Goal: Task Accomplishment & Management: Complete application form

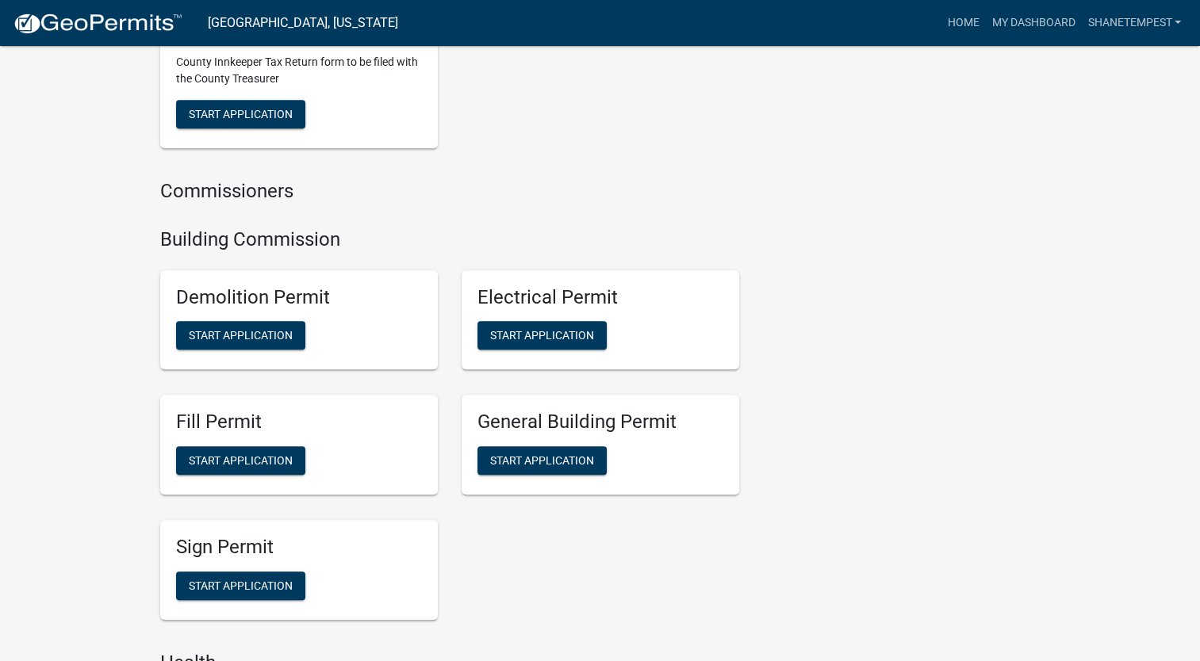
scroll to position [952, 0]
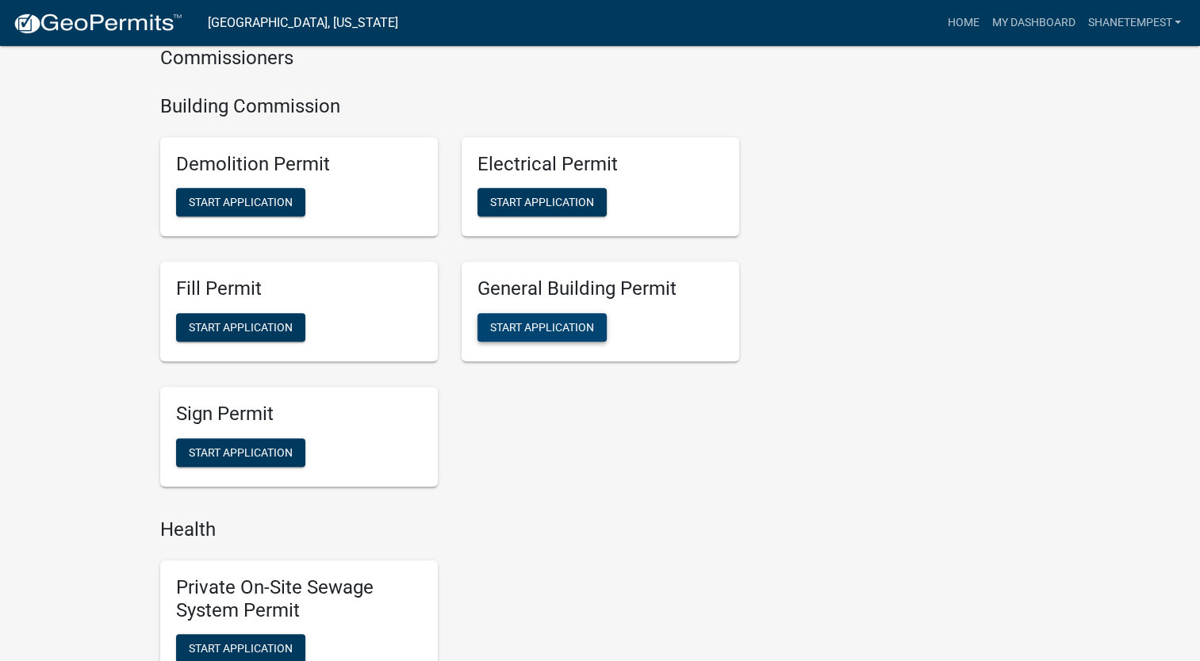
click at [580, 321] on span "Start Application" at bounding box center [542, 327] width 104 height 13
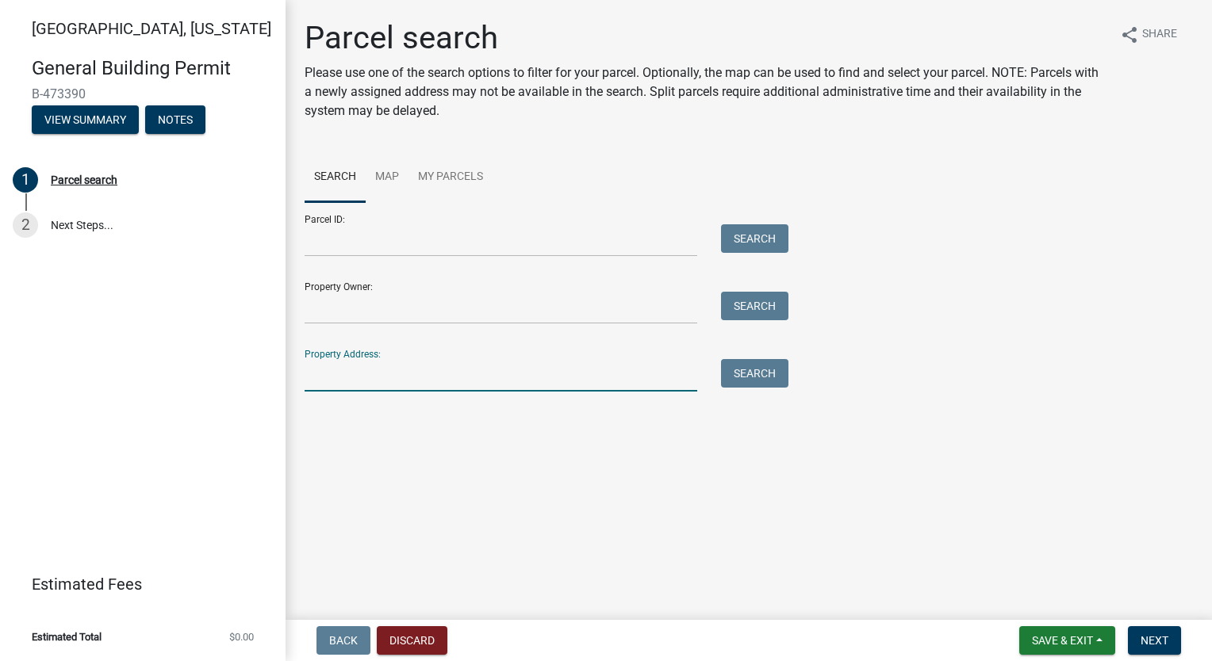
click at [397, 378] on input "Property Address:" at bounding box center [501, 375] width 393 height 33
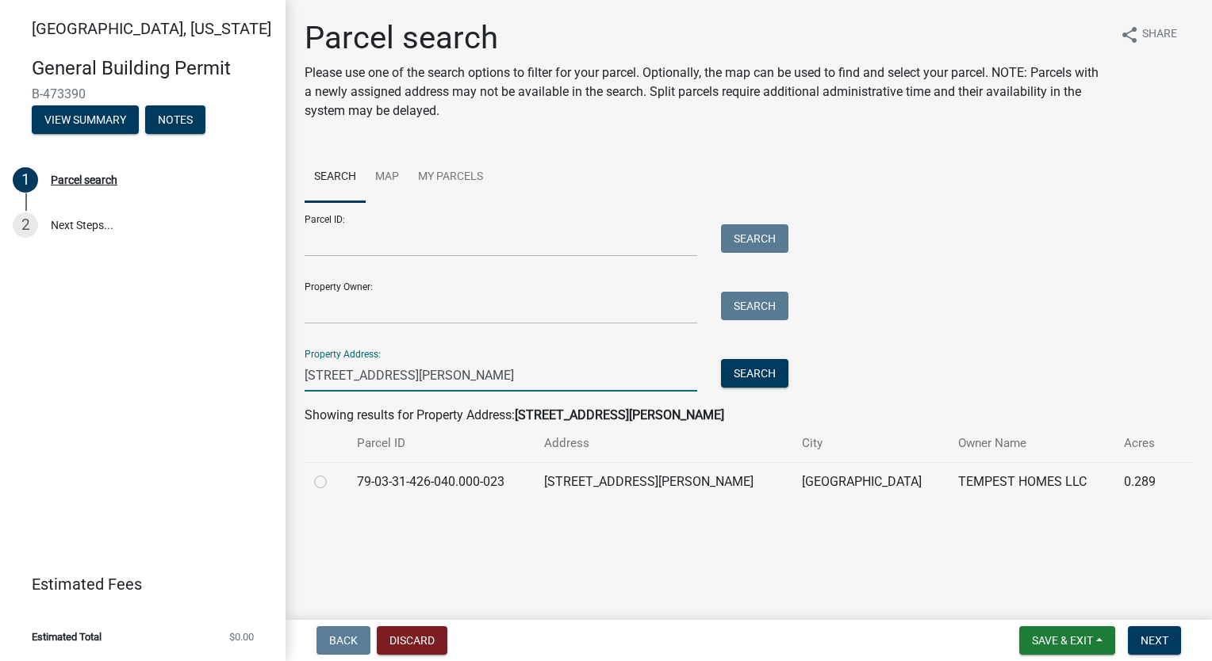
type input "[STREET_ADDRESS][PERSON_NAME]"
click at [333, 473] on label at bounding box center [333, 473] width 0 height 0
click at [333, 483] on input "radio" at bounding box center [338, 478] width 10 height 10
radio input "true"
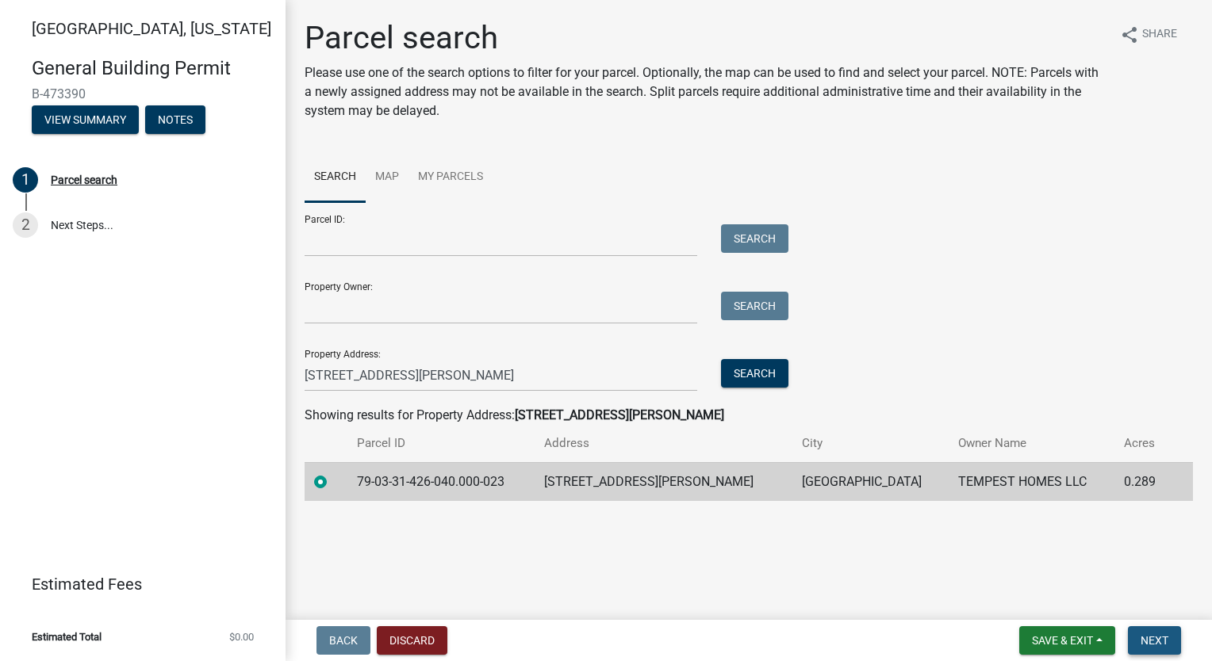
click at [1158, 640] on span "Next" at bounding box center [1155, 641] width 28 height 13
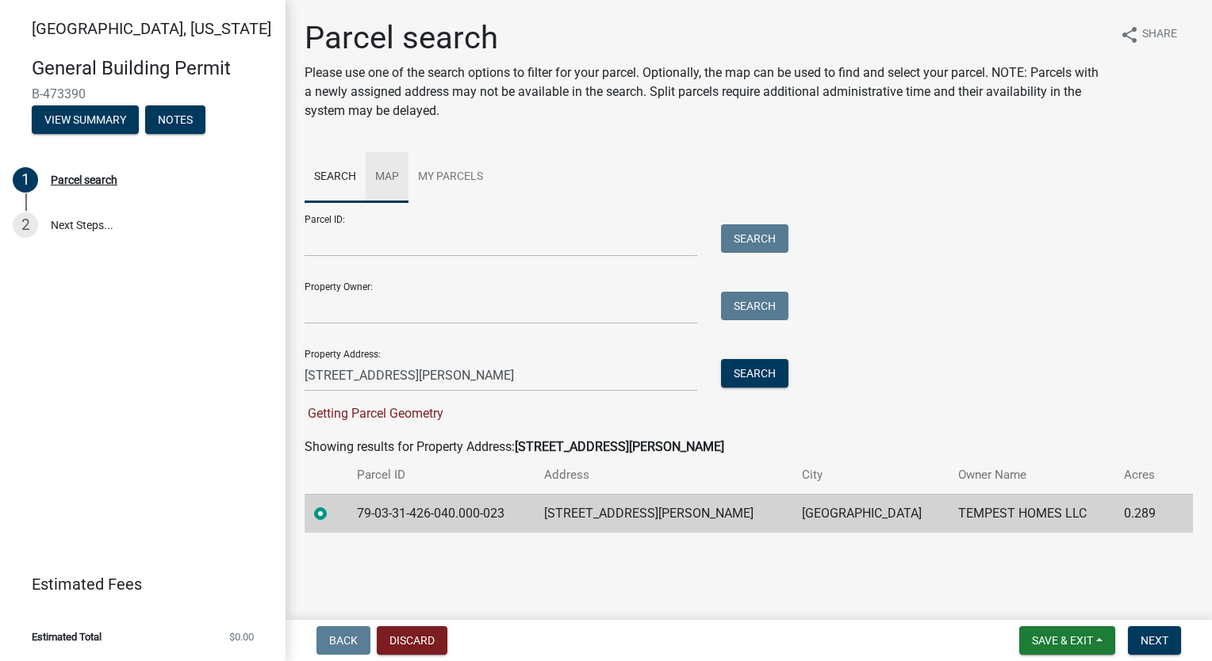
click at [401, 169] on link "Map" at bounding box center [387, 177] width 43 height 51
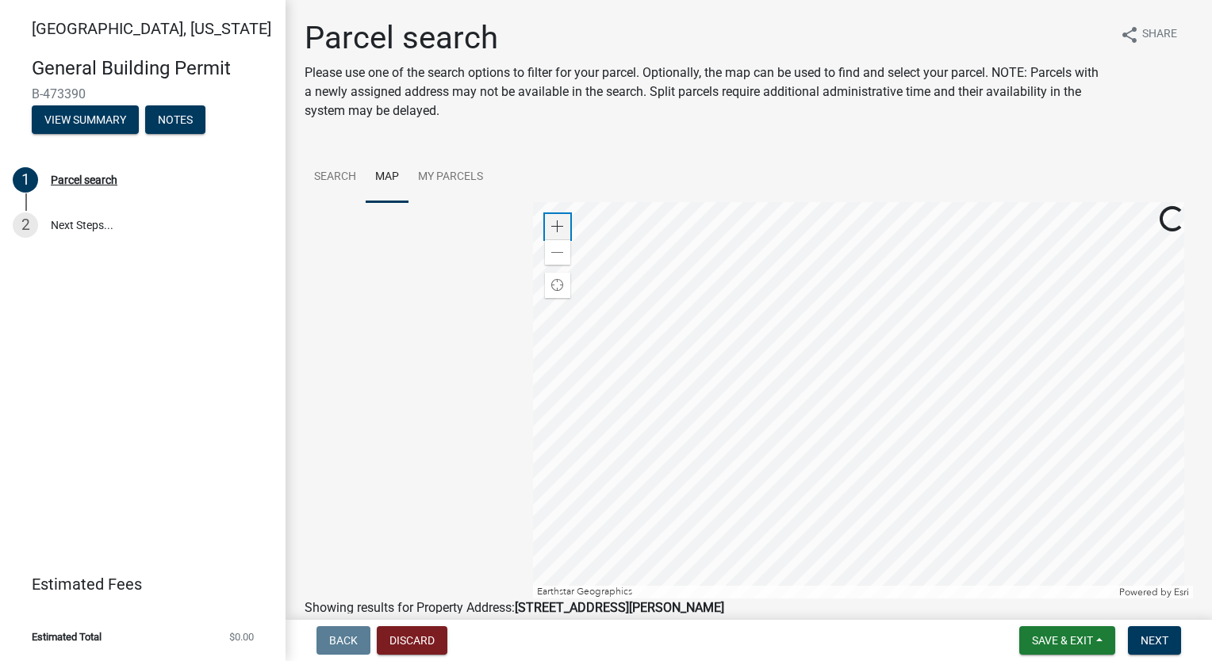
click at [551, 230] on span at bounding box center [557, 226] width 13 height 13
click at [336, 174] on link "Search" at bounding box center [335, 177] width 61 height 51
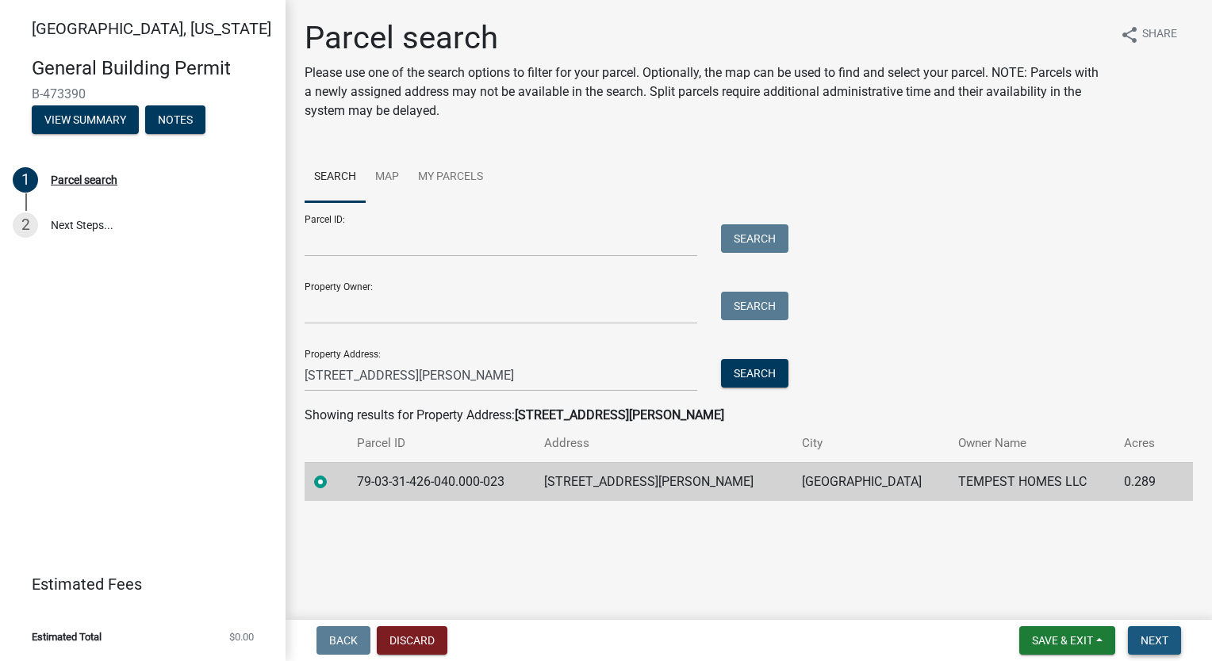
click at [1155, 642] on span "Next" at bounding box center [1155, 641] width 28 height 13
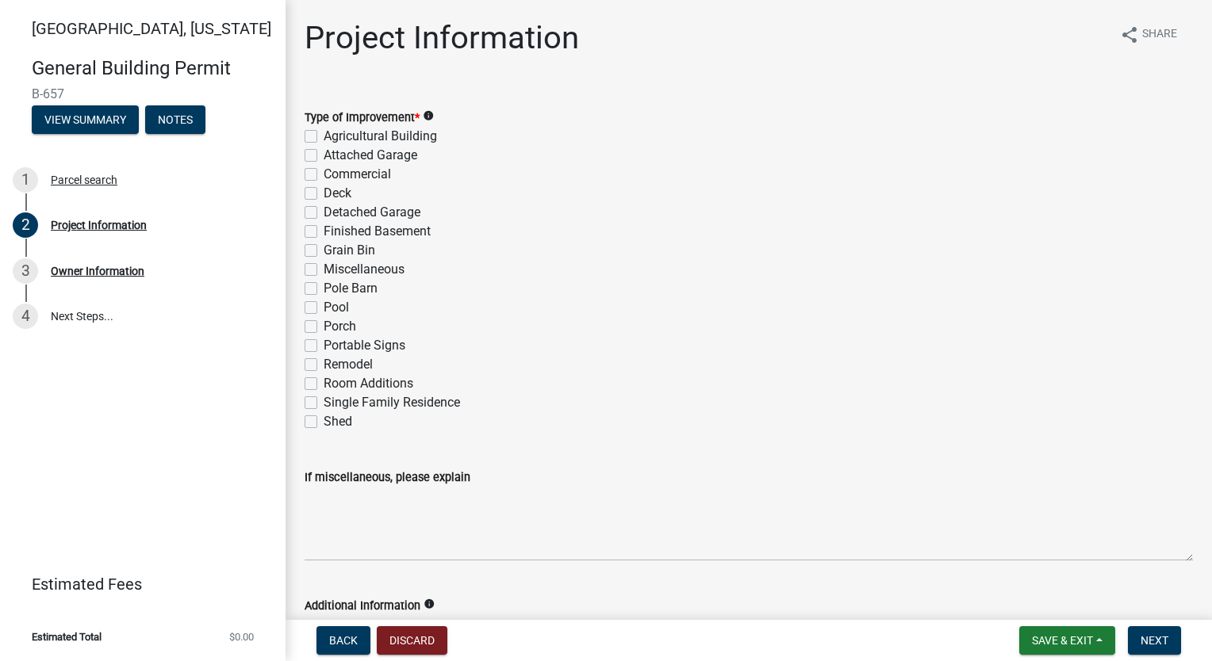
click at [324, 406] on label "Single Family Residence" at bounding box center [392, 402] width 136 height 19
click at [324, 404] on input "Single Family Residence" at bounding box center [329, 398] width 10 height 10
checkbox input "true"
checkbox input "false"
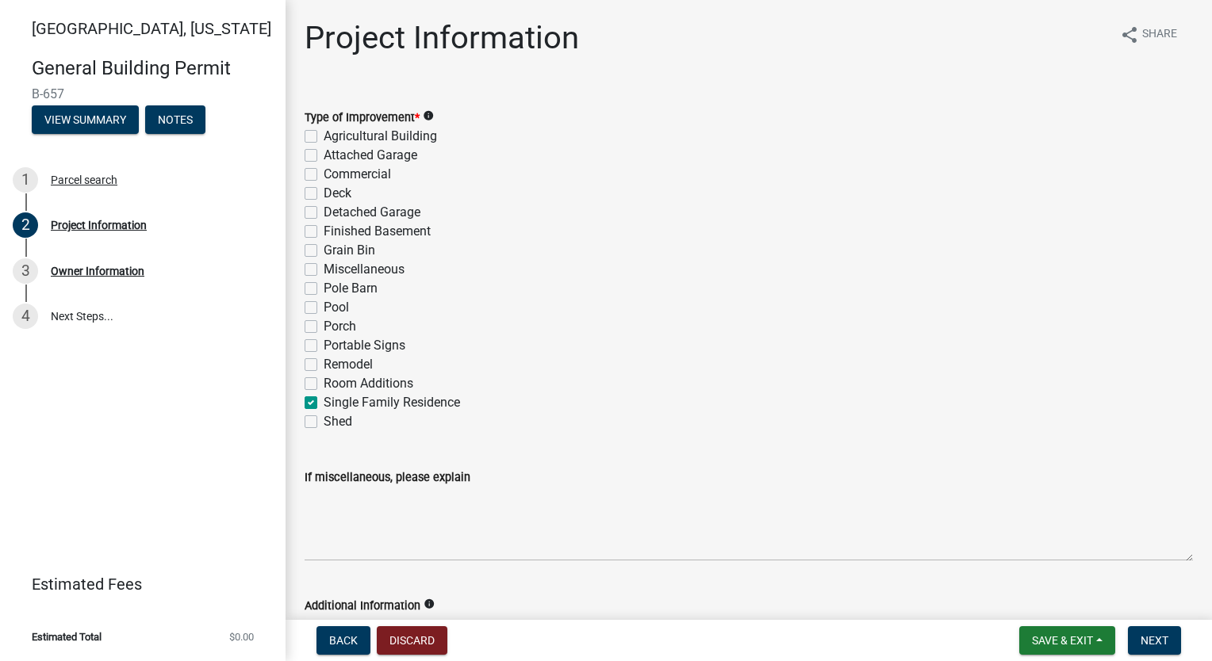
checkbox input "false"
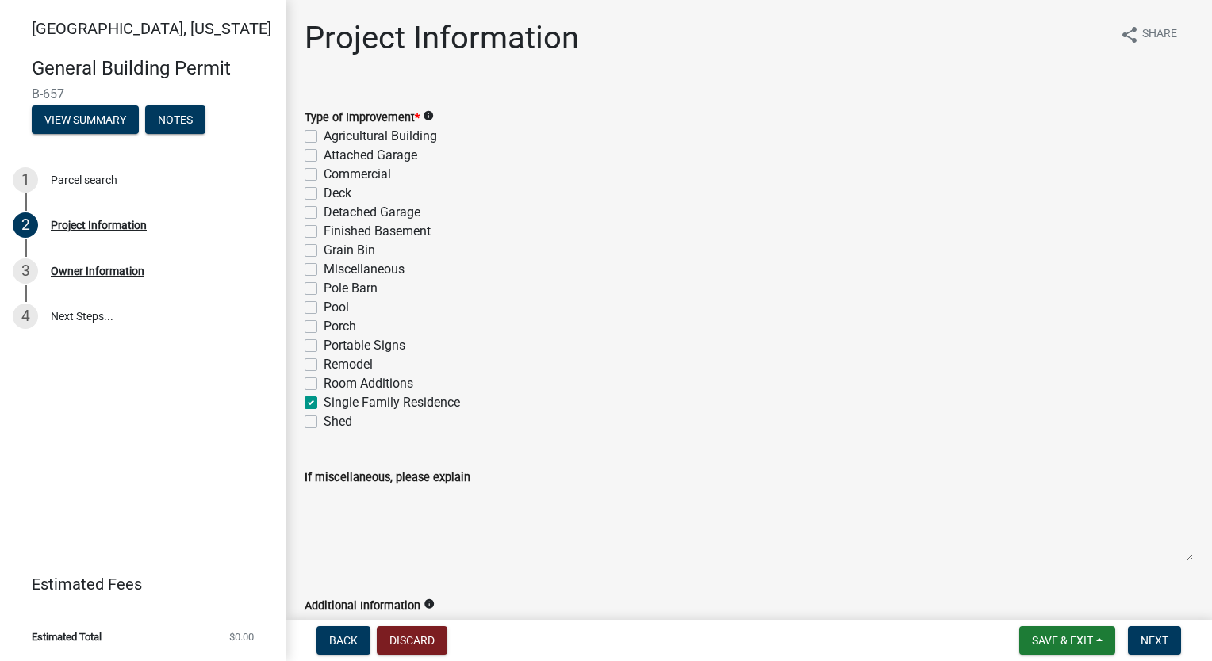
checkbox input "false"
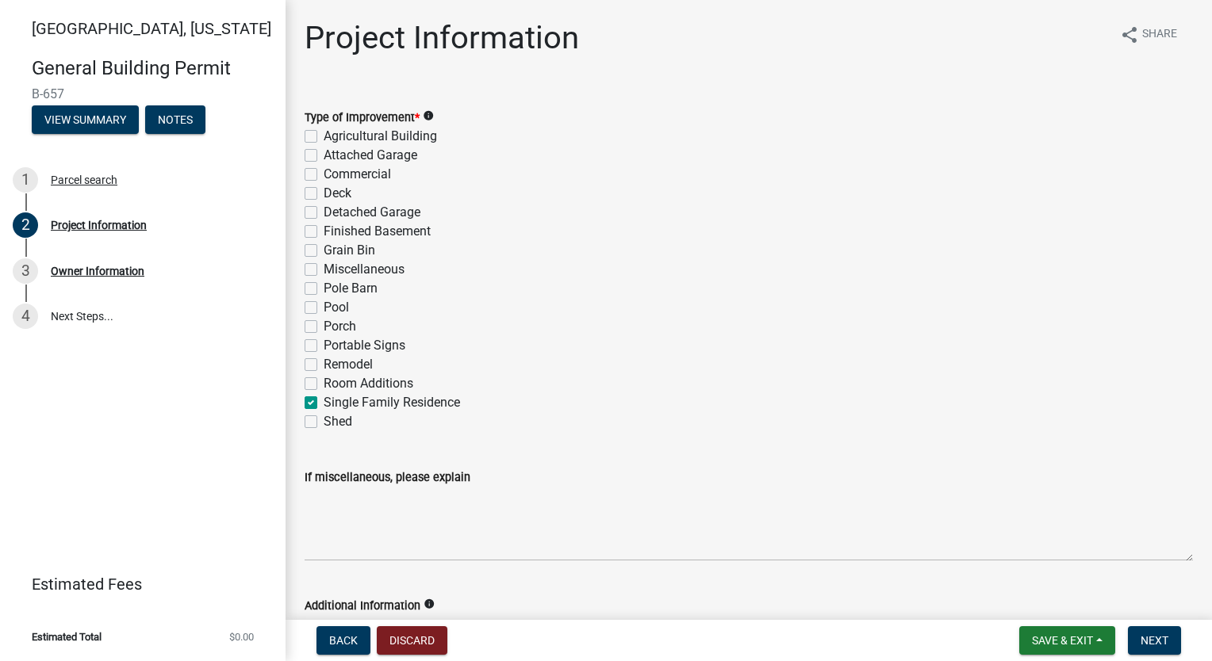
checkbox input "false"
checkbox input "true"
checkbox input "false"
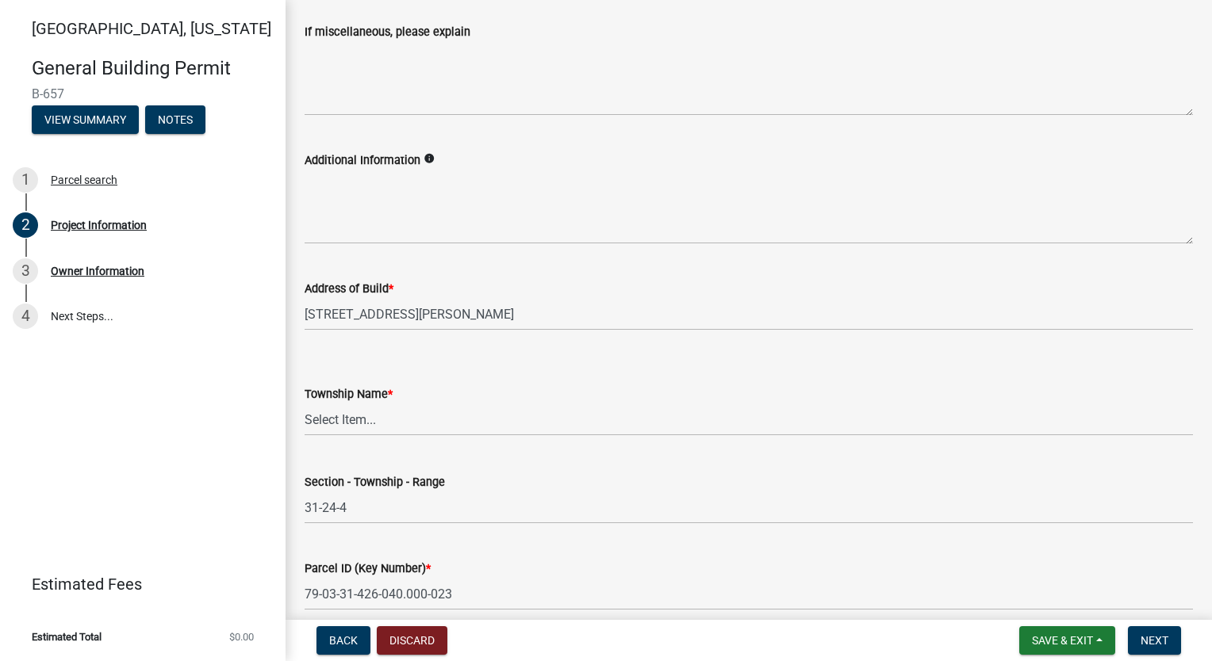
scroll to position [476, 0]
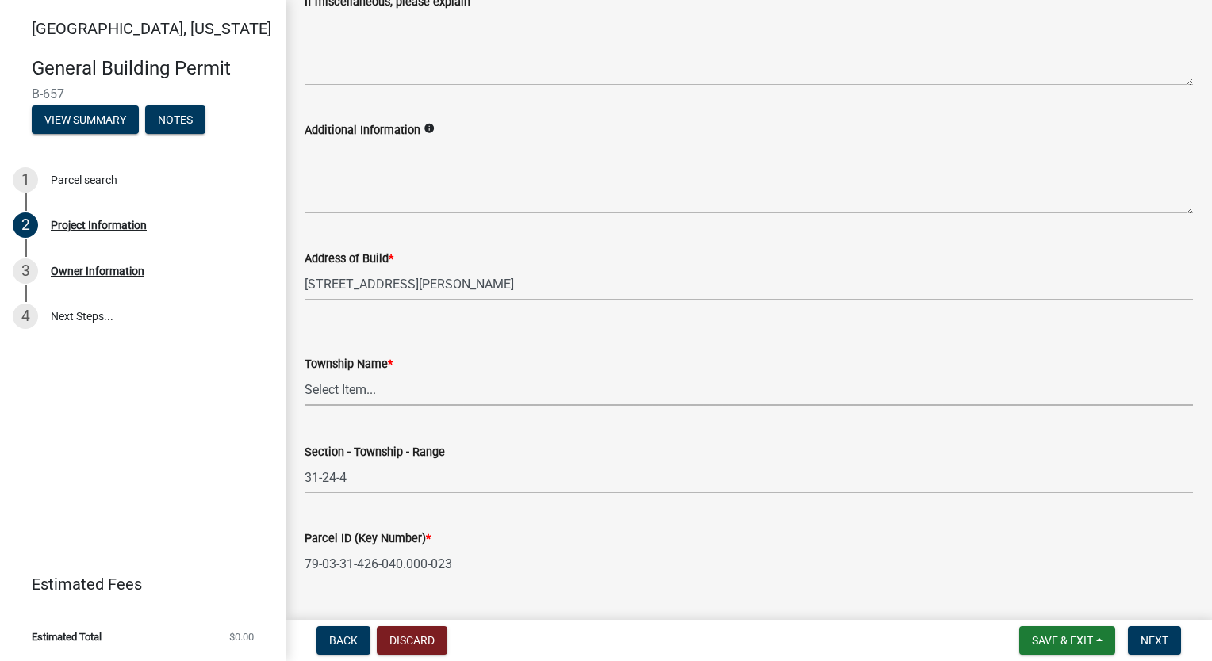
click at [446, 378] on select "Select Item... [PERSON_NAME] [PERSON_NAME] [GEOGRAPHIC_DATA][PERSON_NAME] Tippe…" at bounding box center [749, 390] width 888 height 33
click at [305, 374] on select "Select Item... [PERSON_NAME] [PERSON_NAME] [GEOGRAPHIC_DATA][PERSON_NAME] Tippe…" at bounding box center [749, 390] width 888 height 33
select select "f62e9ec7-2ce1-40c9-9d70-ac6e7ddc5d7c"
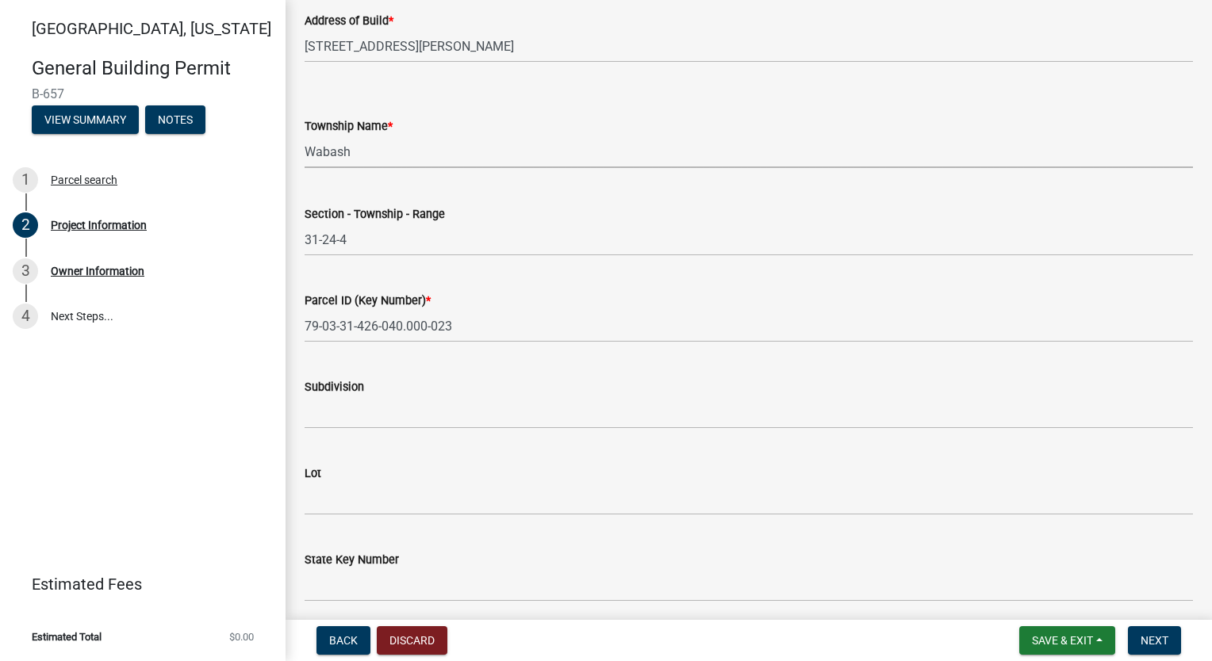
scroll to position [866, 0]
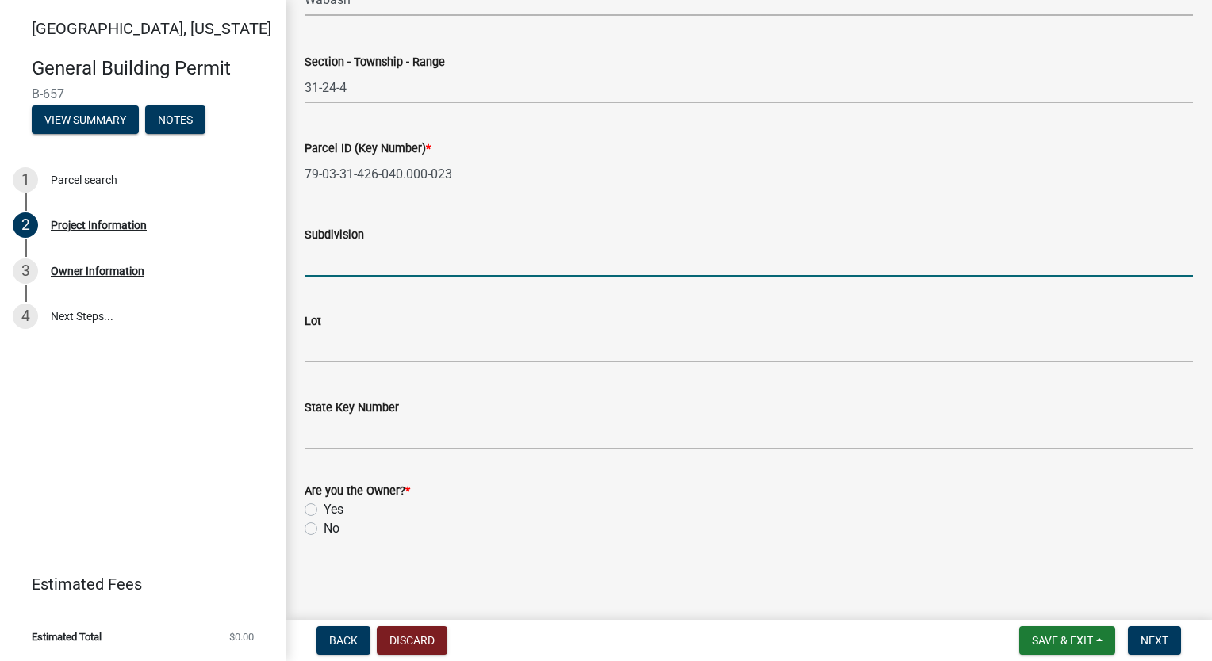
click at [421, 251] on input "Subdivision" at bounding box center [749, 260] width 888 height 33
type input "[GEOGRAPHIC_DATA][PERSON_NAME]"
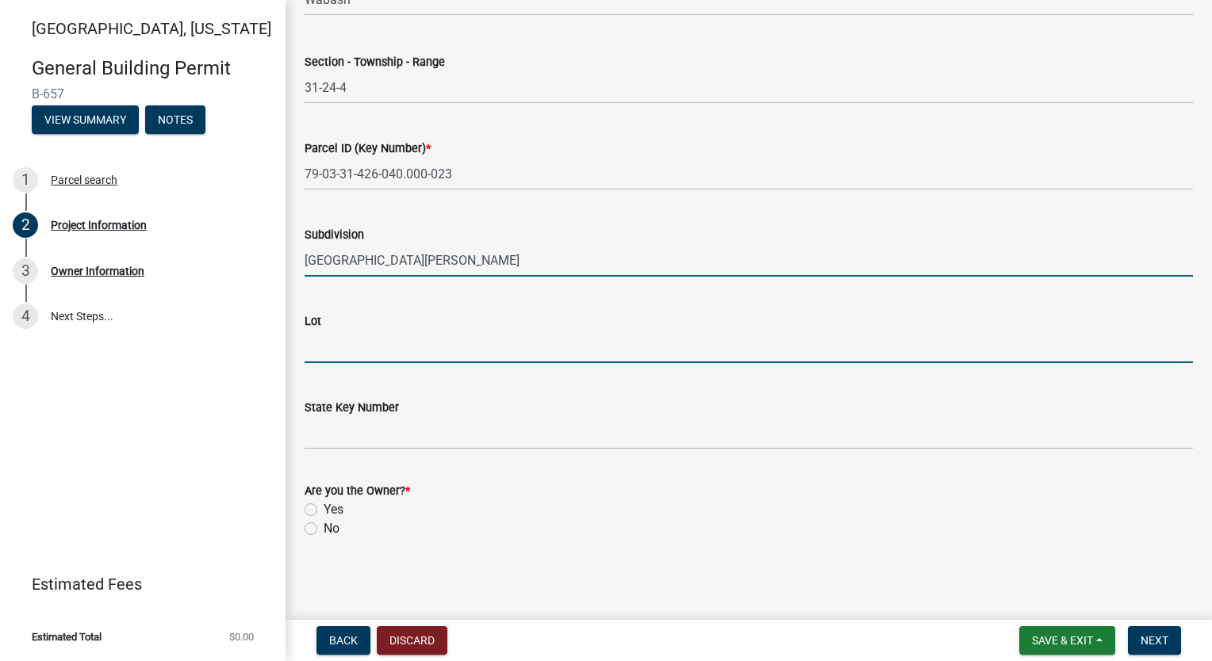
click at [409, 347] on input "Lot" at bounding box center [749, 347] width 888 height 33
type input "134"
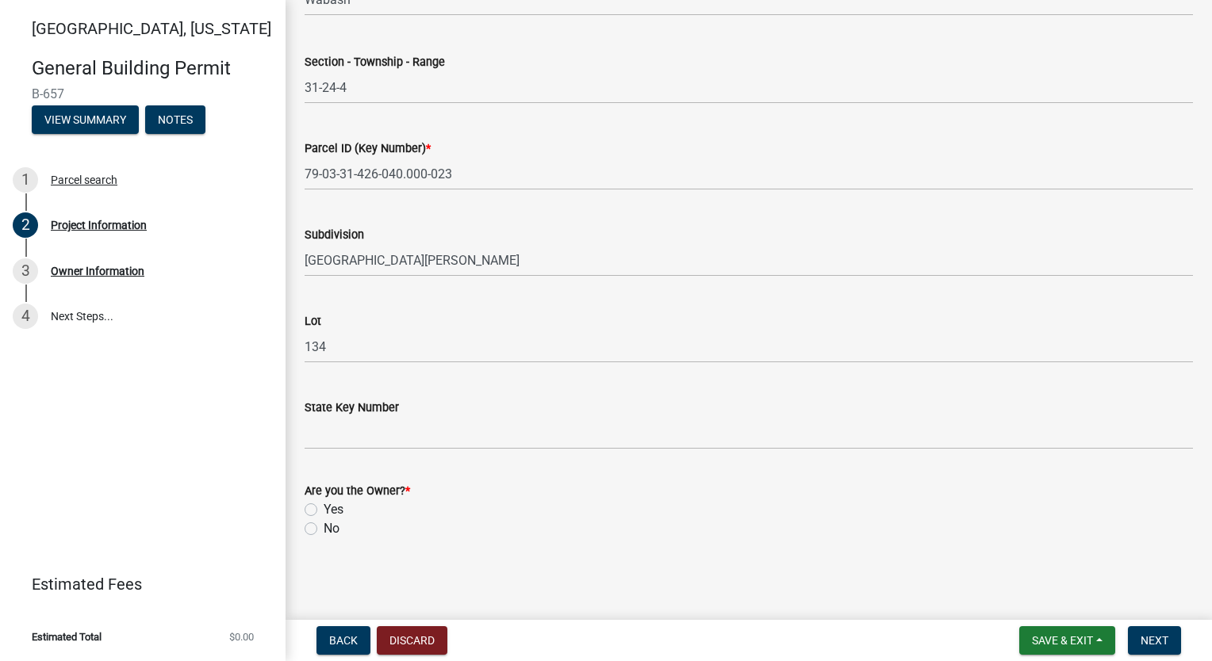
click at [316, 520] on div "No" at bounding box center [749, 529] width 888 height 19
click at [324, 516] on label "Yes" at bounding box center [334, 509] width 20 height 19
click at [324, 511] on input "Yes" at bounding box center [329, 505] width 10 height 10
radio input "true"
click at [1155, 646] on span "Next" at bounding box center [1155, 641] width 28 height 13
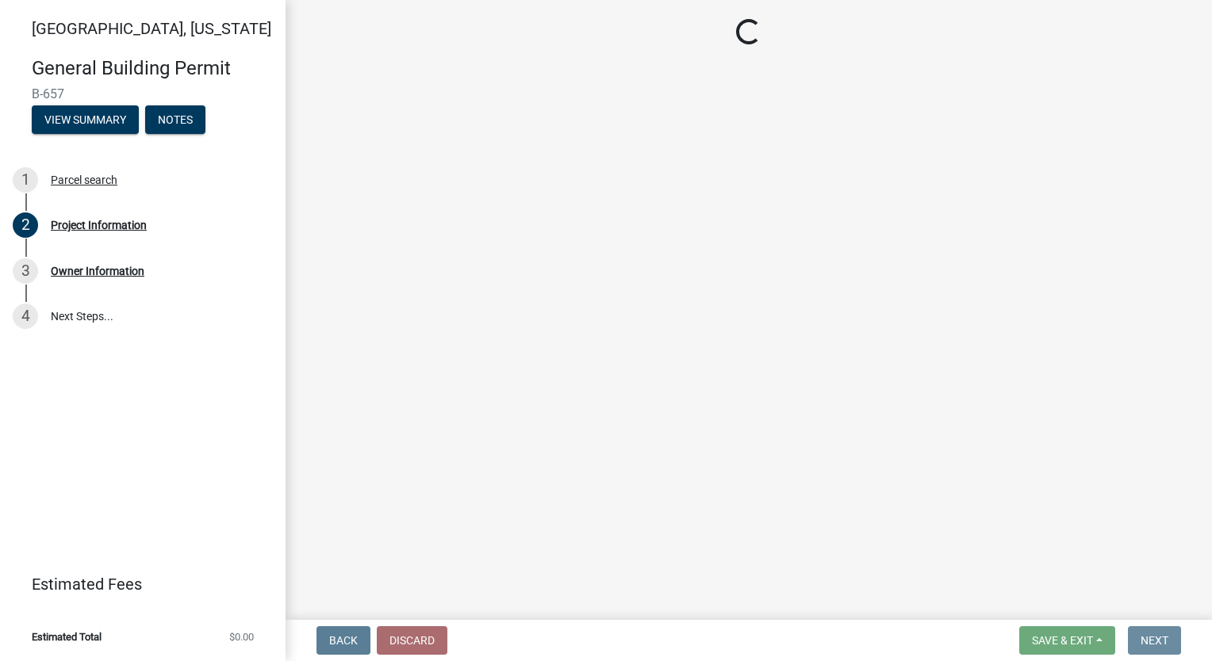
scroll to position [0, 0]
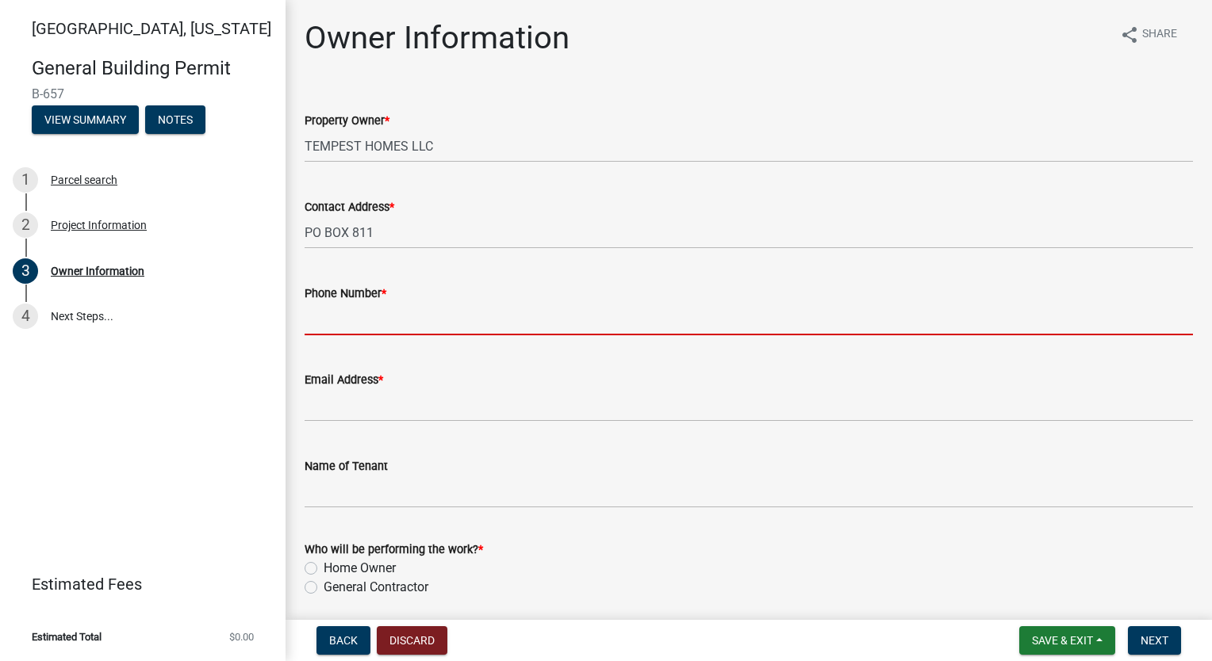
click at [366, 310] on input "Phone Number *" at bounding box center [749, 319] width 888 height 33
type input "7654186612"
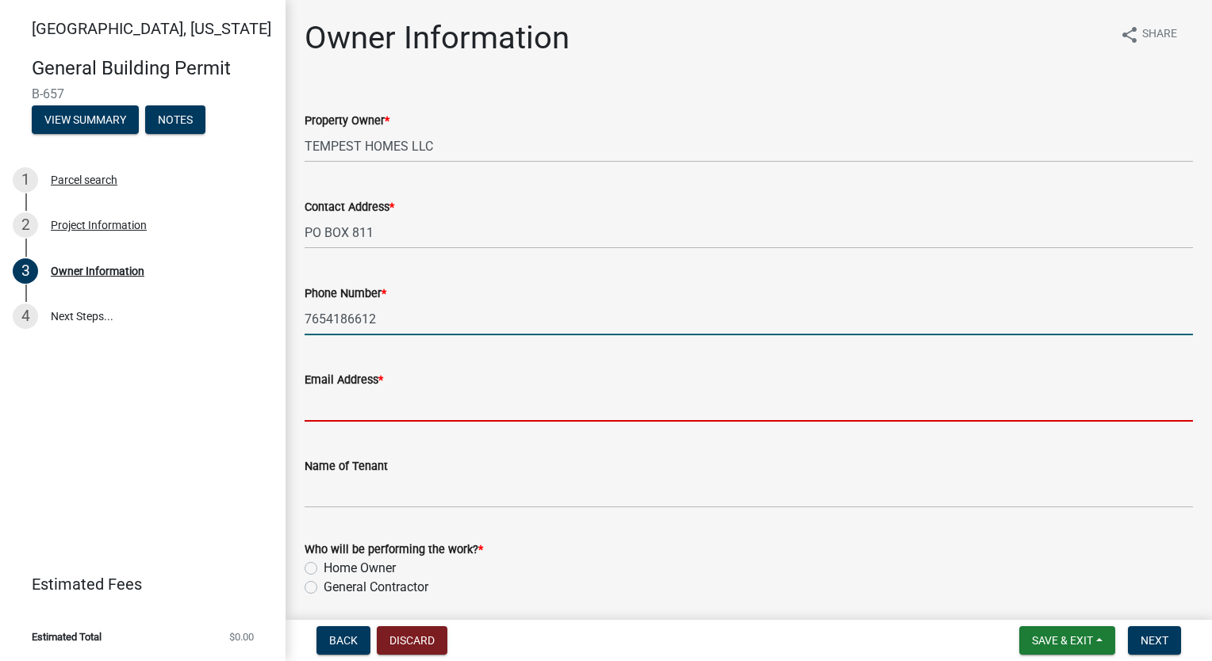
type input "[EMAIL_ADDRESS][DOMAIN_NAME]"
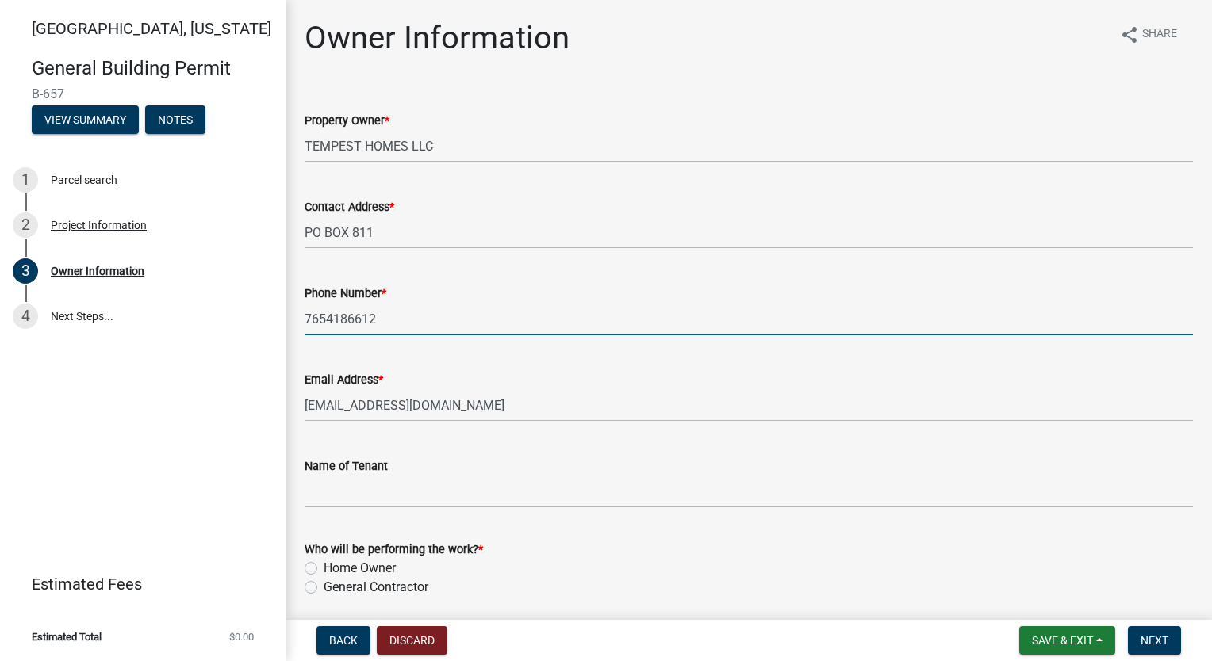
type input "[PERSON_NAME]"
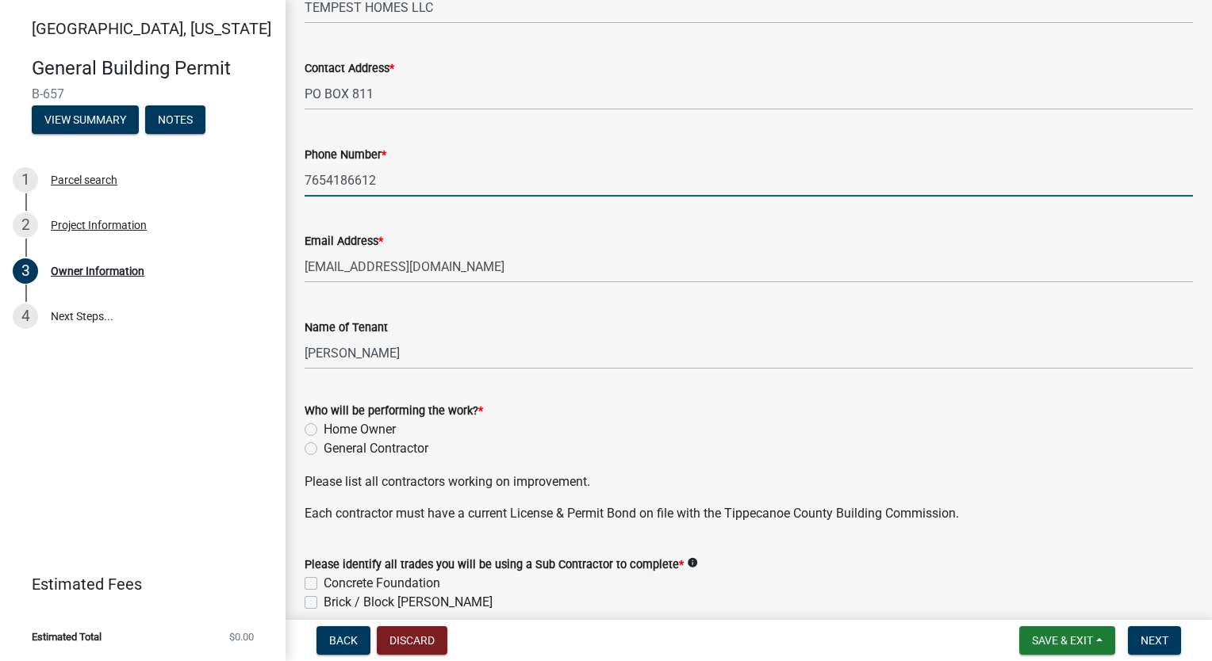
scroll to position [238, 0]
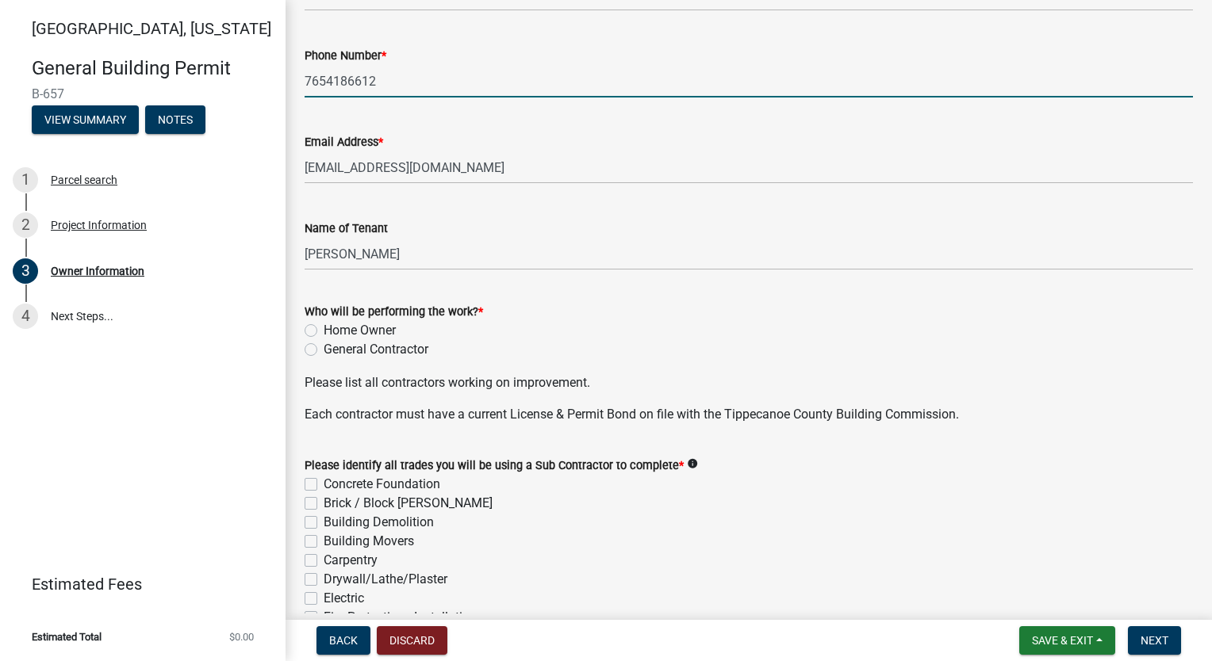
click at [324, 354] on label "General Contractor" at bounding box center [376, 349] width 105 height 19
click at [324, 351] on input "General Contractor" at bounding box center [329, 345] width 10 height 10
radio input "true"
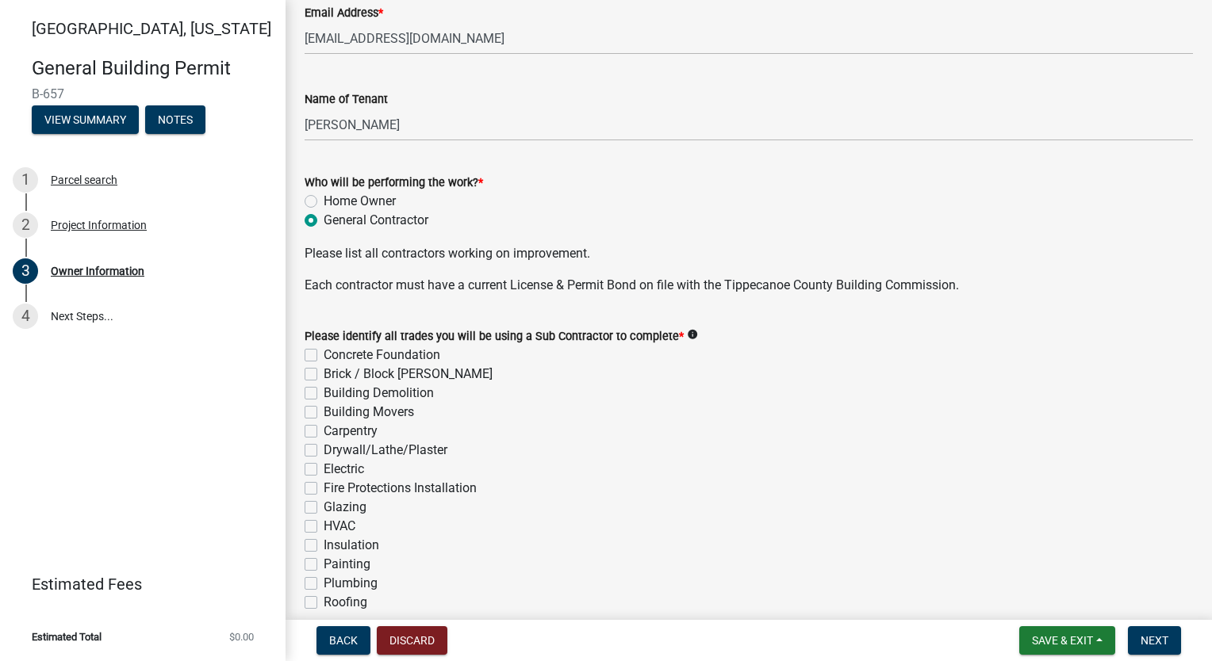
scroll to position [555, 0]
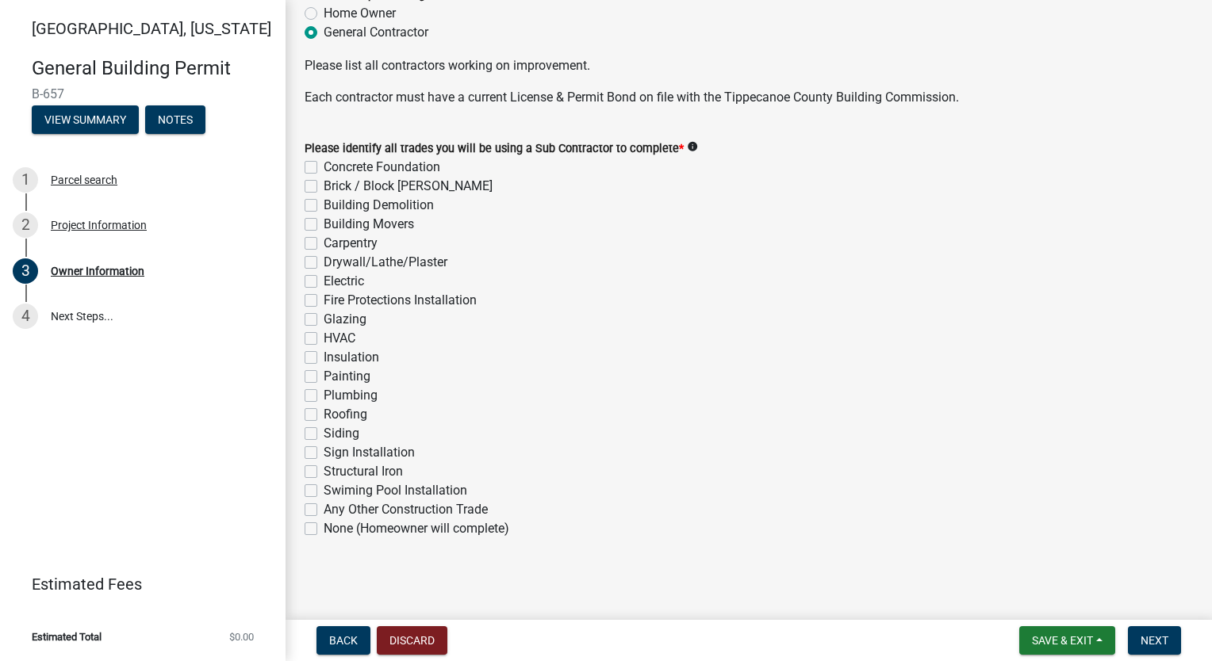
click at [324, 172] on label "Concrete Foundation" at bounding box center [382, 167] width 117 height 19
click at [324, 168] on input "Concrete Foundation" at bounding box center [329, 163] width 10 height 10
checkbox input "true"
checkbox input "false"
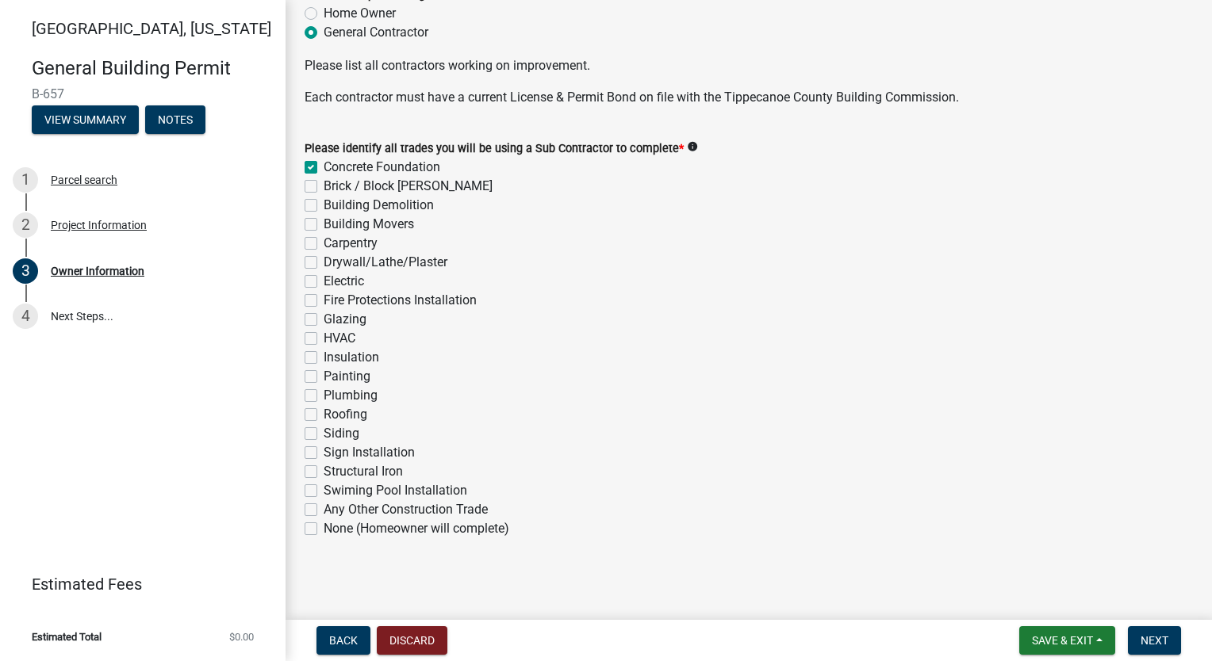
checkbox input "false"
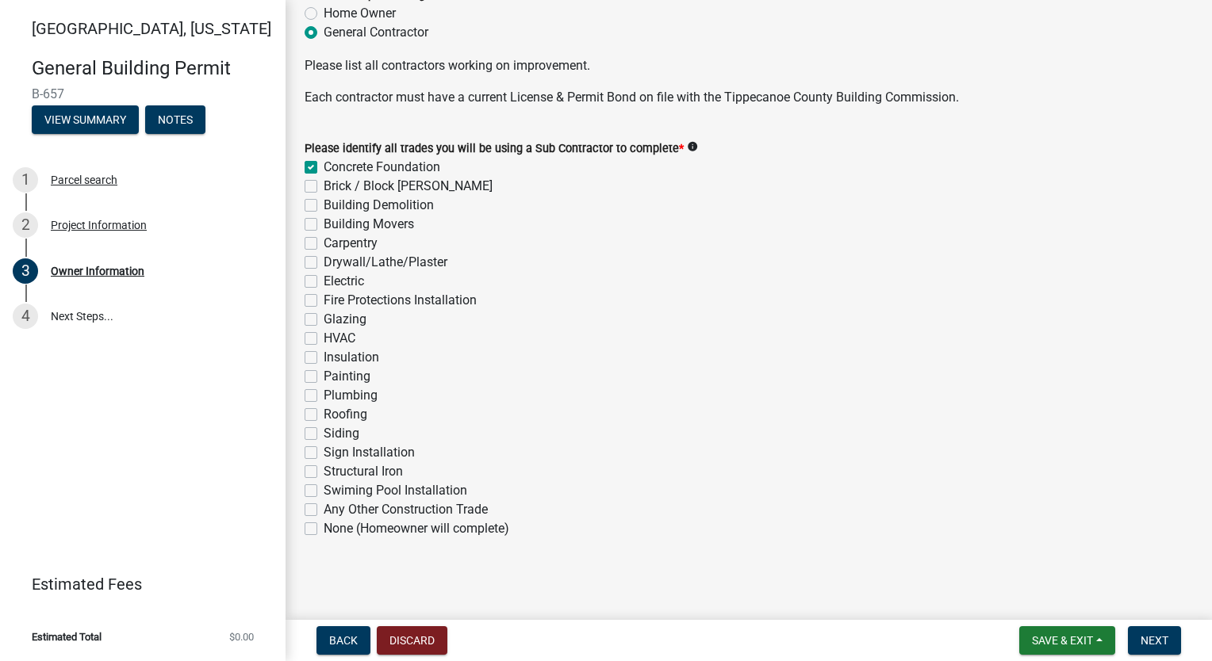
checkbox input "false"
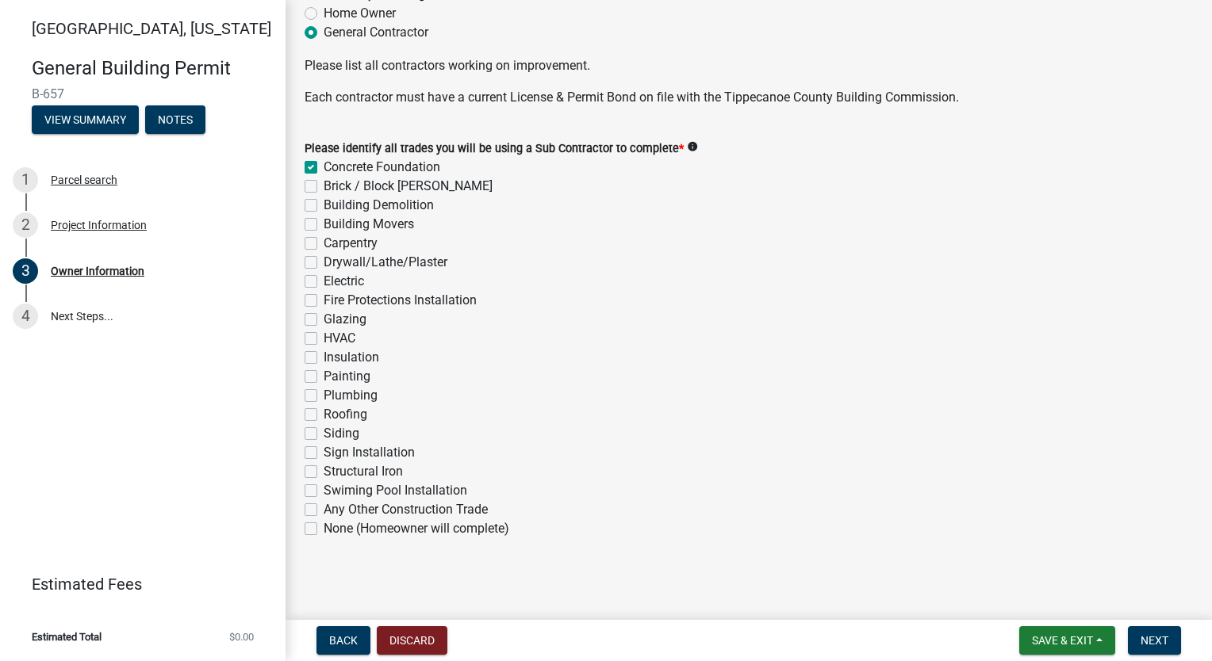
checkbox input "false"
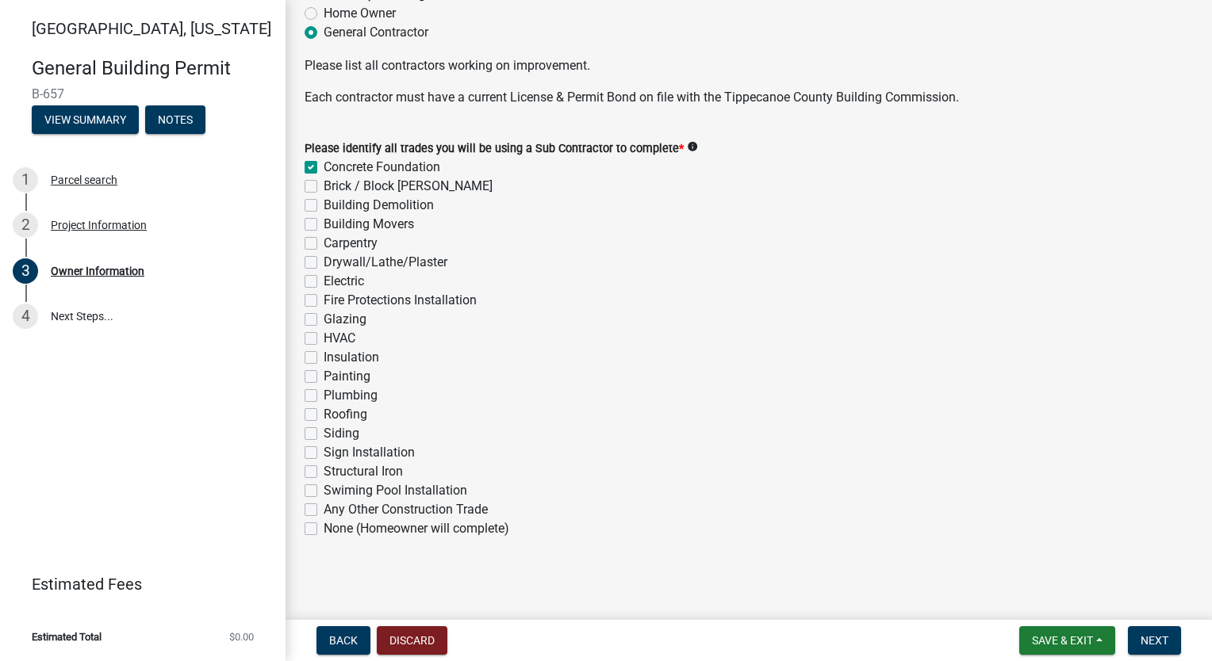
checkbox input "false"
click at [324, 189] on label "Brick / Block [PERSON_NAME]" at bounding box center [408, 186] width 169 height 19
click at [324, 187] on input "Brick / Block [PERSON_NAME]" at bounding box center [329, 182] width 10 height 10
checkbox input "true"
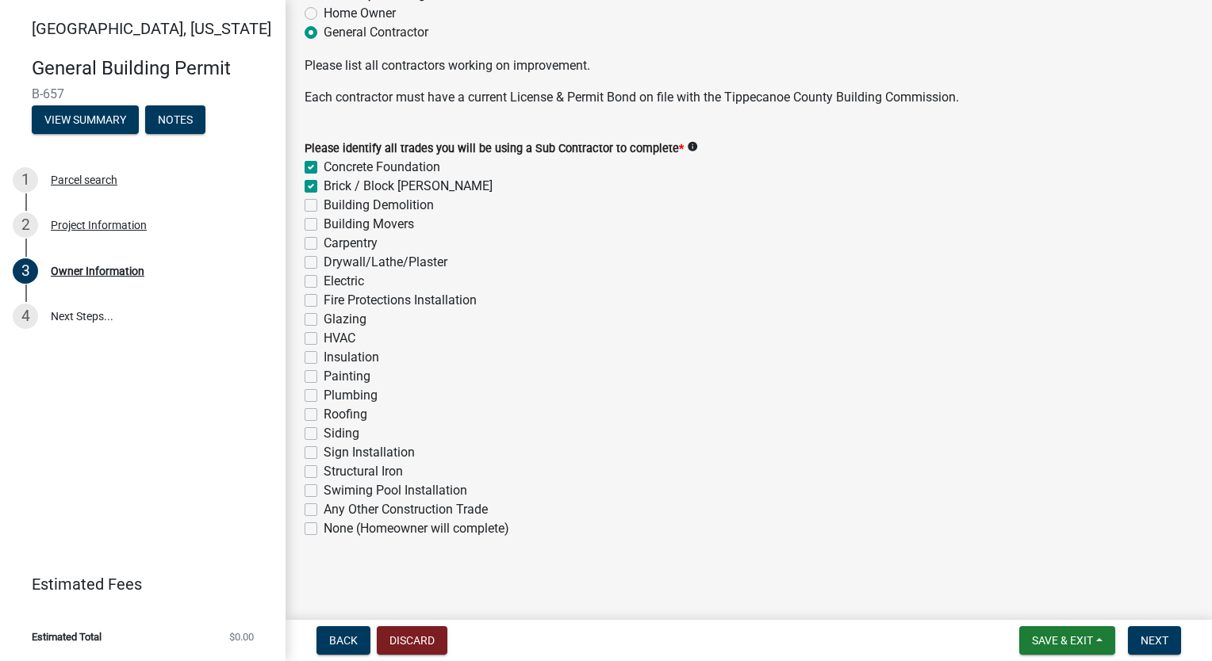
checkbox input "true"
checkbox input "false"
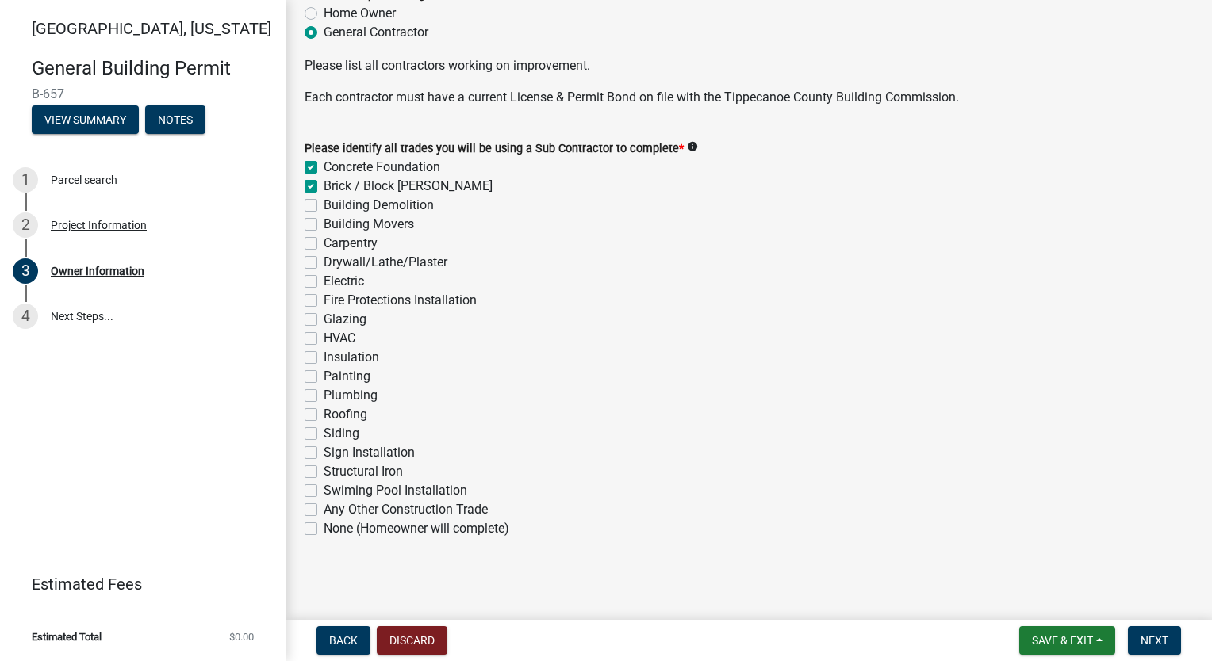
checkbox input "false"
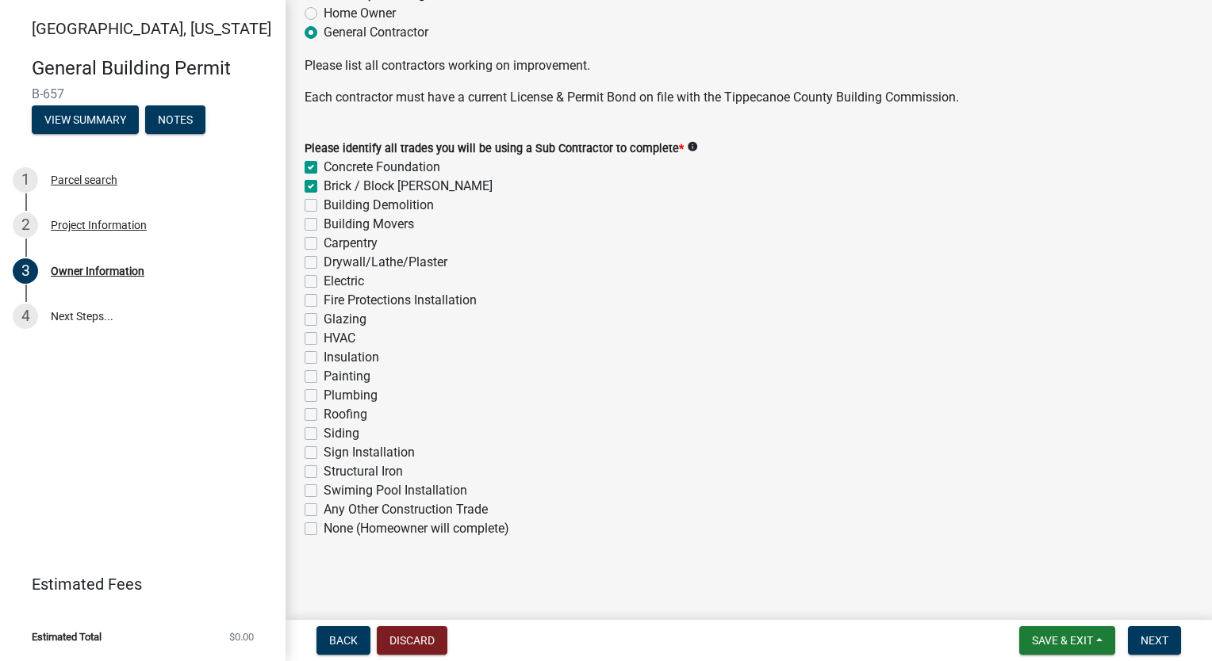
checkbox input "false"
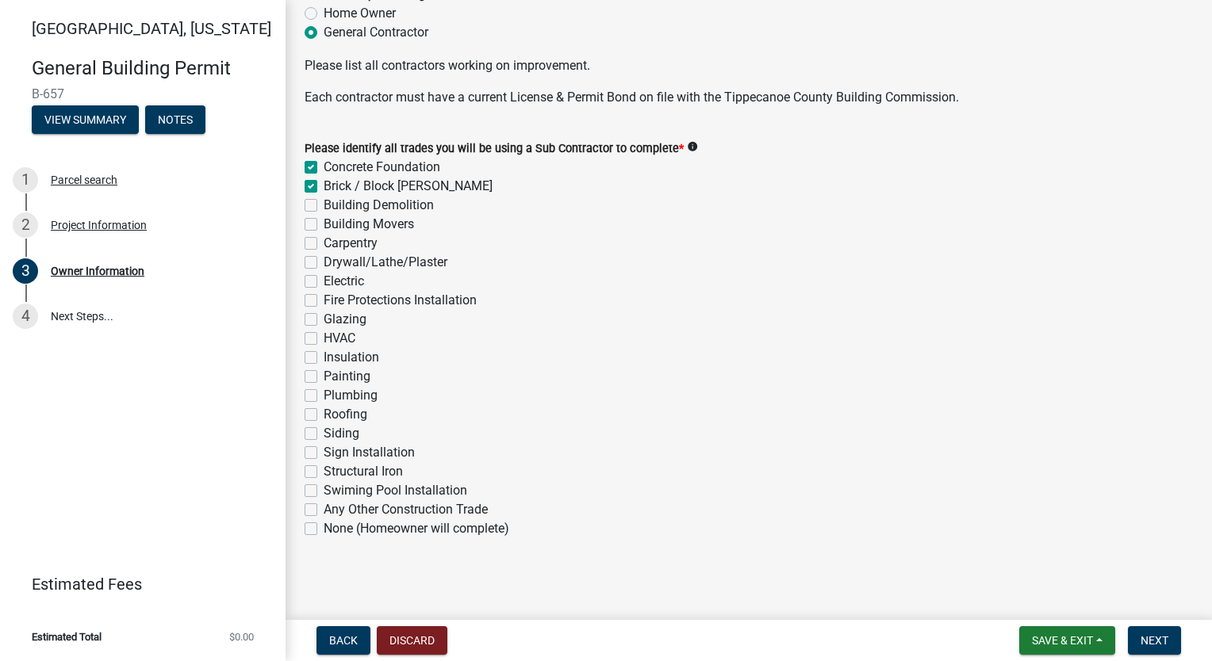
checkbox input "false"
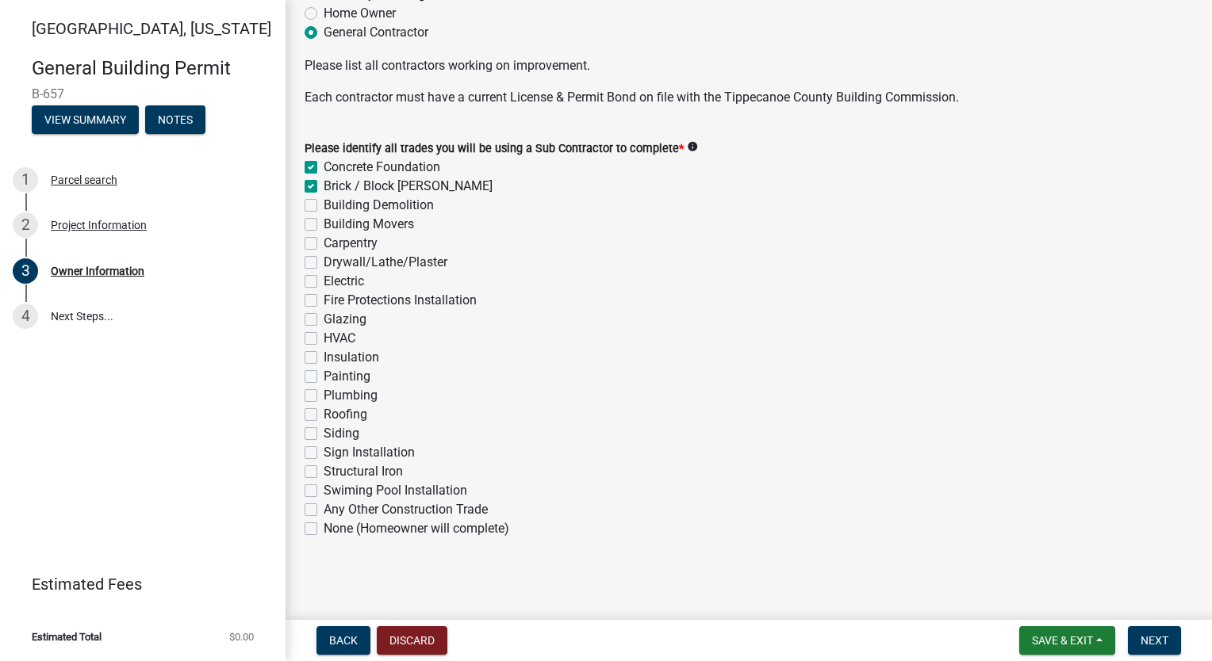
click at [324, 248] on label "Carpentry" at bounding box center [351, 243] width 54 height 19
click at [324, 244] on input "Carpentry" at bounding box center [329, 239] width 10 height 10
checkbox input "true"
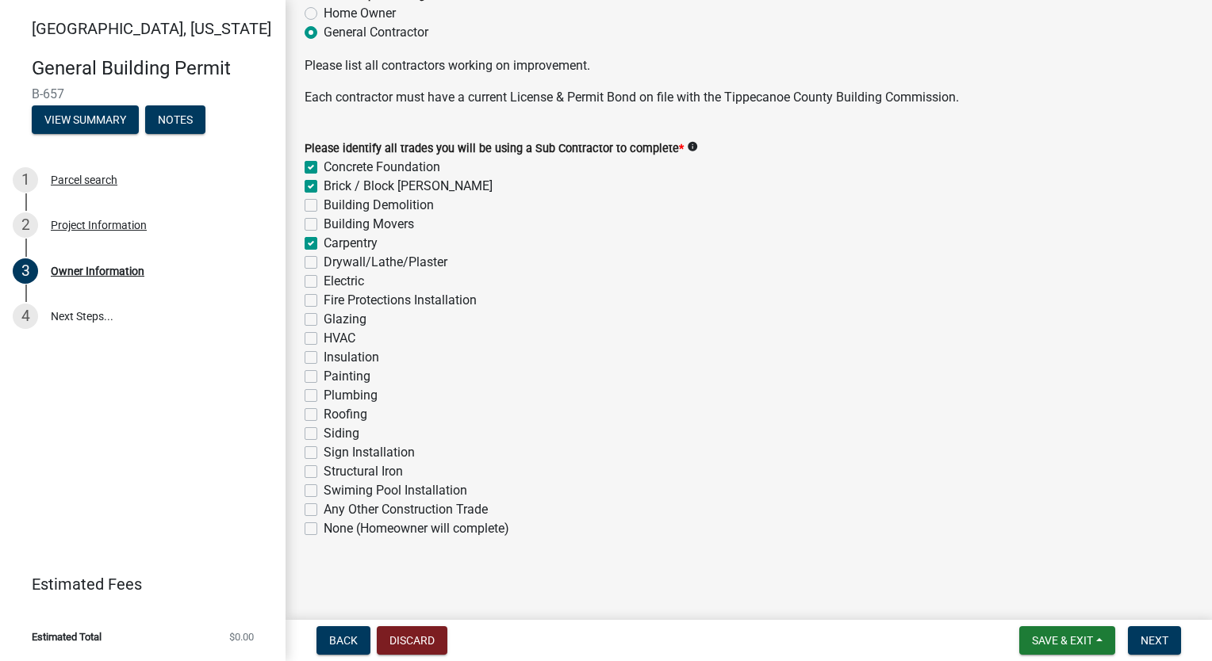
checkbox input "false"
checkbox input "true"
checkbox input "false"
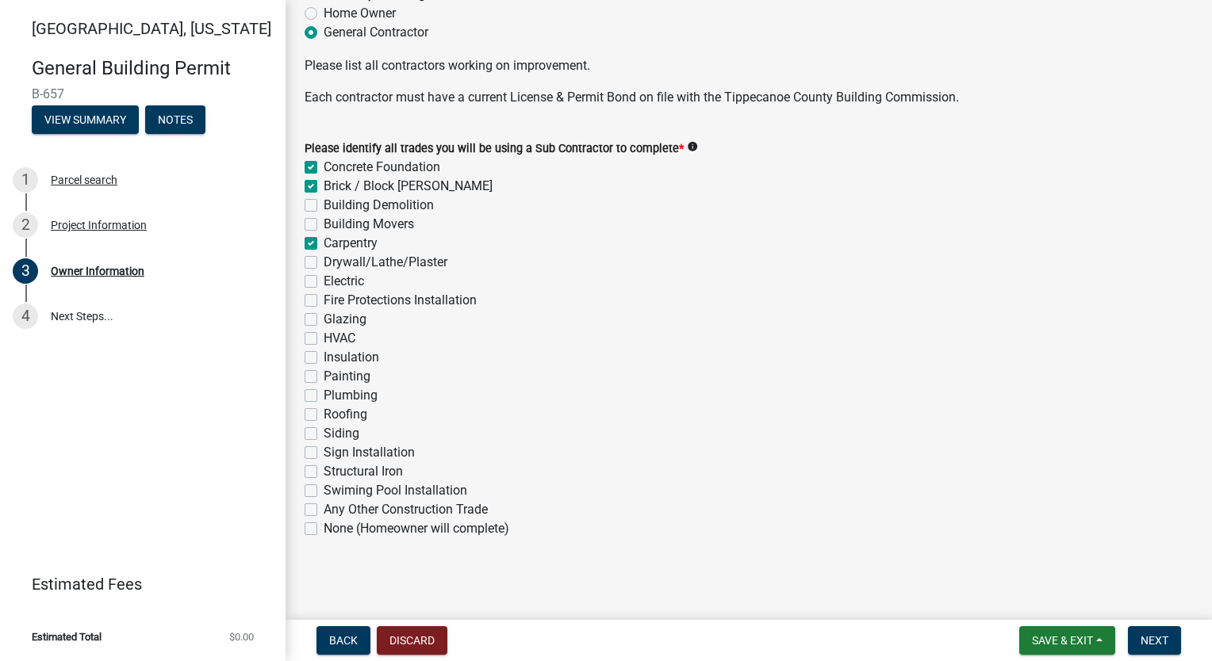
checkbox input "false"
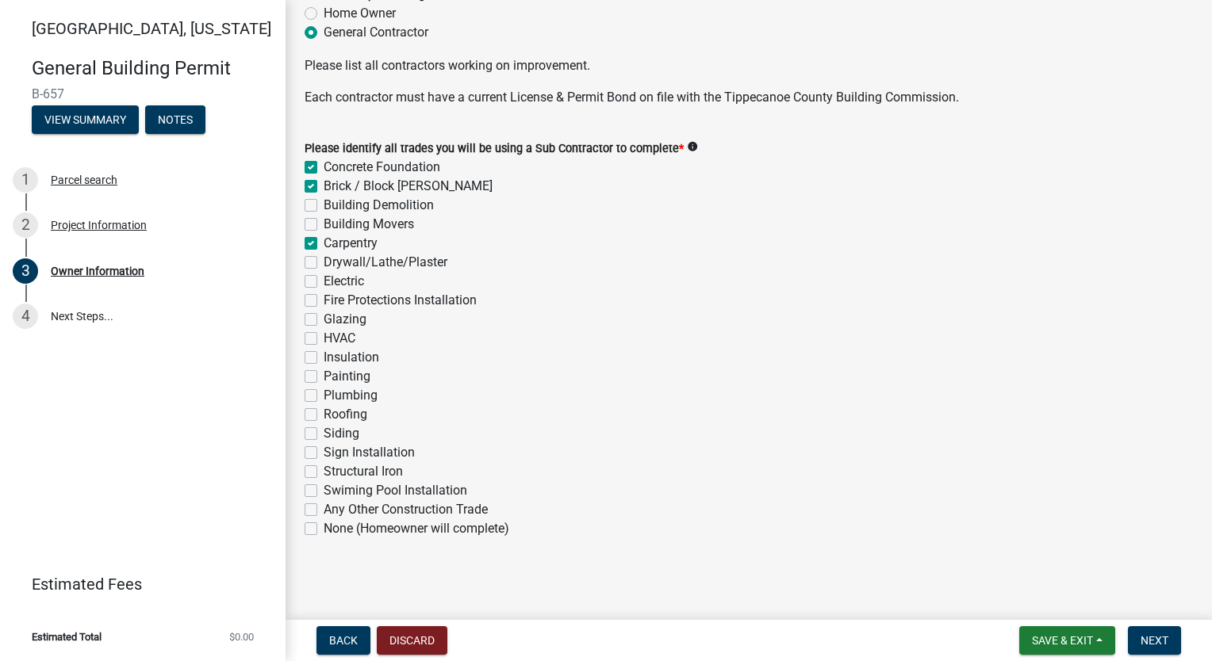
checkbox input "false"
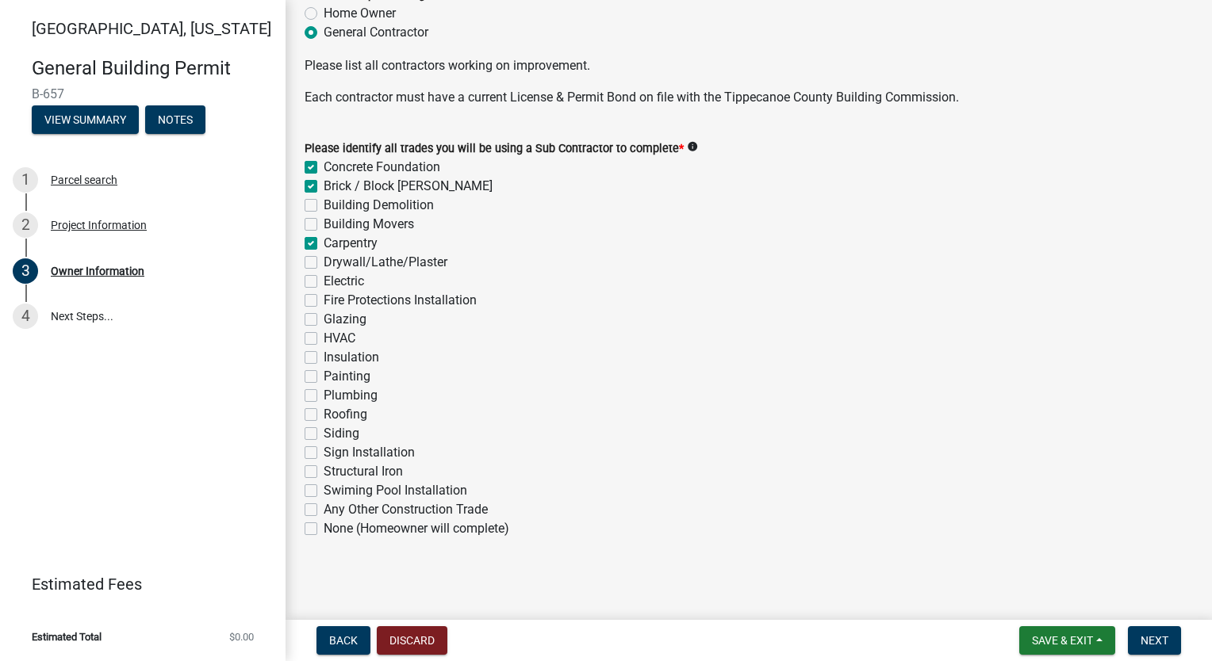
checkbox input "false"
click at [310, 269] on div "Drywall/Lathe/Plaster" at bounding box center [749, 262] width 888 height 19
click at [324, 262] on label "Drywall/Lathe/Plaster" at bounding box center [386, 262] width 124 height 19
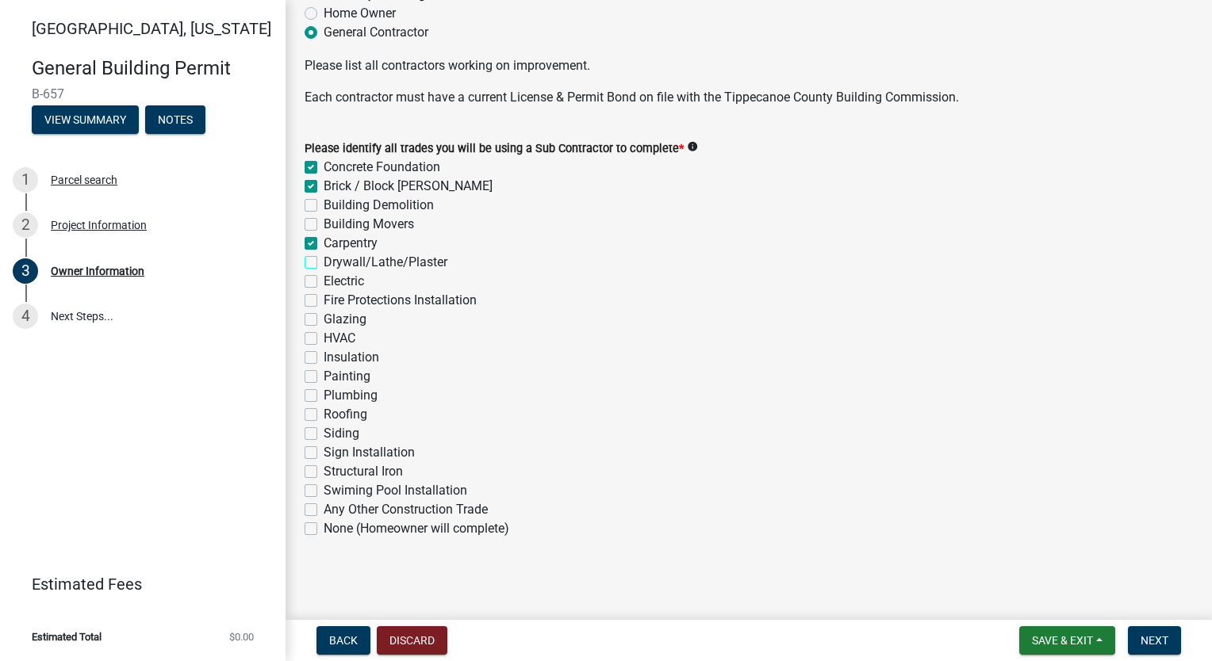
click at [324, 262] on input "Drywall/Lathe/Plaster" at bounding box center [329, 258] width 10 height 10
checkbox input "true"
checkbox input "false"
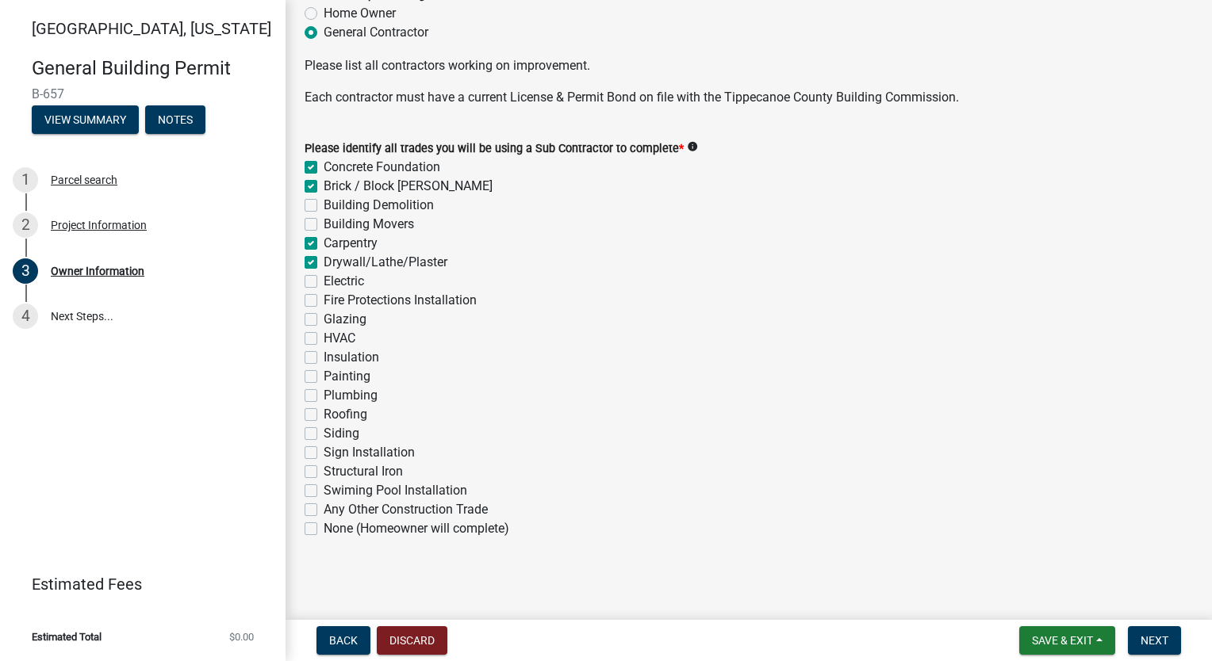
checkbox input "false"
checkbox input "true"
checkbox input "false"
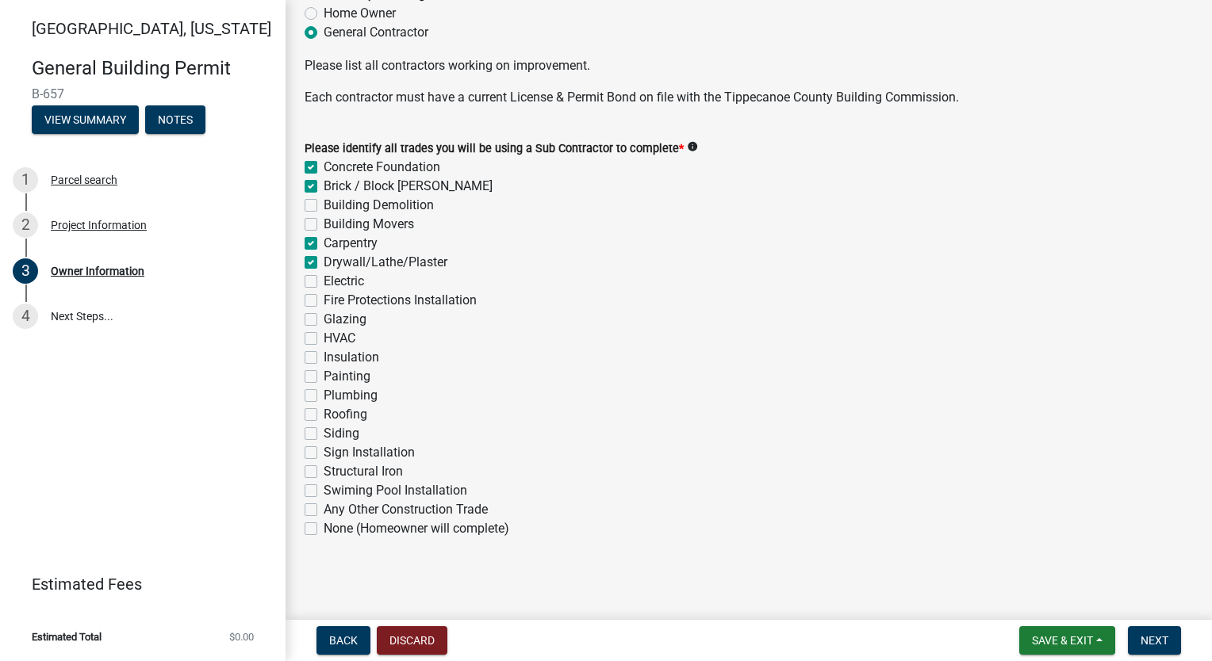
checkbox input "false"
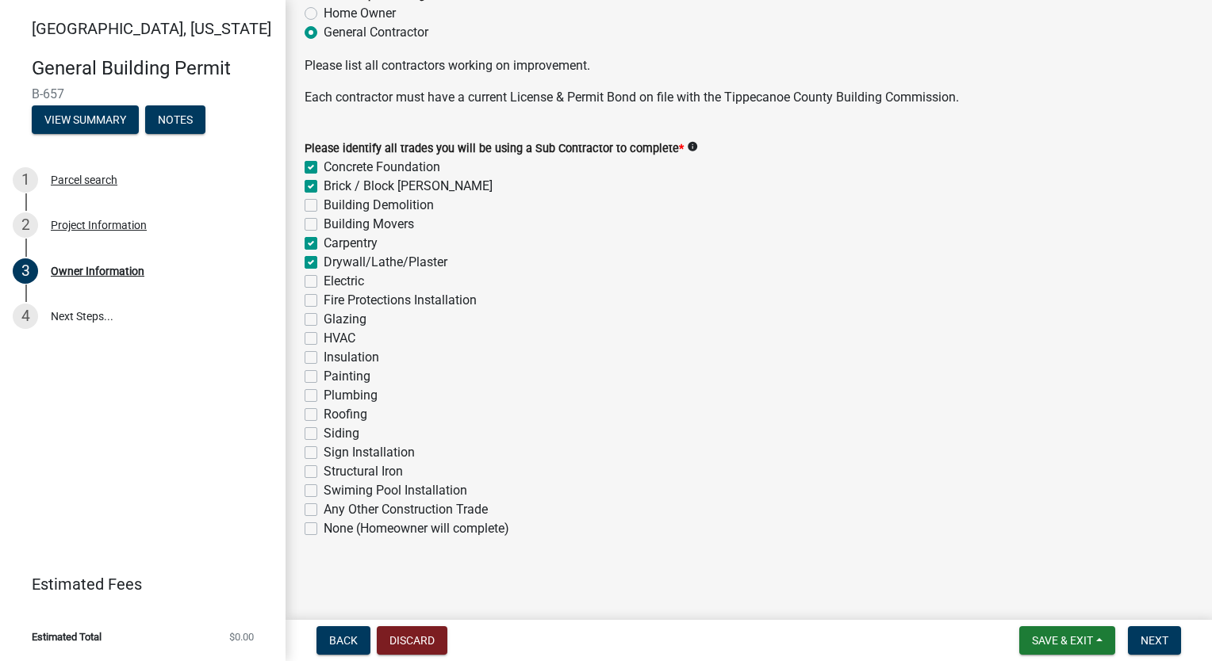
checkbox input "false"
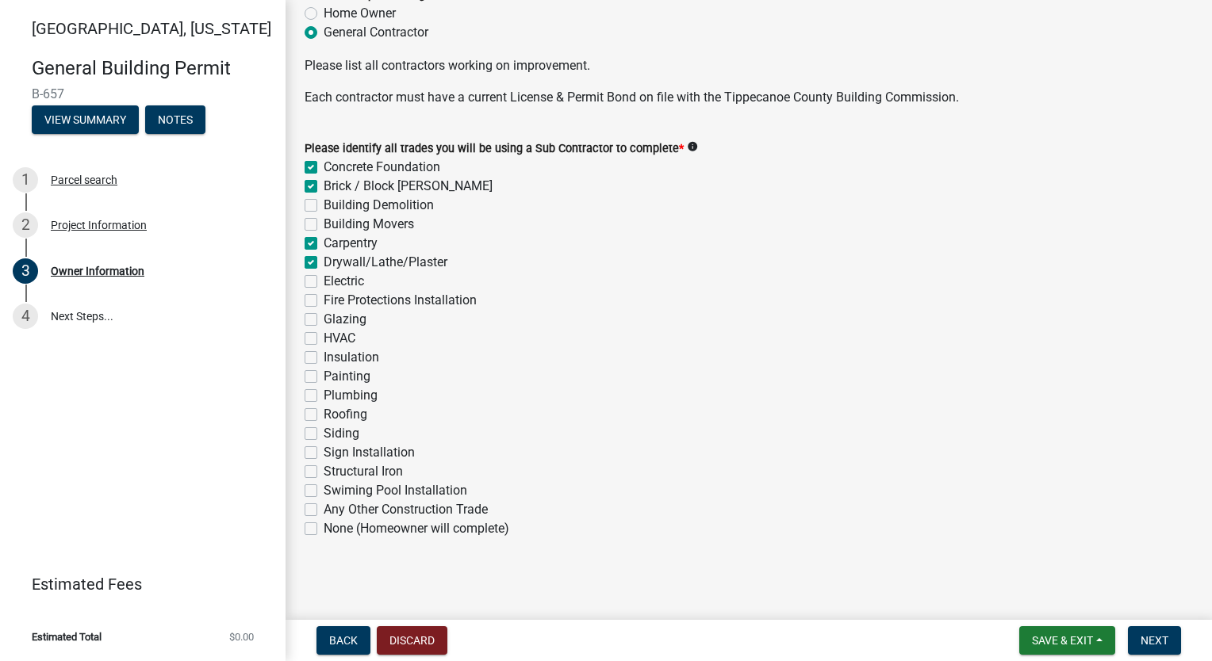
checkbox input "false"
click at [324, 286] on label "Electric" at bounding box center [344, 281] width 40 height 19
click at [324, 282] on input "Electric" at bounding box center [329, 277] width 10 height 10
checkbox input "true"
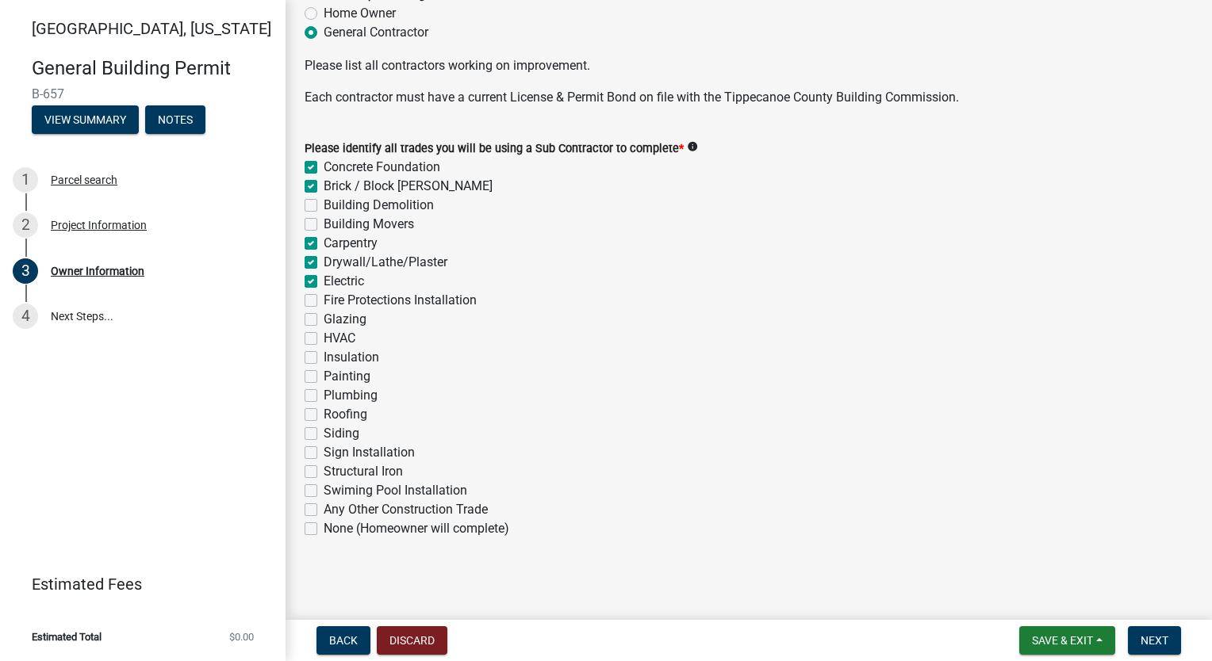
checkbox input "true"
checkbox input "false"
checkbox input "true"
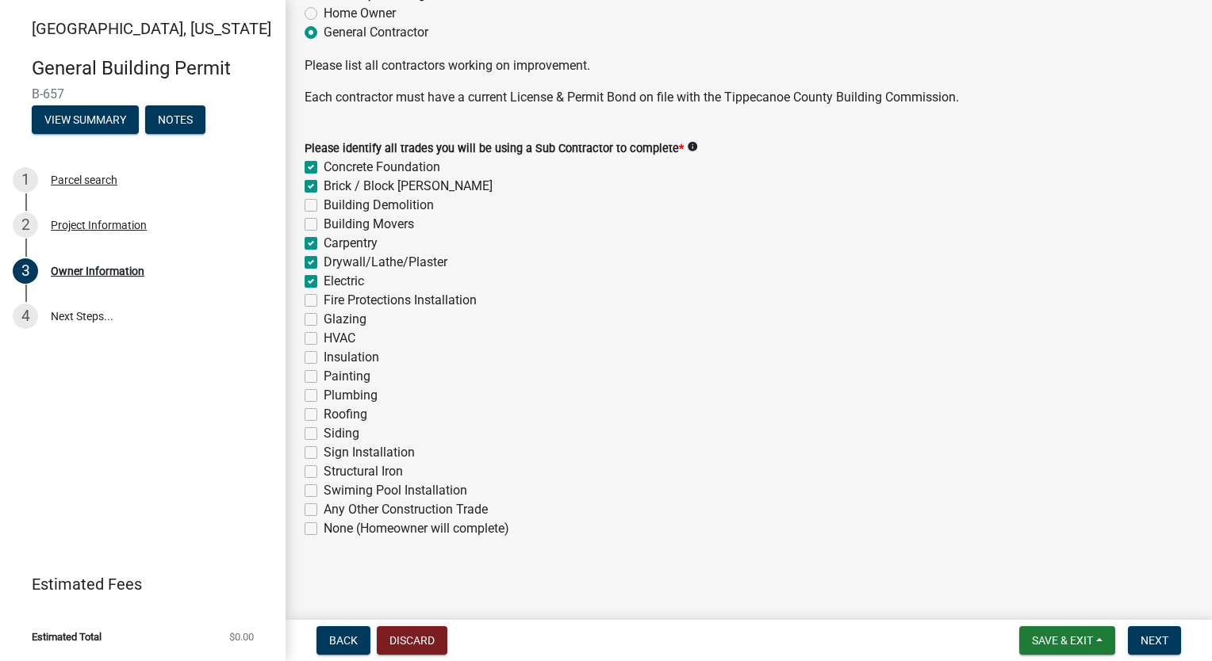
checkbox input "true"
checkbox input "false"
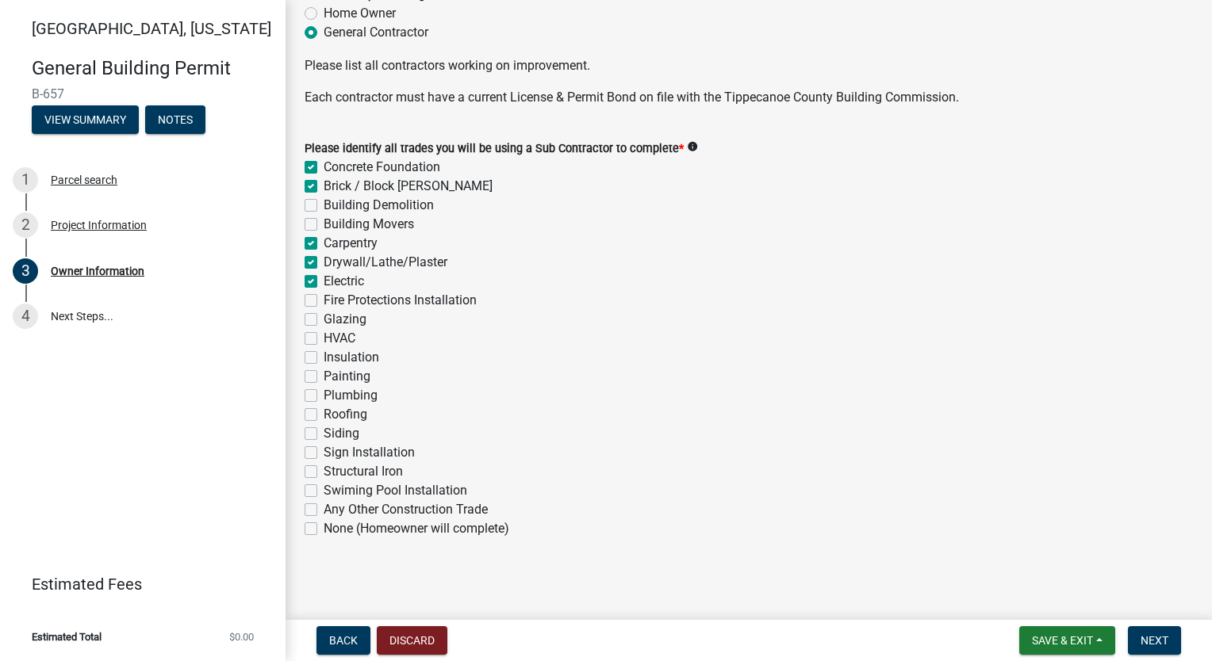
checkbox input "false"
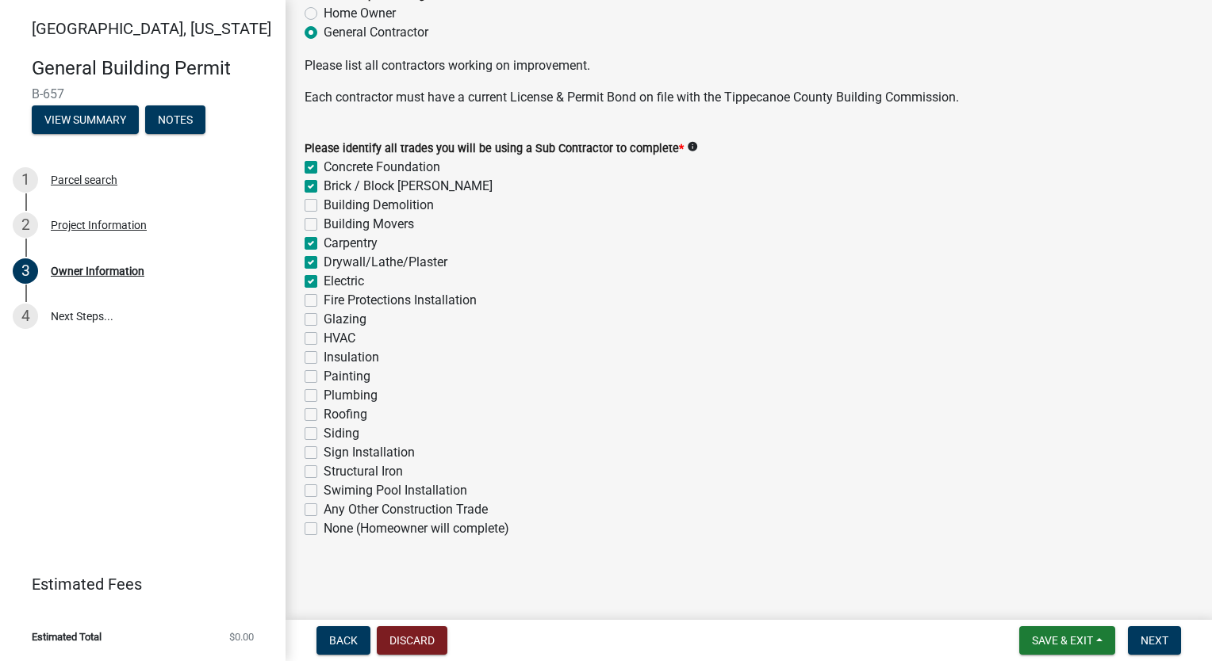
checkbox input "false"
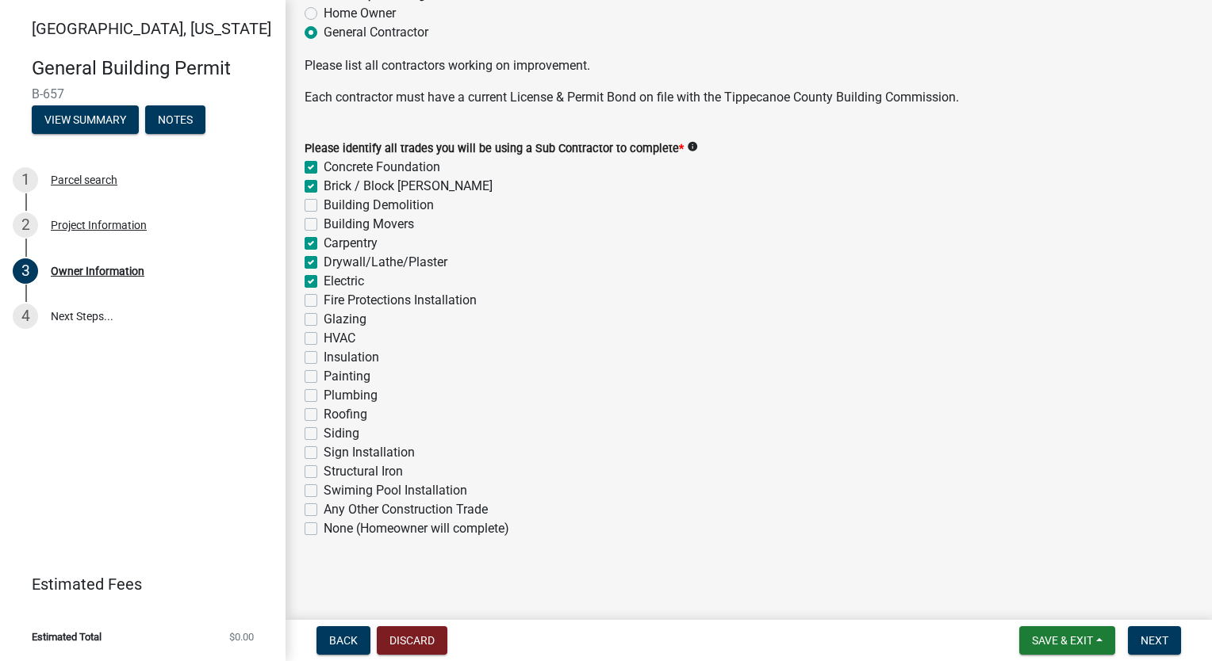
click at [324, 336] on label "HVAC" at bounding box center [340, 338] width 32 height 19
click at [324, 336] on input "HVAC" at bounding box center [329, 334] width 10 height 10
checkbox input "true"
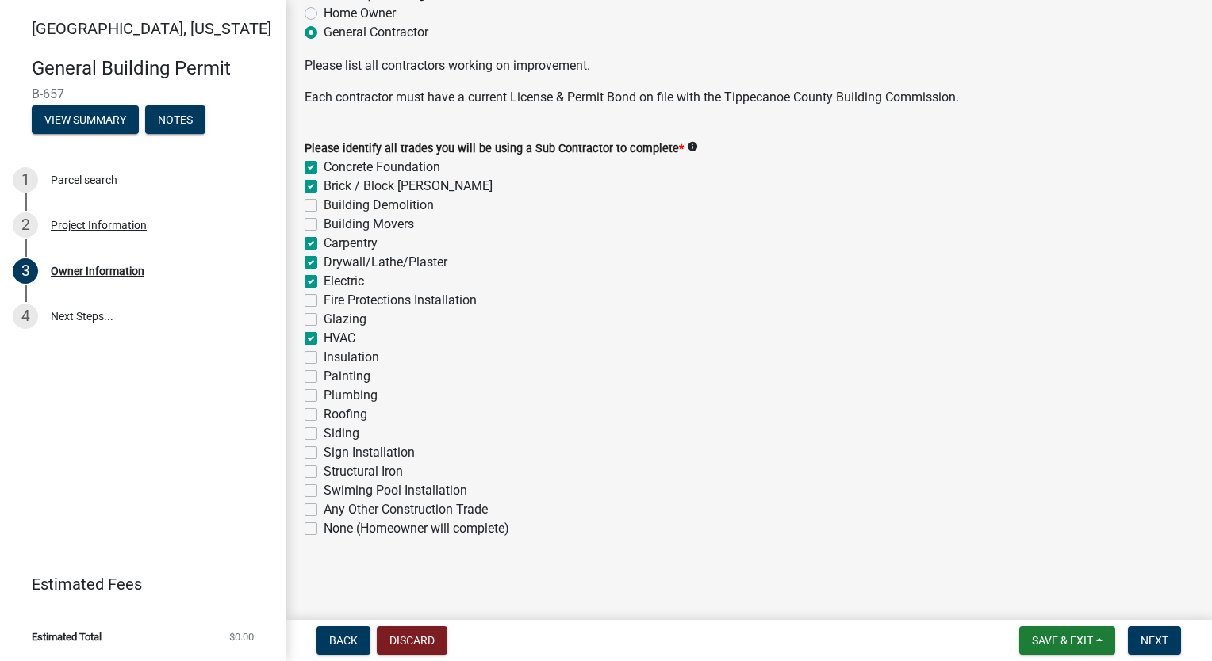
checkbox input "false"
checkbox input "true"
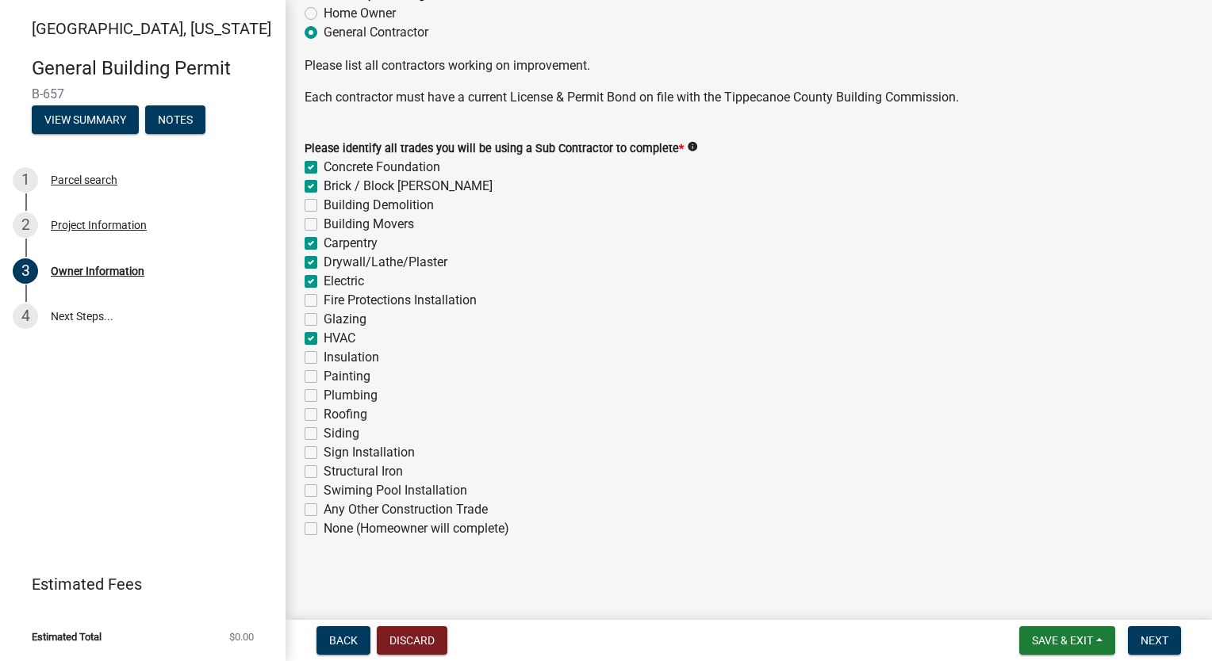
checkbox input "false"
checkbox input "true"
checkbox input "false"
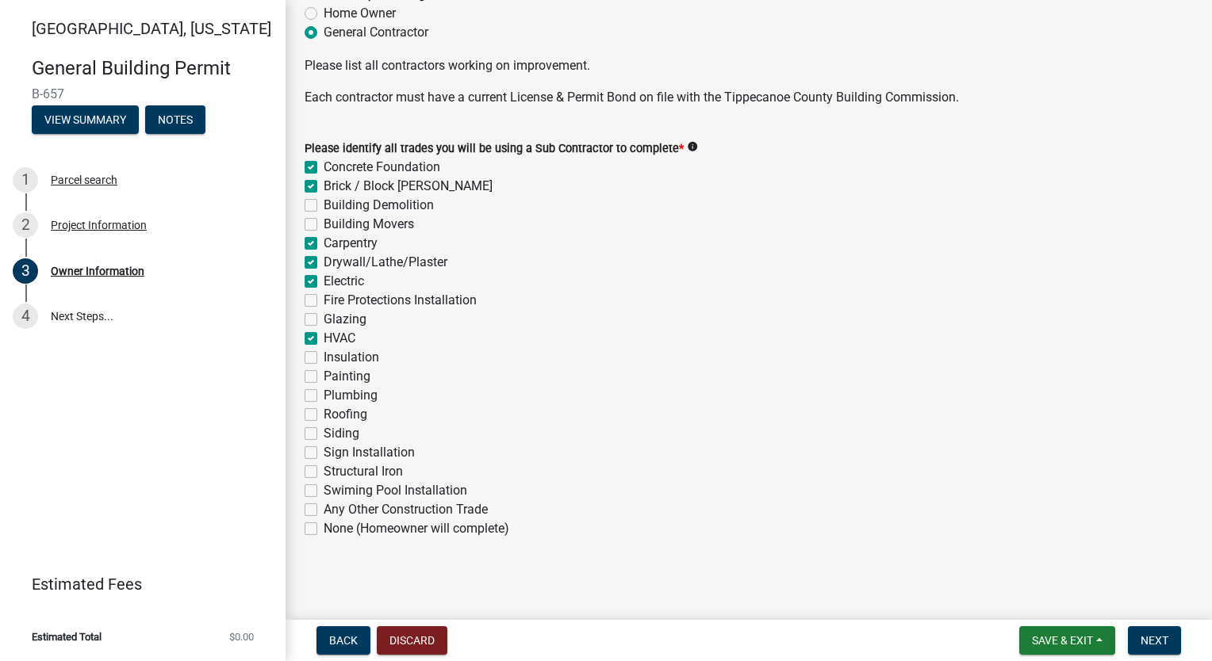
checkbox input "false"
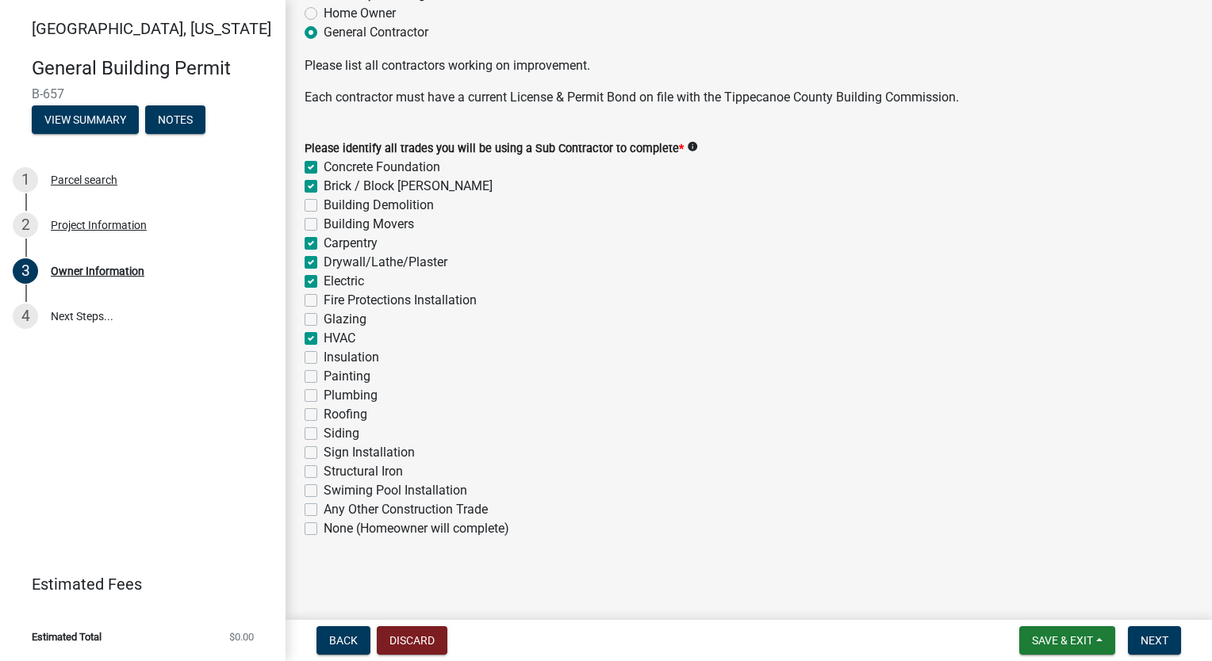
checkbox input "false"
click at [324, 355] on label "Insulation" at bounding box center [352, 357] width 56 height 19
click at [324, 355] on input "Insulation" at bounding box center [329, 353] width 10 height 10
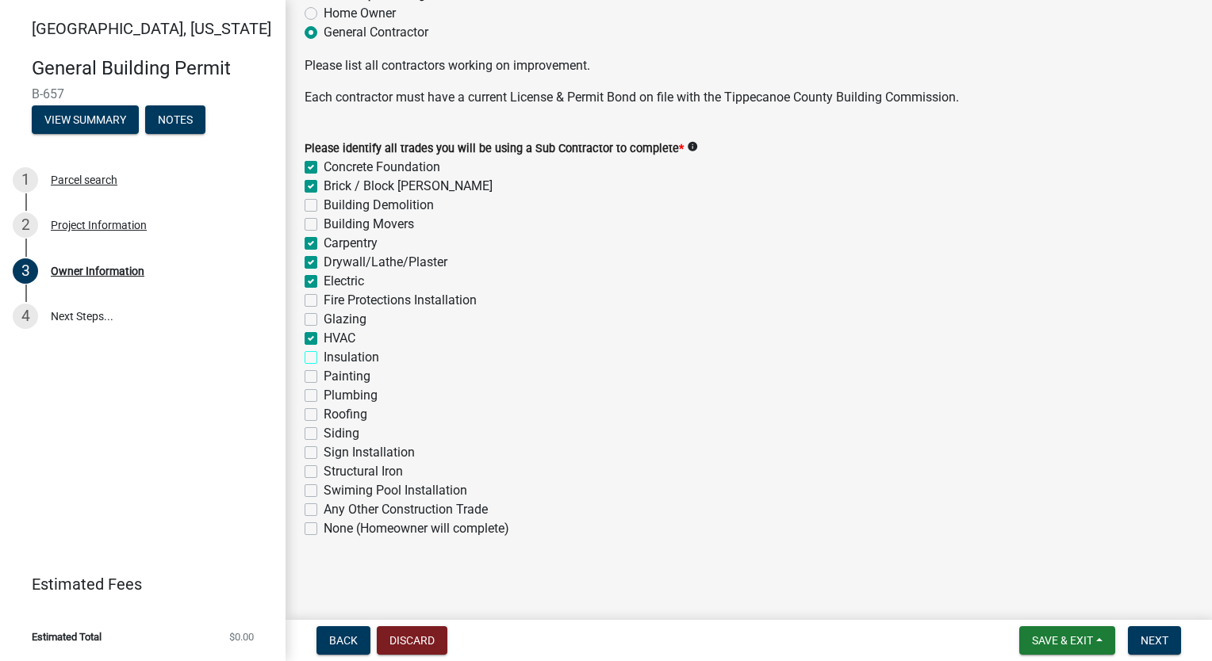
checkbox input "true"
checkbox input "false"
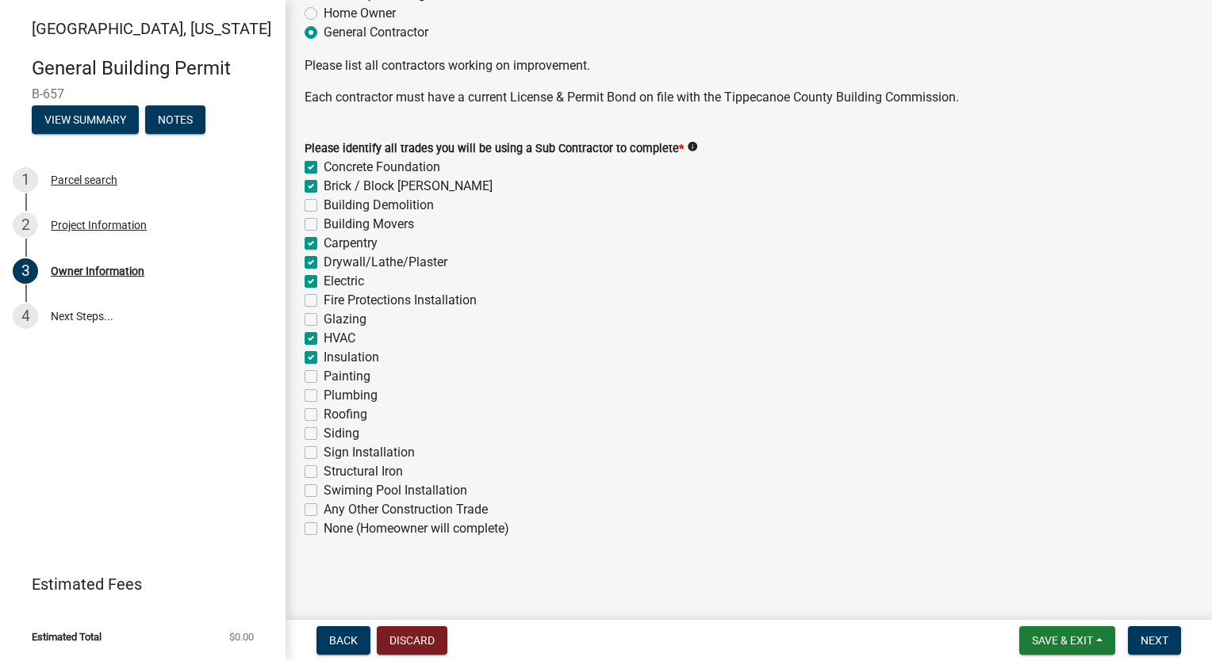
checkbox input "true"
checkbox input "false"
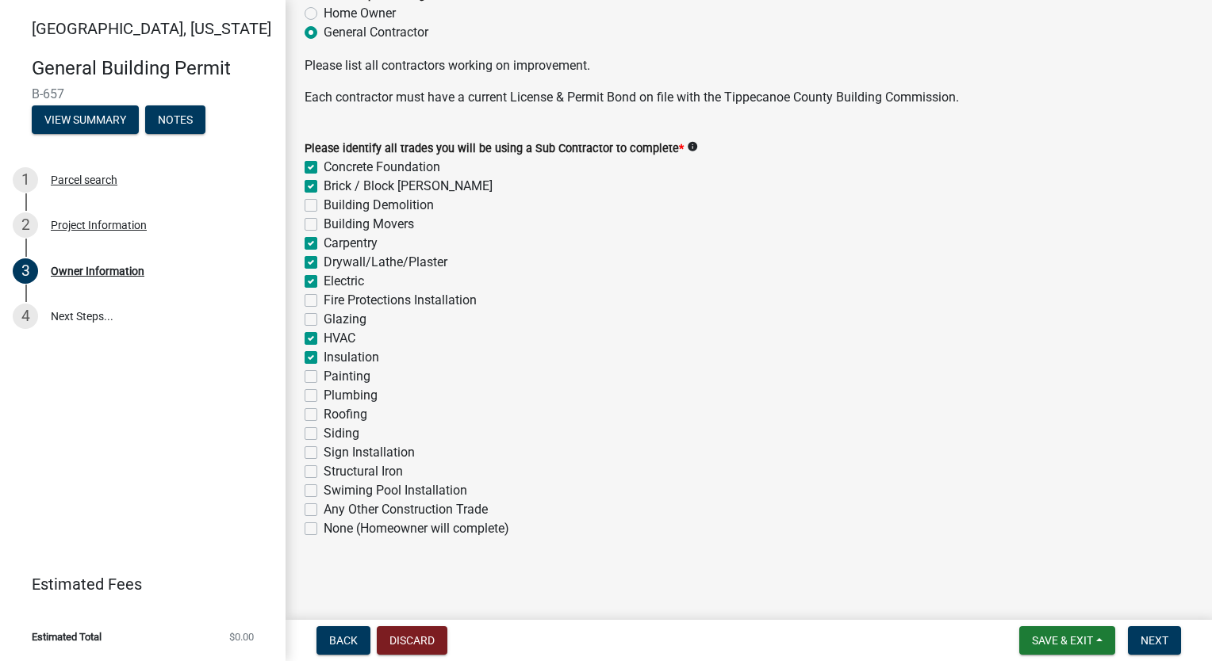
checkbox input "true"
checkbox input "false"
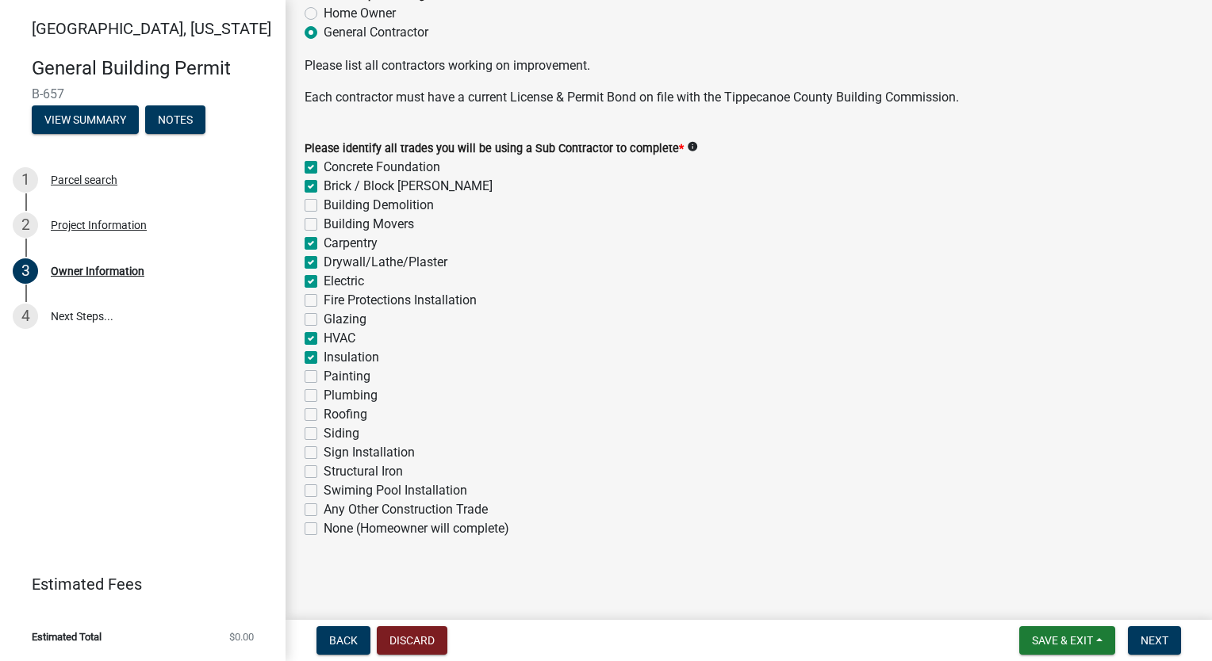
checkbox input "false"
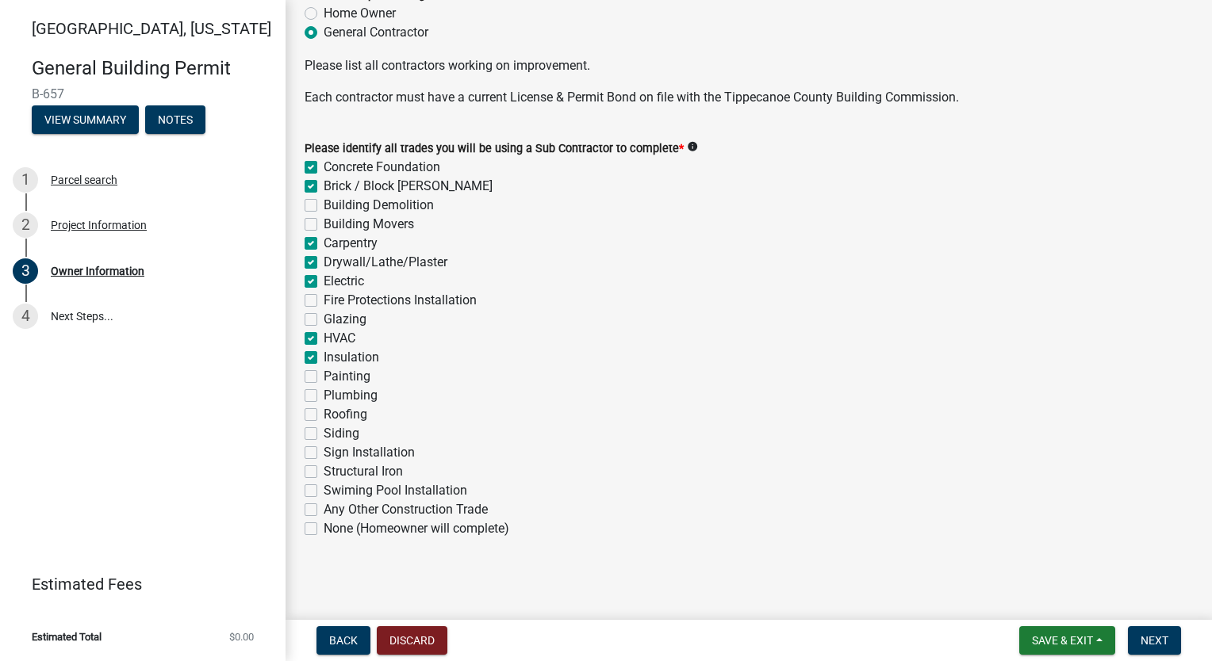
checkbox input "false"
click at [313, 385] on div "Painting" at bounding box center [749, 376] width 888 height 19
click at [324, 380] on label "Painting" at bounding box center [347, 376] width 47 height 19
click at [324, 378] on input "Painting" at bounding box center [329, 372] width 10 height 10
checkbox input "true"
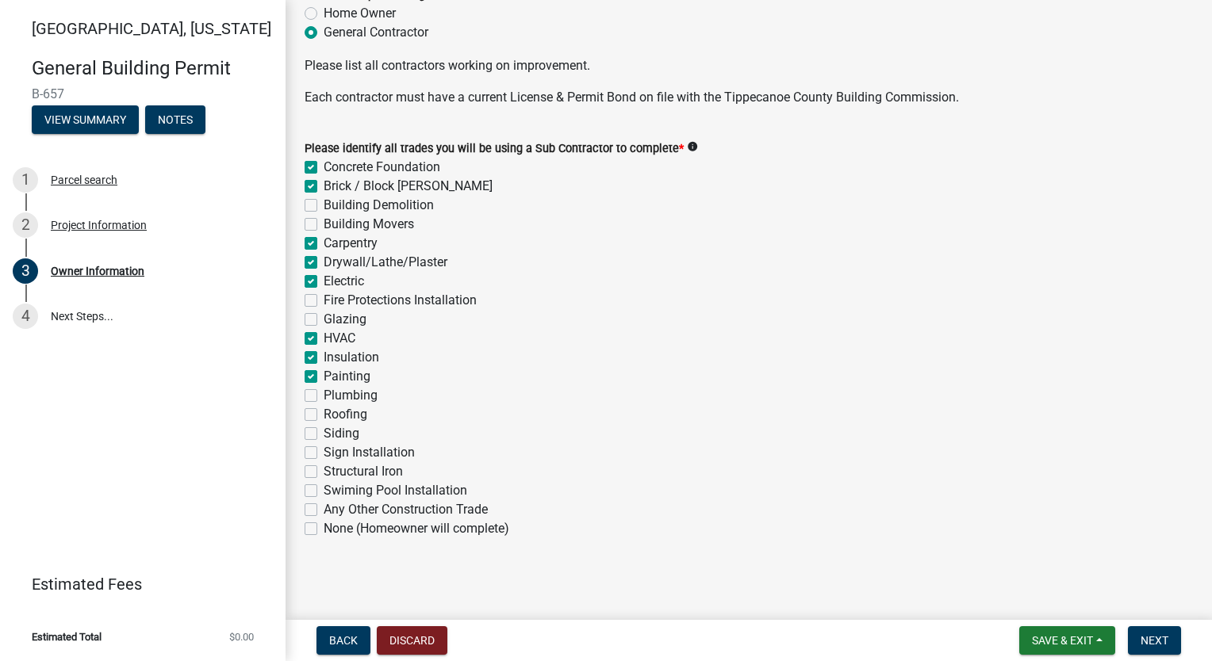
checkbox input "true"
checkbox input "false"
checkbox input "true"
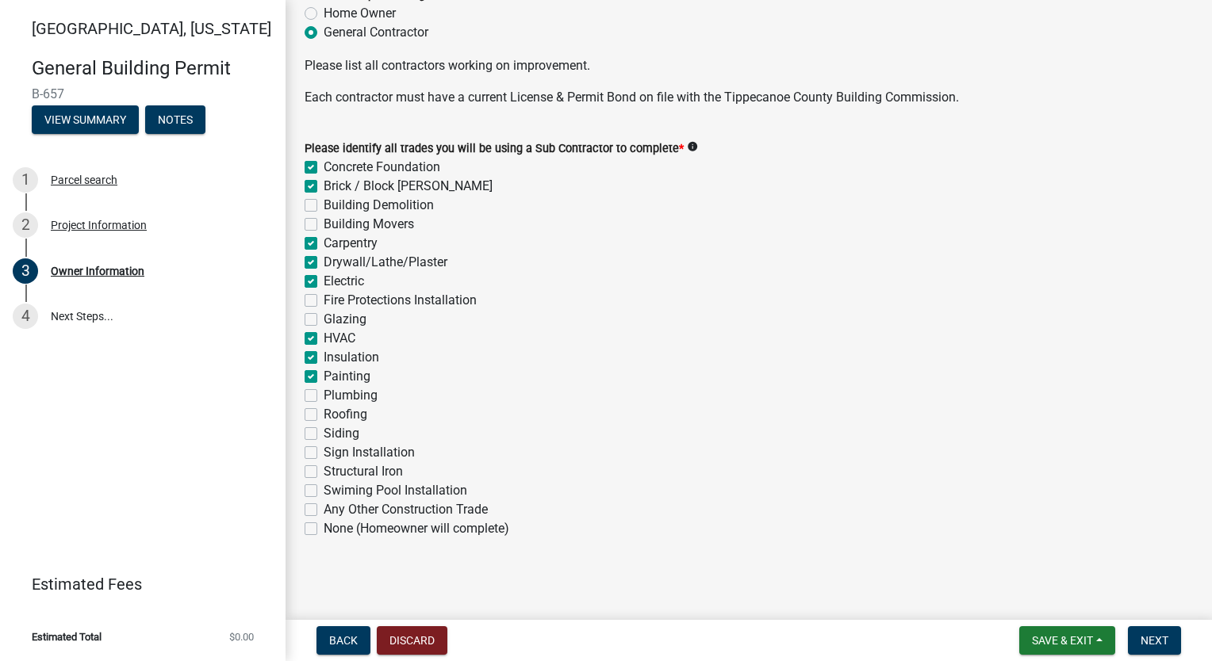
checkbox input "true"
checkbox input "false"
checkbox input "true"
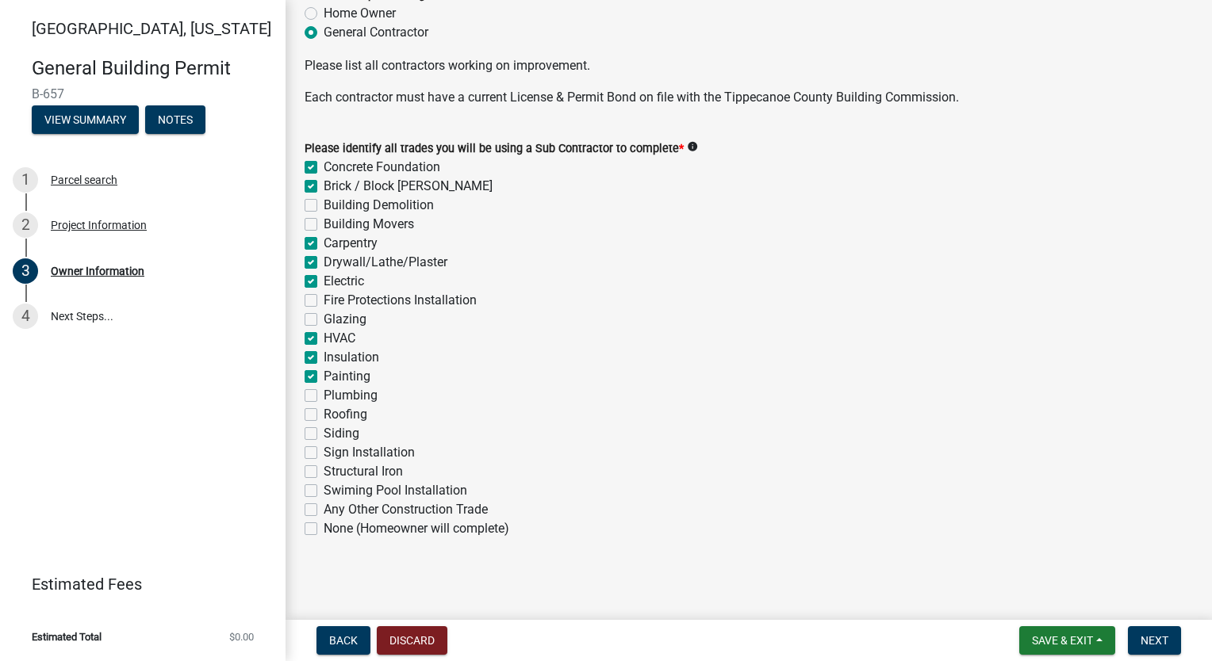
checkbox input "true"
checkbox input "false"
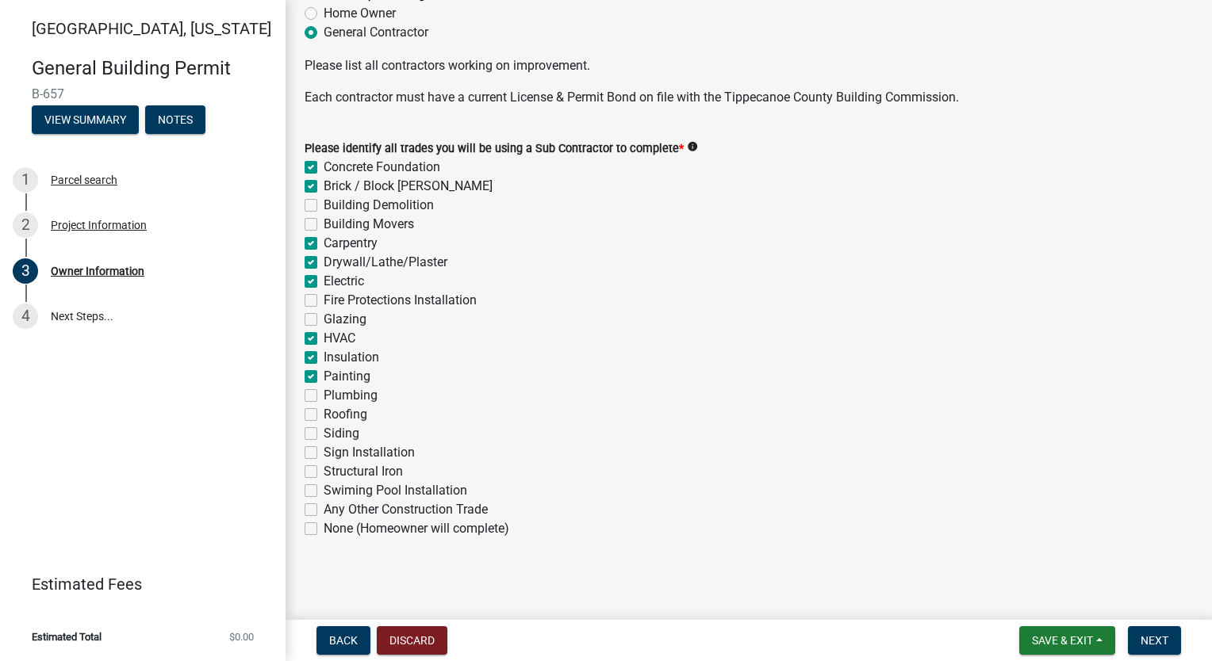
checkbox input "false"
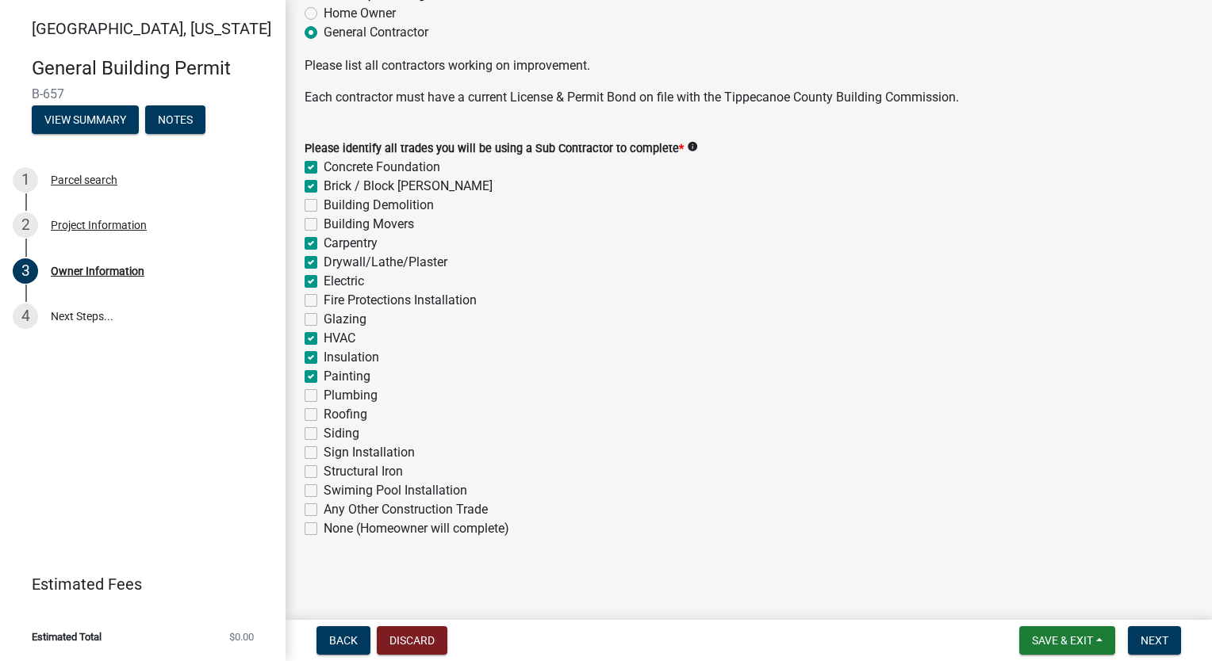
click at [324, 392] on label "Plumbing" at bounding box center [351, 395] width 54 height 19
click at [324, 392] on input "Plumbing" at bounding box center [329, 391] width 10 height 10
checkbox input "true"
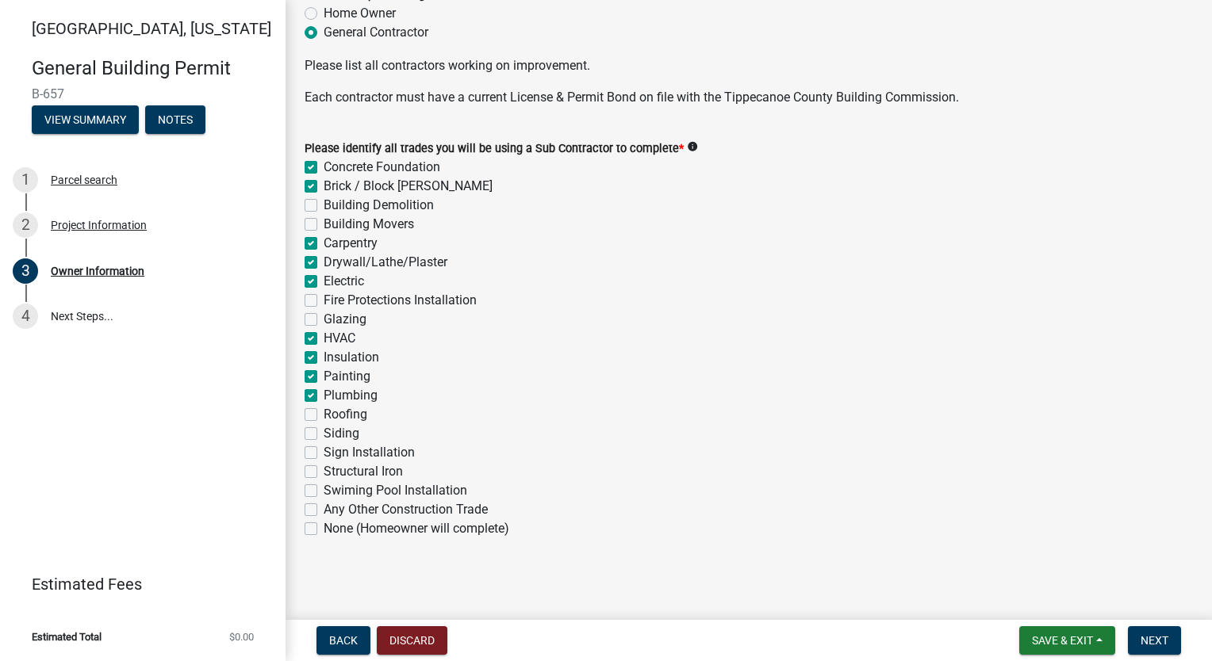
checkbox input "false"
checkbox input "true"
click at [324, 416] on label "Roofing" at bounding box center [346, 414] width 44 height 19
click at [324, 416] on input "Roofing" at bounding box center [329, 410] width 10 height 10
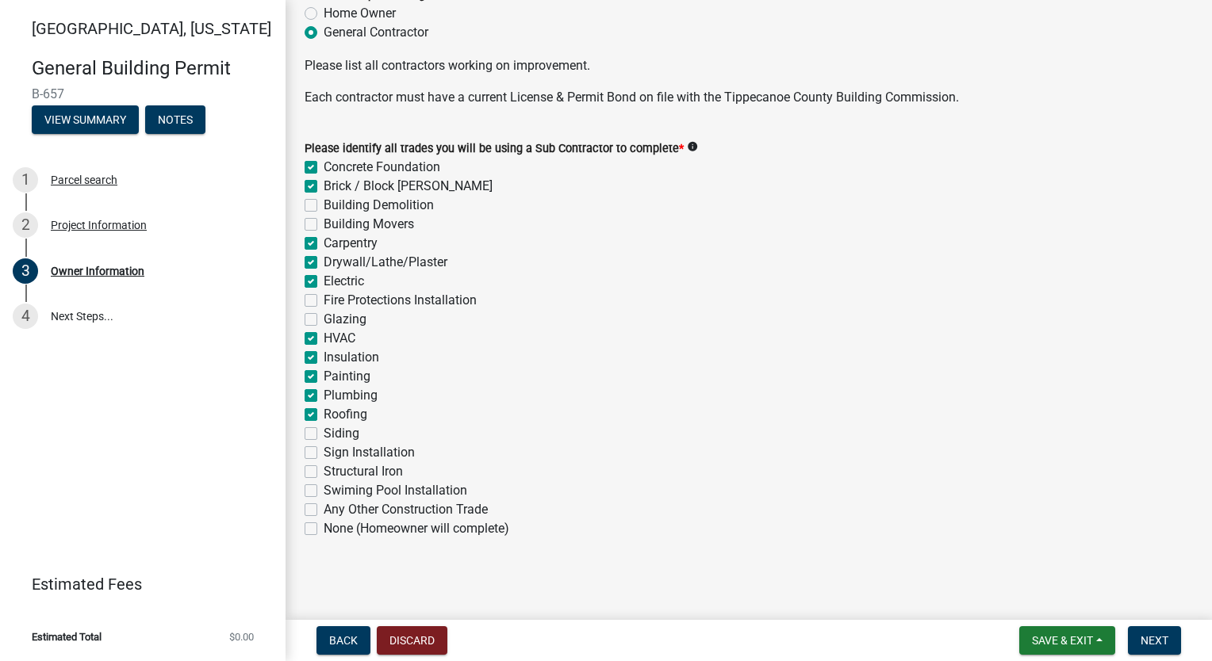
click at [324, 433] on label "Siding" at bounding box center [342, 433] width 36 height 19
click at [324, 433] on input "Siding" at bounding box center [329, 429] width 10 height 10
click at [1168, 635] on button "Next" at bounding box center [1154, 641] width 53 height 29
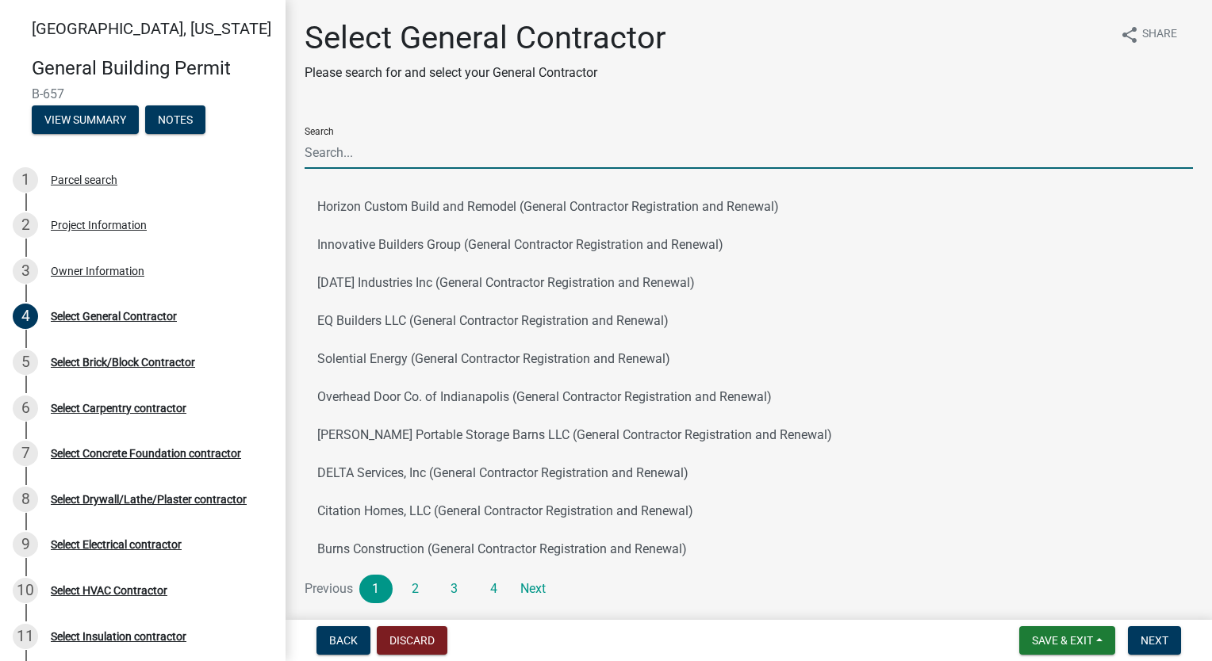
click at [464, 152] on input "Search" at bounding box center [749, 152] width 888 height 33
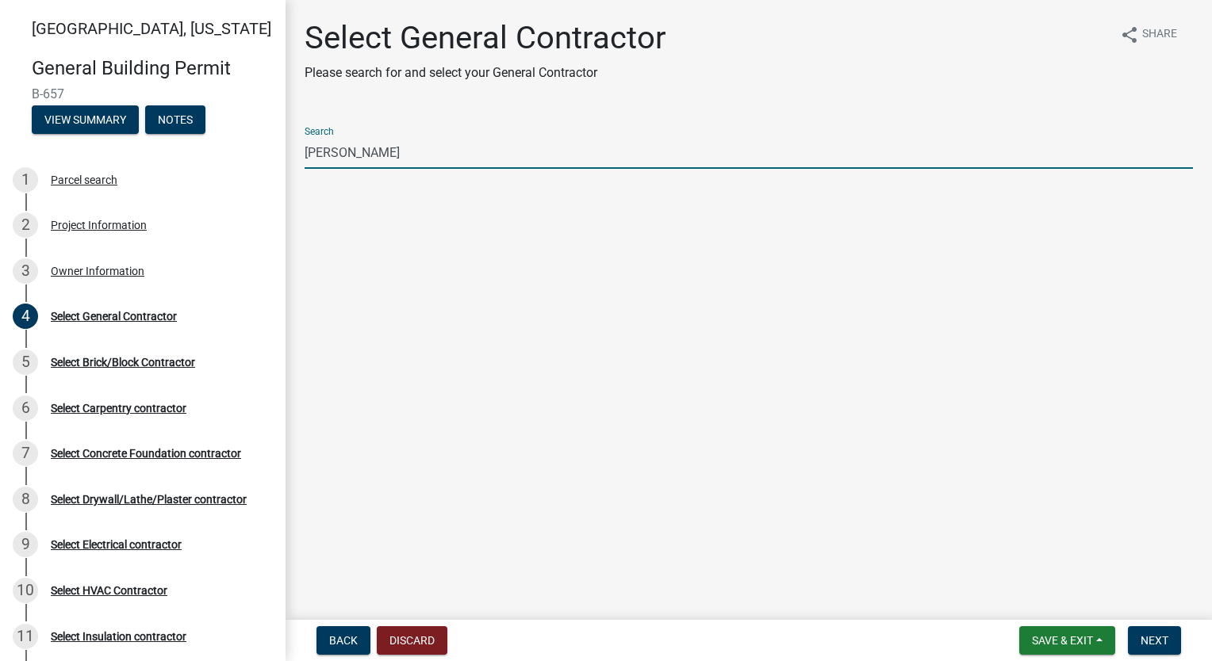
drag, startPoint x: 395, startPoint y: 147, endPoint x: 244, endPoint y: 136, distance: 151.1
click at [244, 136] on div "[GEOGRAPHIC_DATA], [US_STATE] General Building Permit B-657 View Summary Notes …" at bounding box center [606, 330] width 1212 height 661
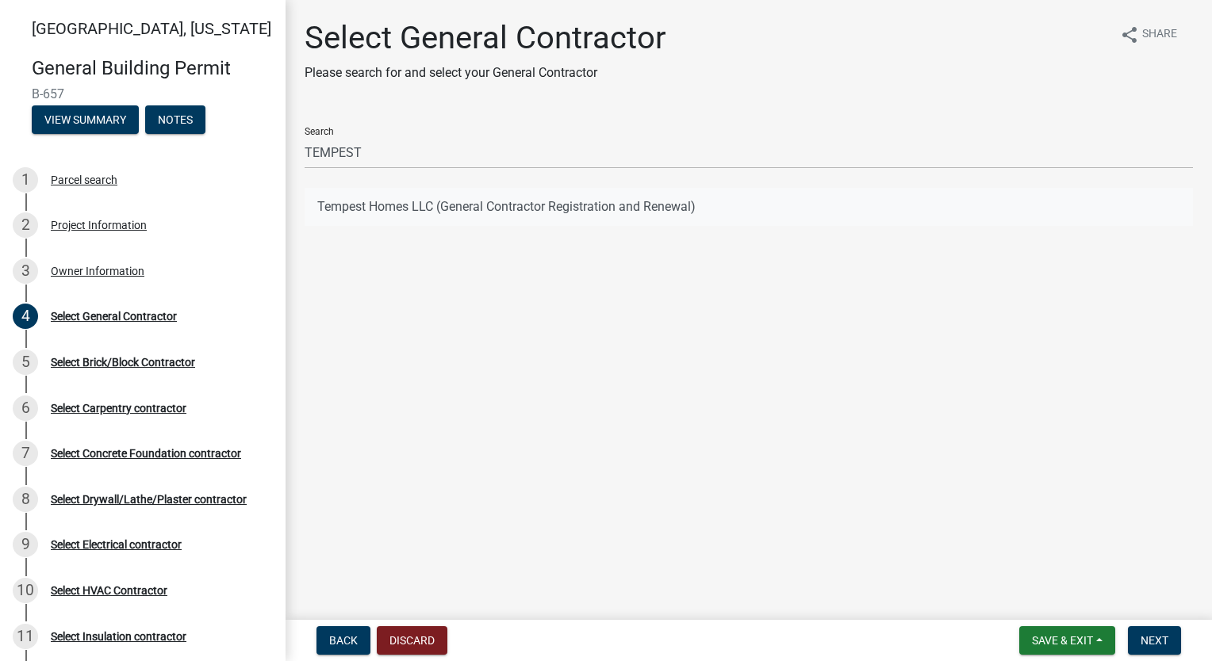
click at [464, 201] on button "Tempest Homes LLC (General Contractor Registration and Renewal)" at bounding box center [749, 207] width 888 height 38
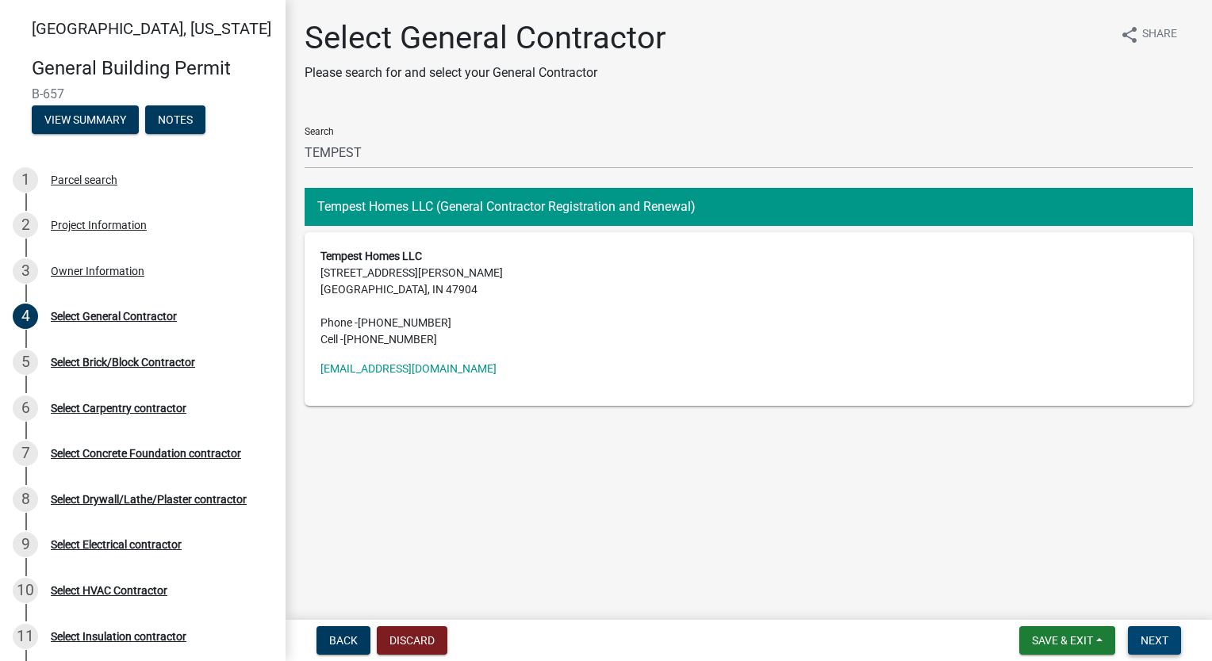
click at [1159, 636] on span "Next" at bounding box center [1155, 641] width 28 height 13
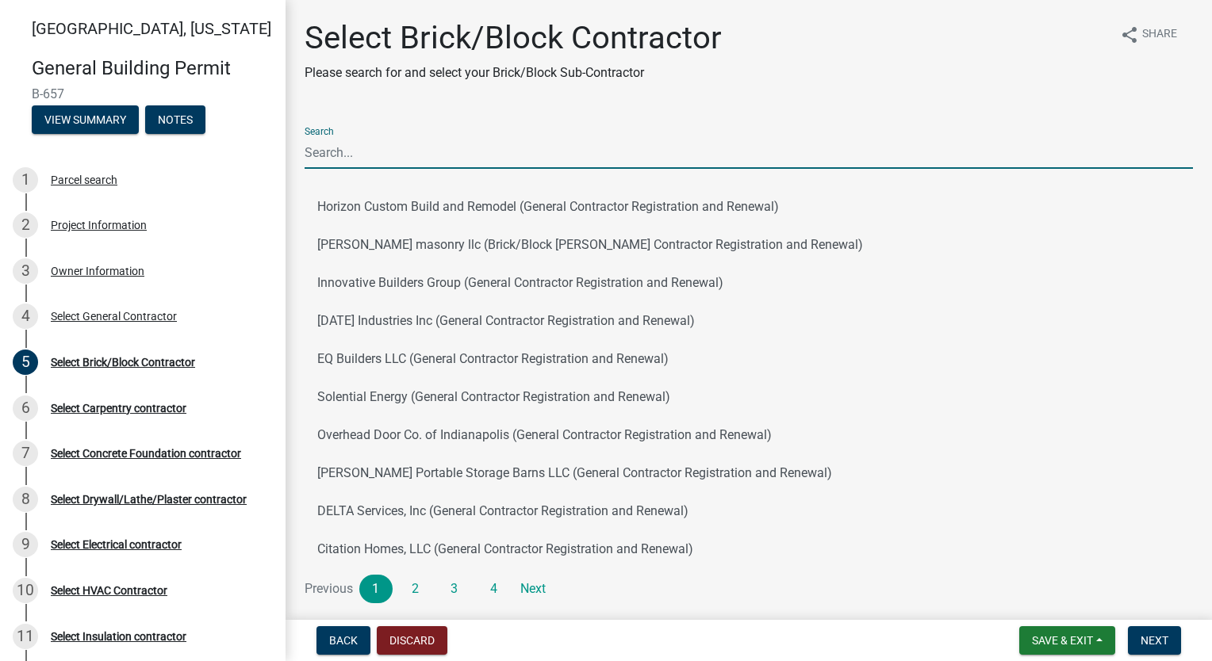
click at [483, 136] on input "Search" at bounding box center [749, 152] width 888 height 33
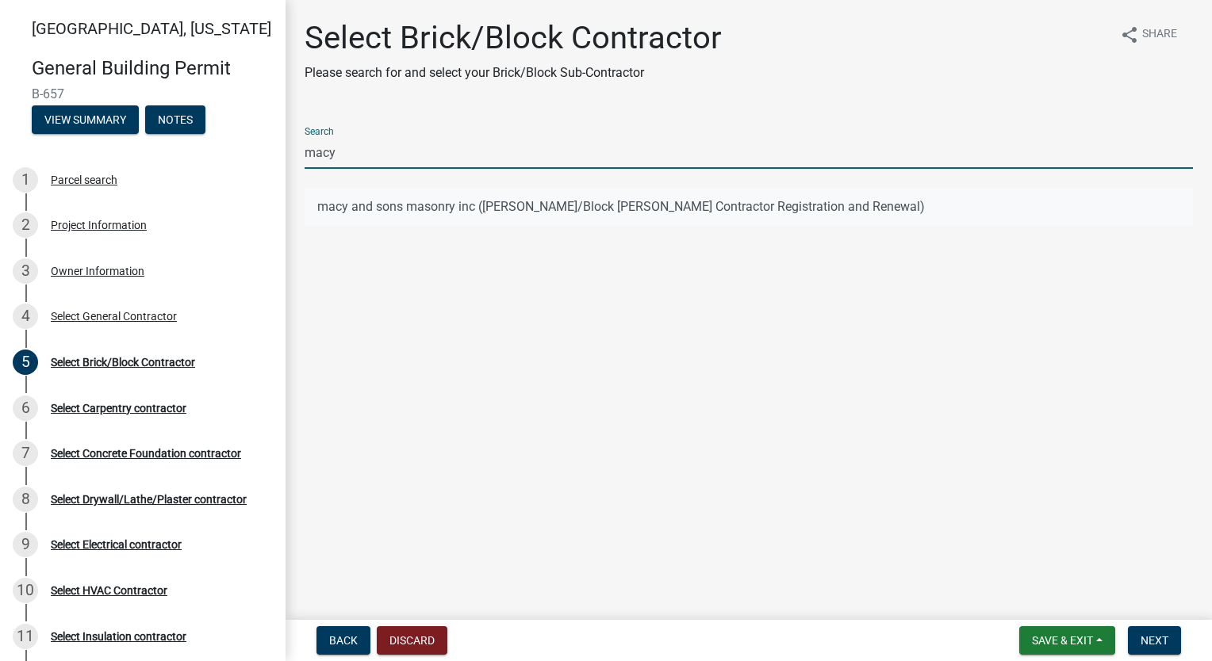
click at [476, 197] on button "macy and sons masonry inc ([PERSON_NAME]/Block [PERSON_NAME] Contractor Registr…" at bounding box center [749, 207] width 888 height 38
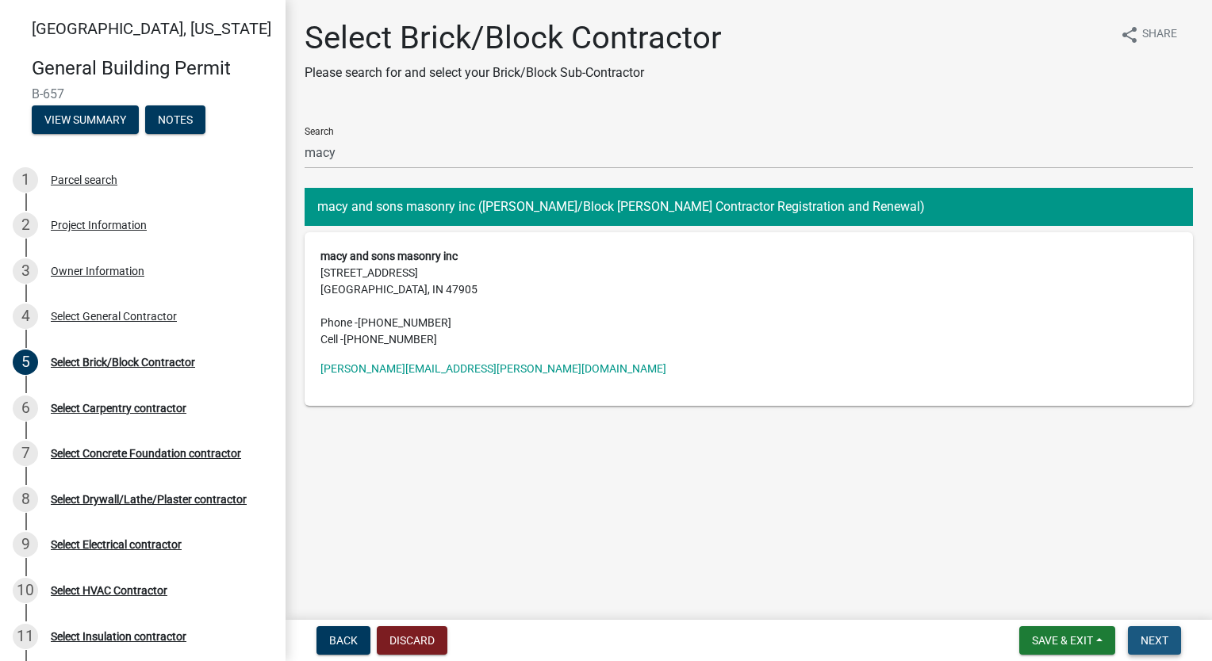
click at [1145, 630] on button "Next" at bounding box center [1154, 641] width 53 height 29
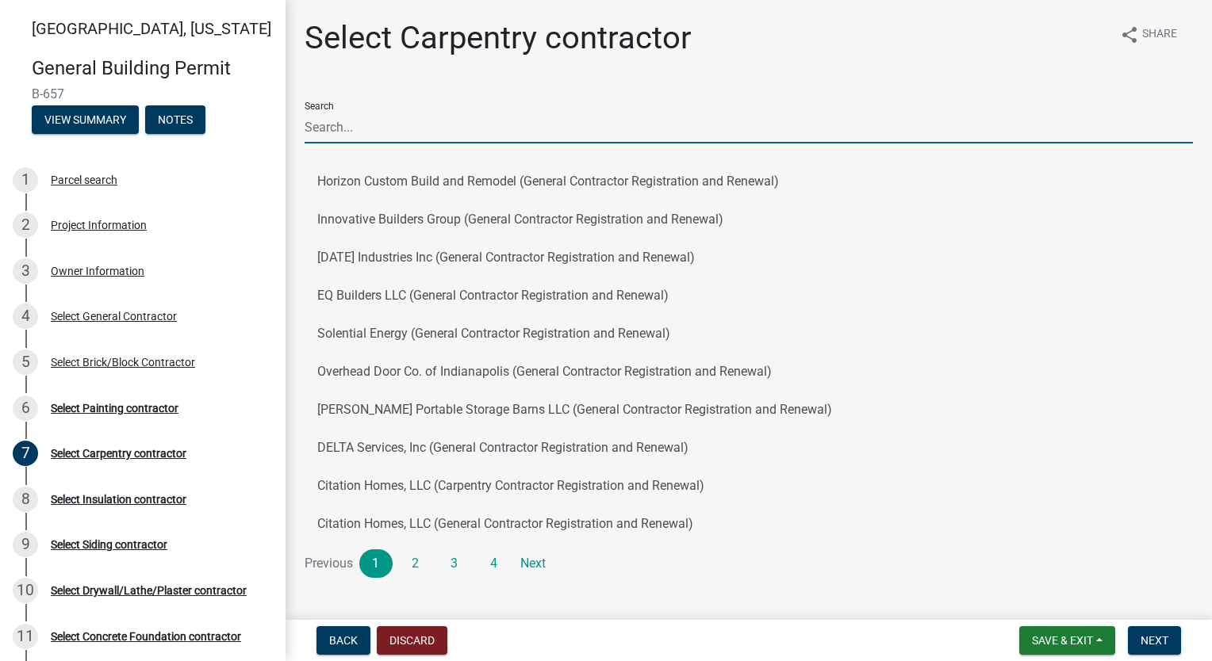
click at [408, 137] on input "Search" at bounding box center [749, 127] width 888 height 33
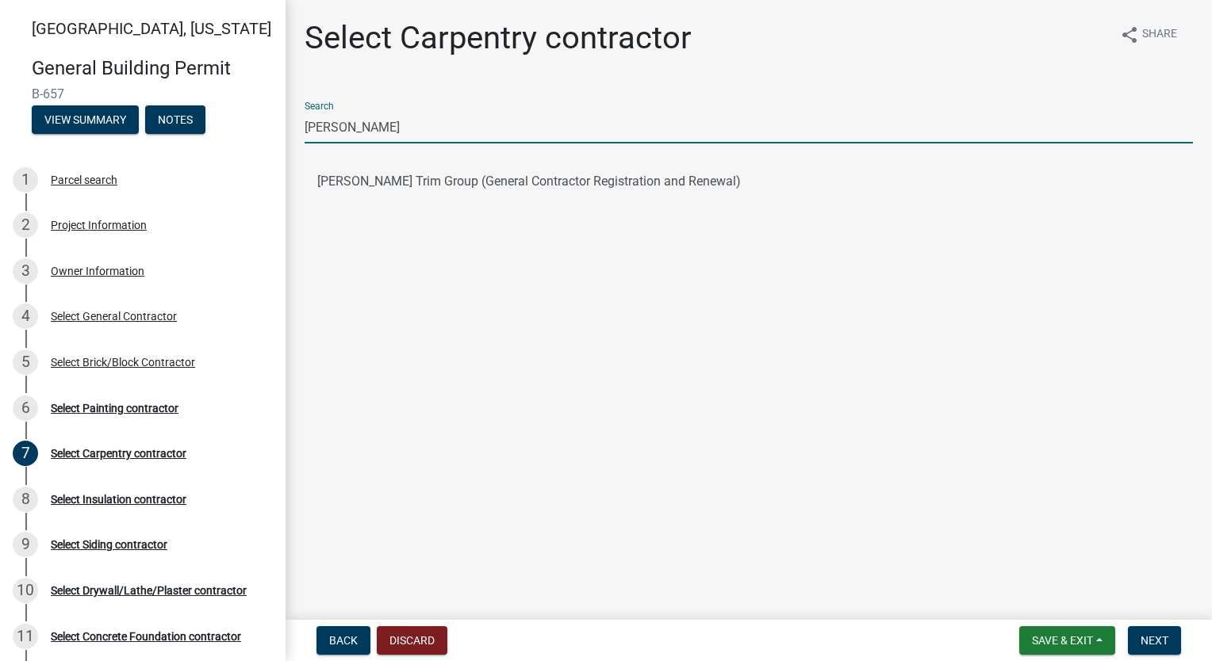
drag, startPoint x: 420, startPoint y: 128, endPoint x: 186, endPoint y: 139, distance: 233.4
click at [186, 139] on div "[GEOGRAPHIC_DATA], [US_STATE] General Building Permit B-657 View Summary Notes …" at bounding box center [606, 330] width 1212 height 661
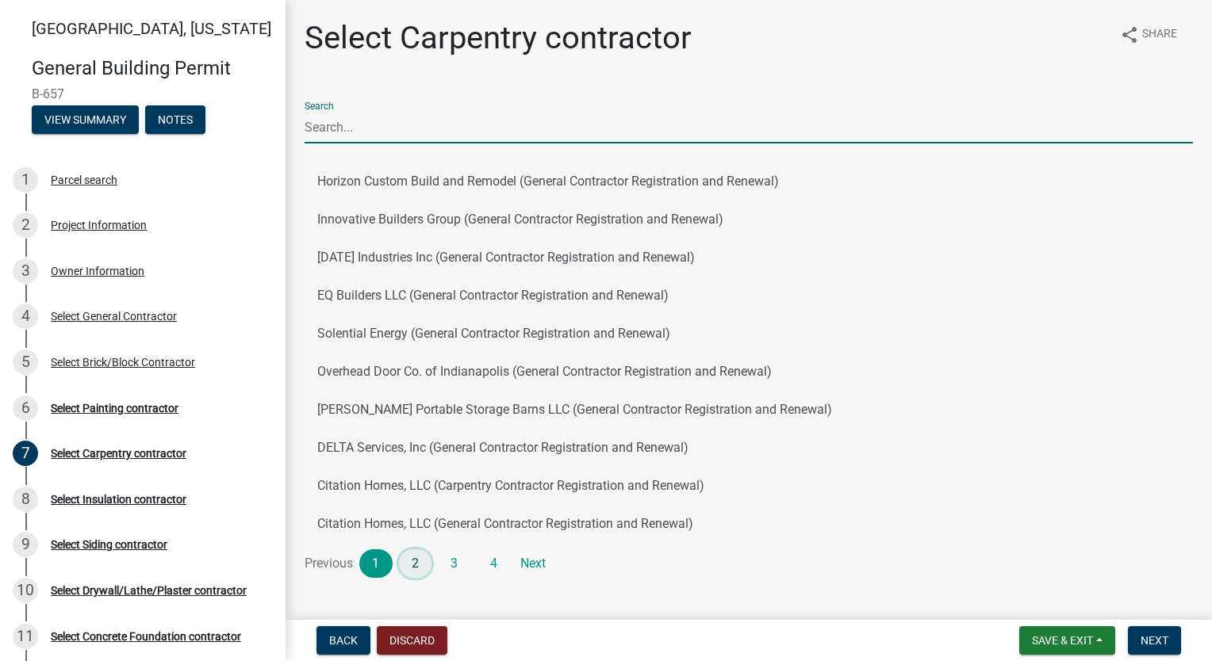
click at [413, 563] on link "2" at bounding box center [415, 564] width 33 height 29
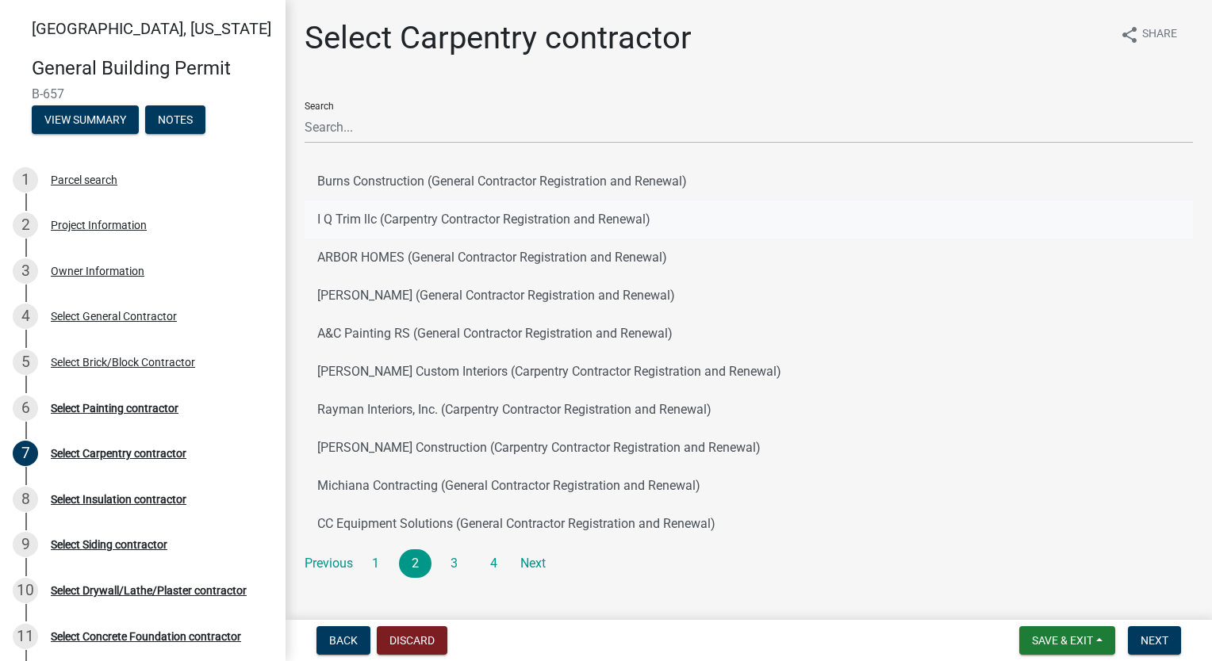
click at [419, 215] on button "I Q Trim llc (Carpentry Contractor Registration and Renewal)" at bounding box center [749, 220] width 888 height 38
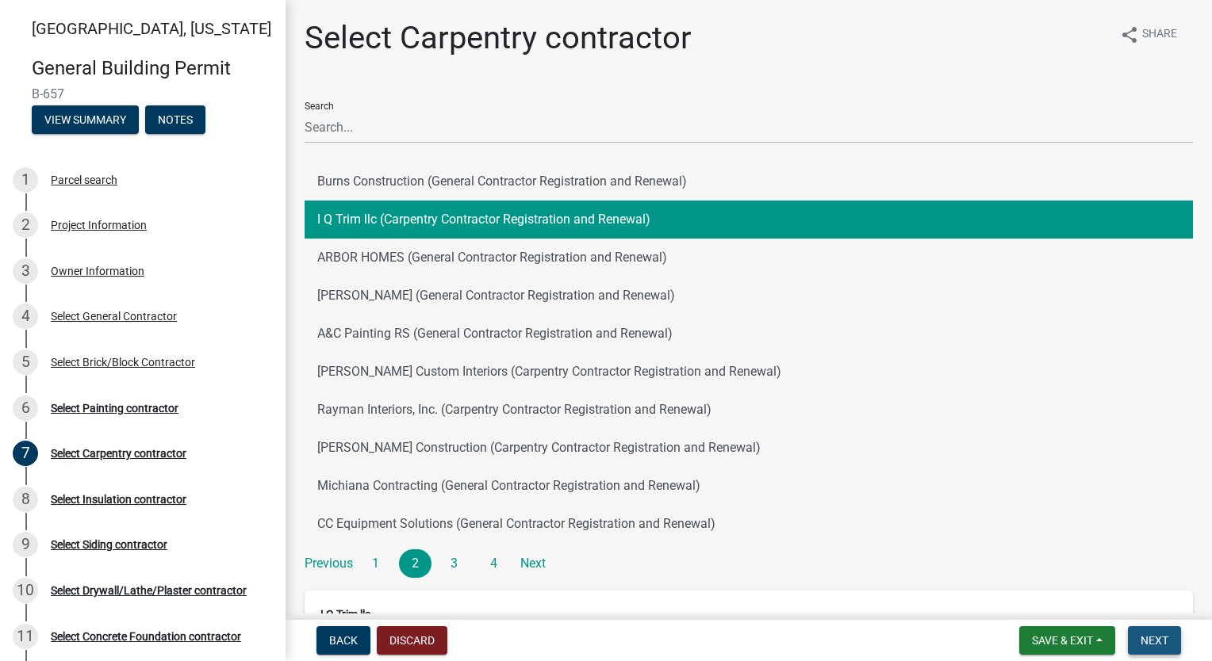
click at [1156, 638] on span "Next" at bounding box center [1155, 641] width 28 height 13
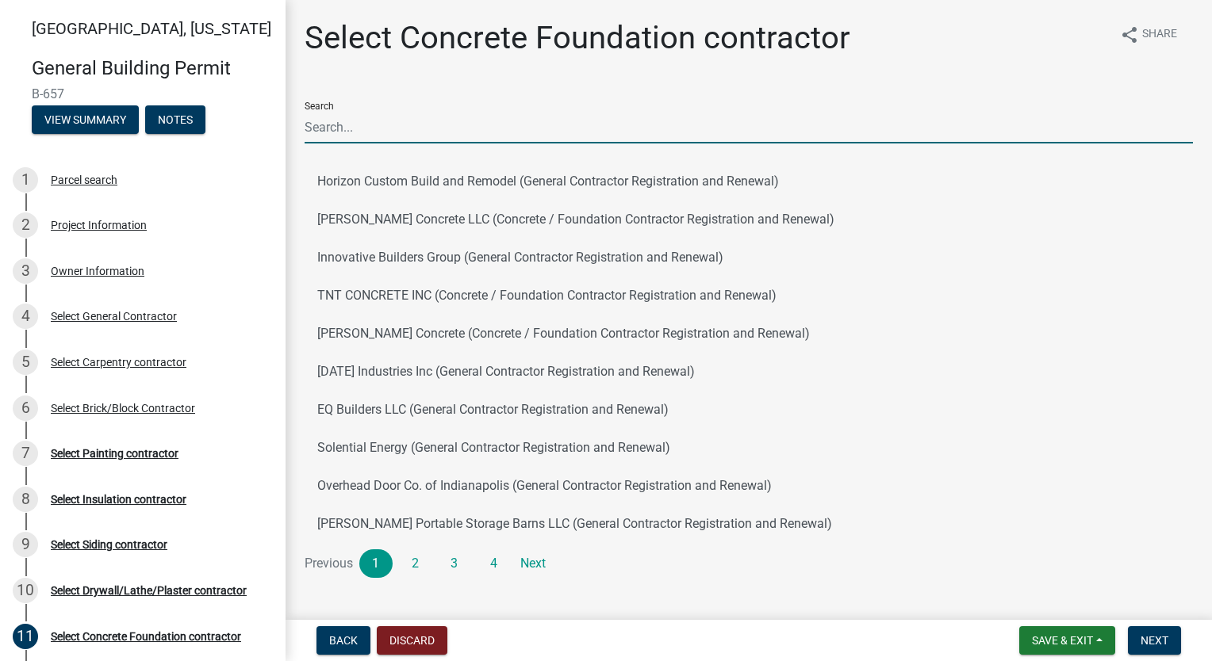
click at [516, 128] on input "Search" at bounding box center [749, 127] width 888 height 33
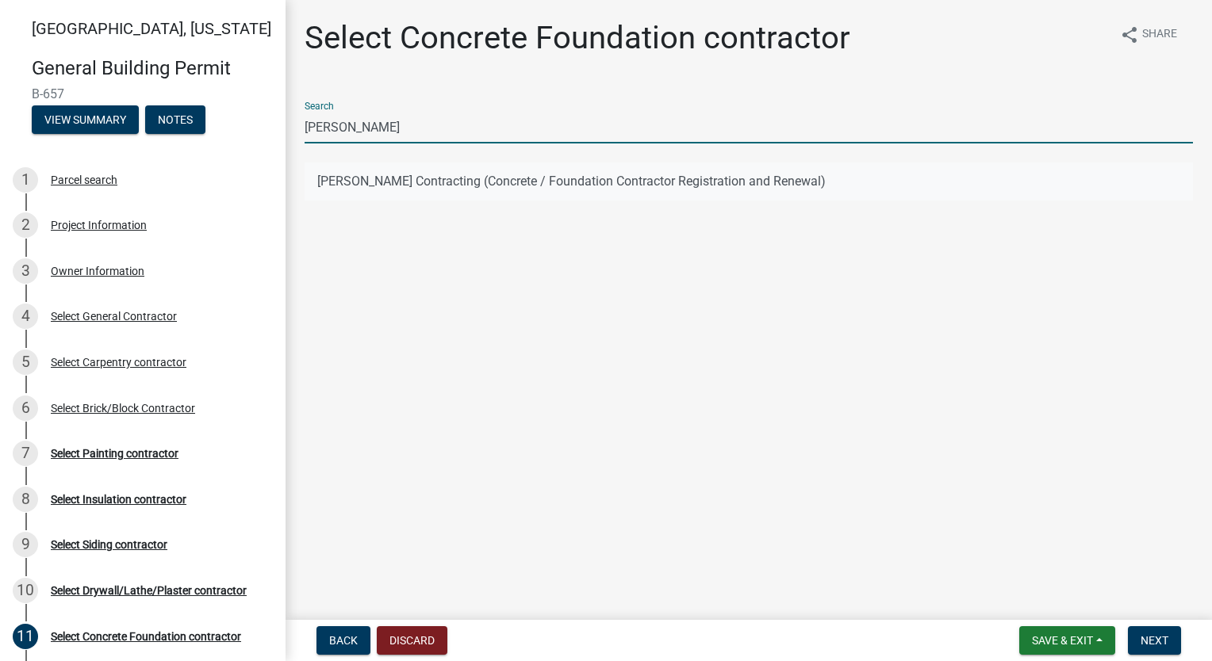
click at [491, 185] on button "[PERSON_NAME] Contracting (Concrete / Foundation Contractor Registration and Re…" at bounding box center [749, 182] width 888 height 38
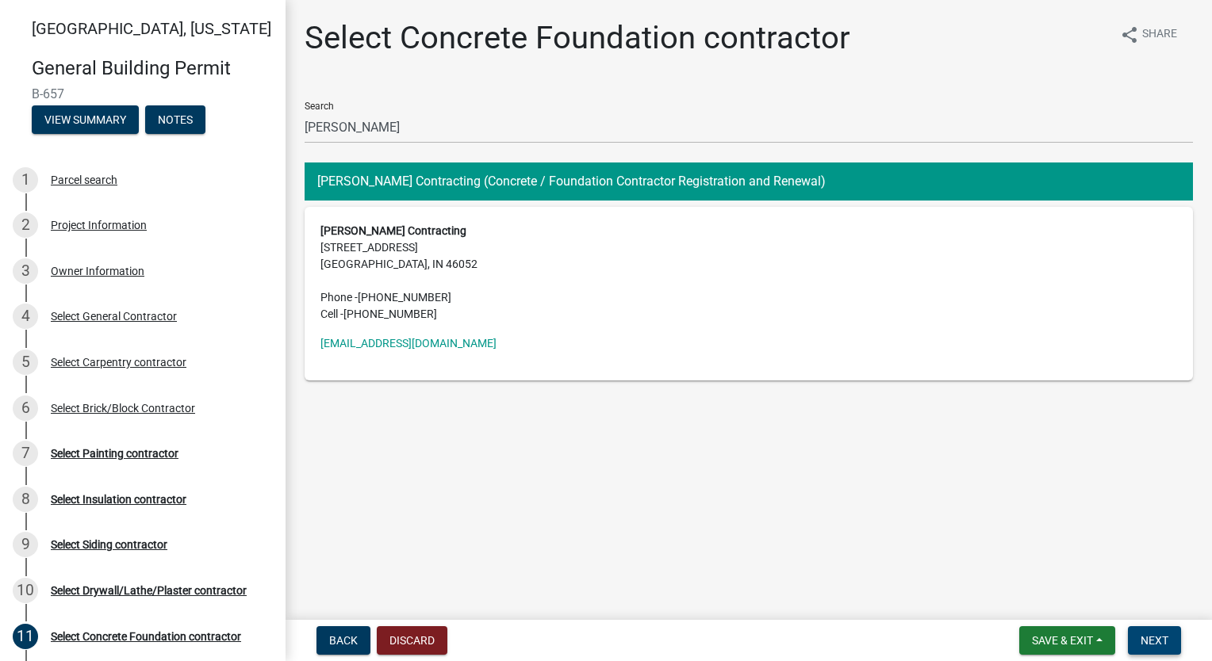
click at [1168, 646] on button "Next" at bounding box center [1154, 641] width 53 height 29
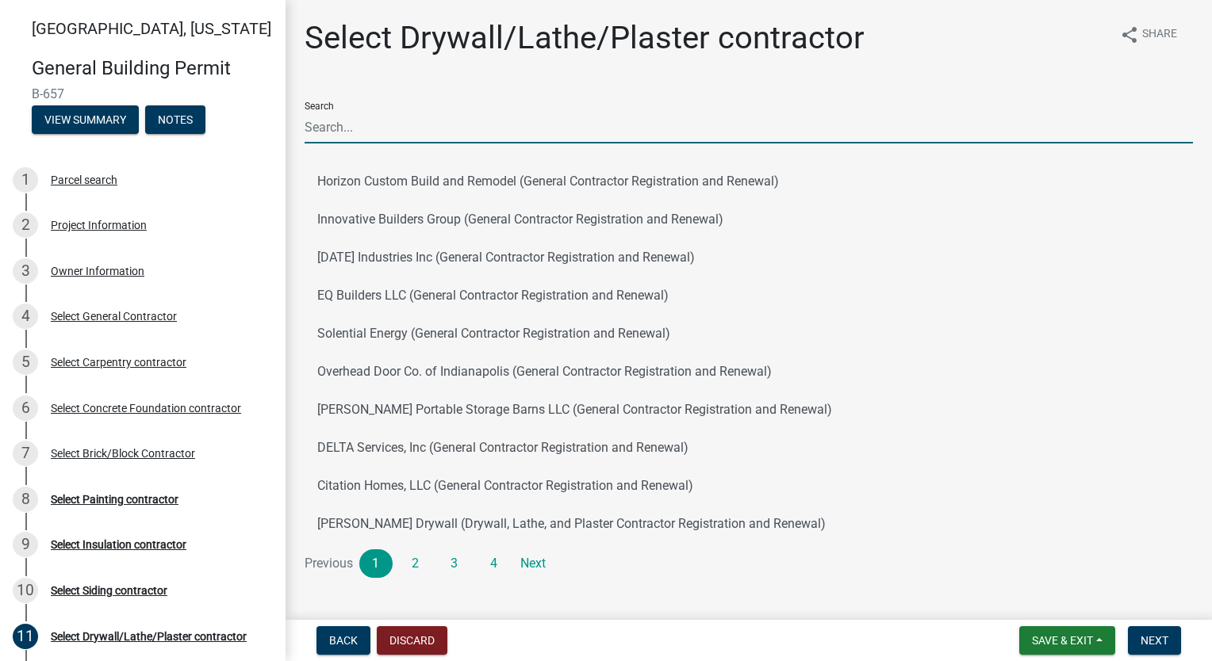
click at [495, 124] on input "Search" at bounding box center [749, 127] width 888 height 33
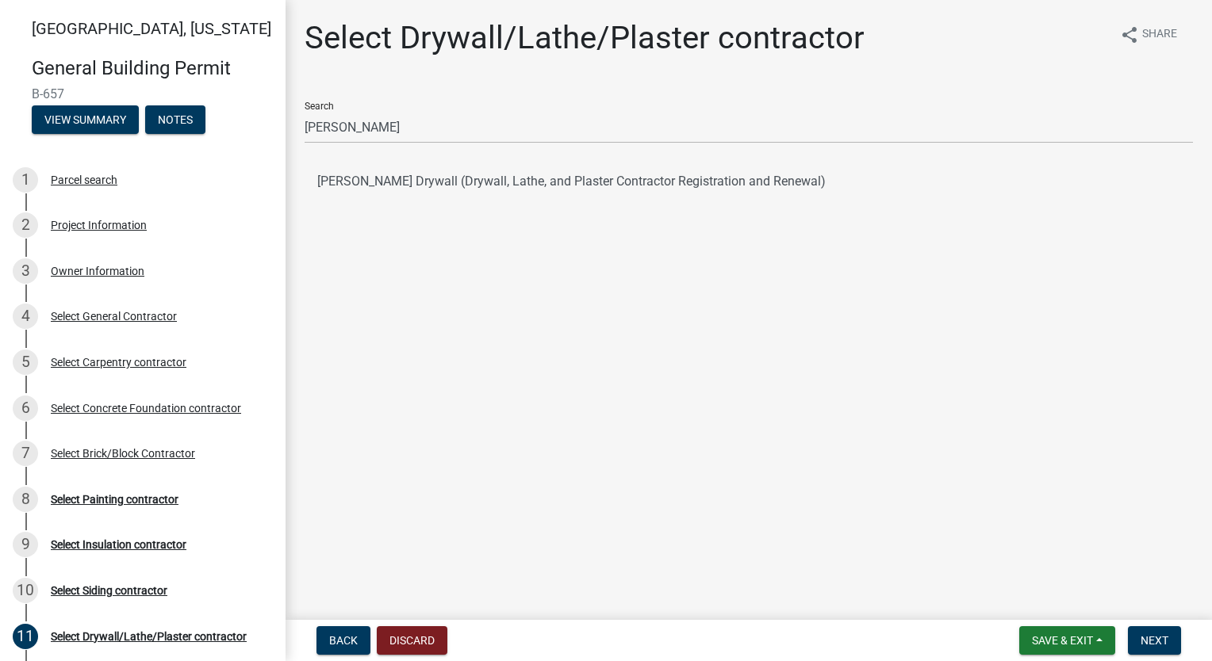
click at [479, 179] on button "[PERSON_NAME] Drywall (Drywall, Lathe, and Plaster Contractor Registration and …" at bounding box center [749, 182] width 888 height 38
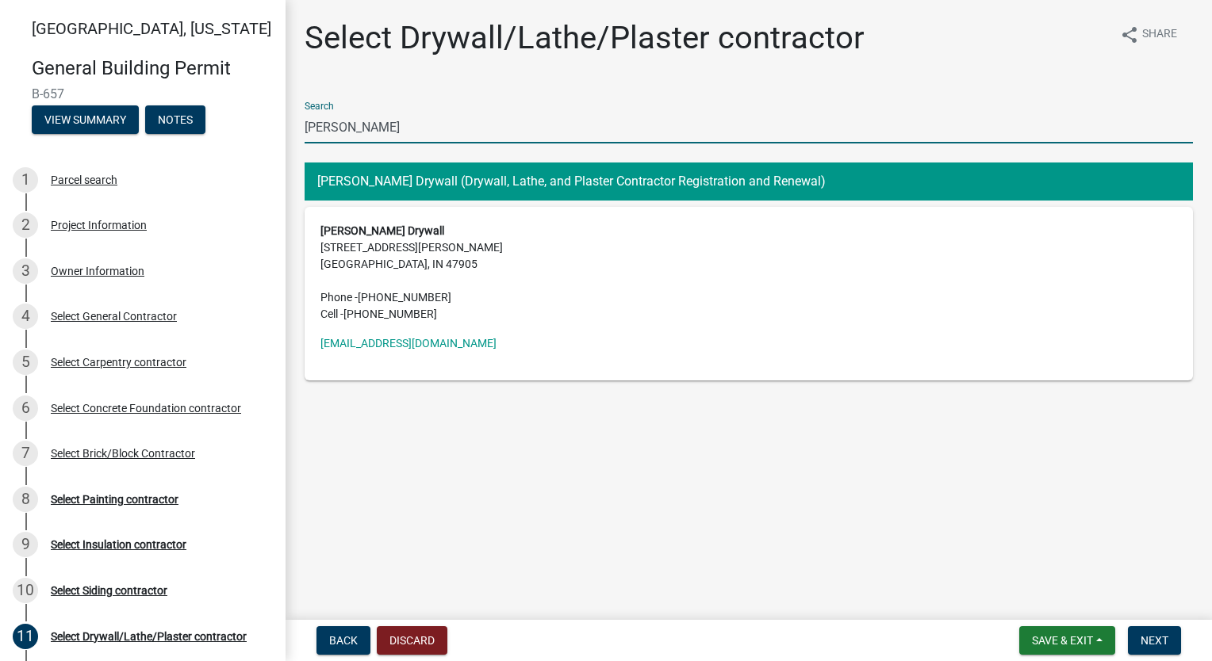
click at [463, 132] on input "[PERSON_NAME]" at bounding box center [749, 127] width 888 height 33
drag, startPoint x: 463, startPoint y: 132, endPoint x: 189, endPoint y: 128, distance: 274.4
click at [189, 128] on div "[GEOGRAPHIC_DATA], [US_STATE] General Building Permit B-657 View Summary Notes …" at bounding box center [606, 330] width 1212 height 661
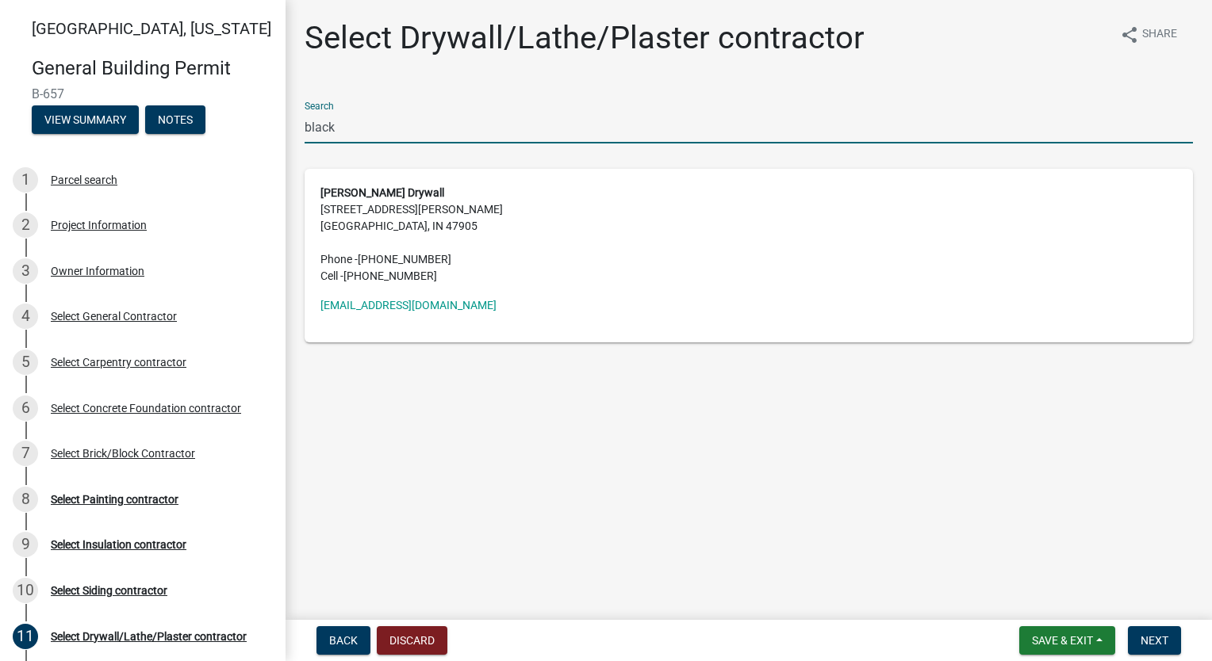
click at [559, 420] on main "Select Drywall/Lathe/Plaster contractor share Share Search black [PERSON_NAME] …" at bounding box center [749, 307] width 926 height 614
click at [406, 197] on address "[PERSON_NAME] Drywall [STREET_ADDRESS][PERSON_NAME] Phone - [PHONE_NUMBER] Cell…" at bounding box center [748, 235] width 857 height 100
drag, startPoint x: 343, startPoint y: 126, endPoint x: 184, endPoint y: 129, distance: 159.5
click at [184, 129] on div "[GEOGRAPHIC_DATA], [US_STATE] General Building Permit B-657 View Summary Notes …" at bounding box center [606, 330] width 1212 height 661
click at [348, 227] on address "[PERSON_NAME] Drywall [STREET_ADDRESS][PERSON_NAME] Phone - [PHONE_NUMBER] Cell…" at bounding box center [748, 235] width 857 height 100
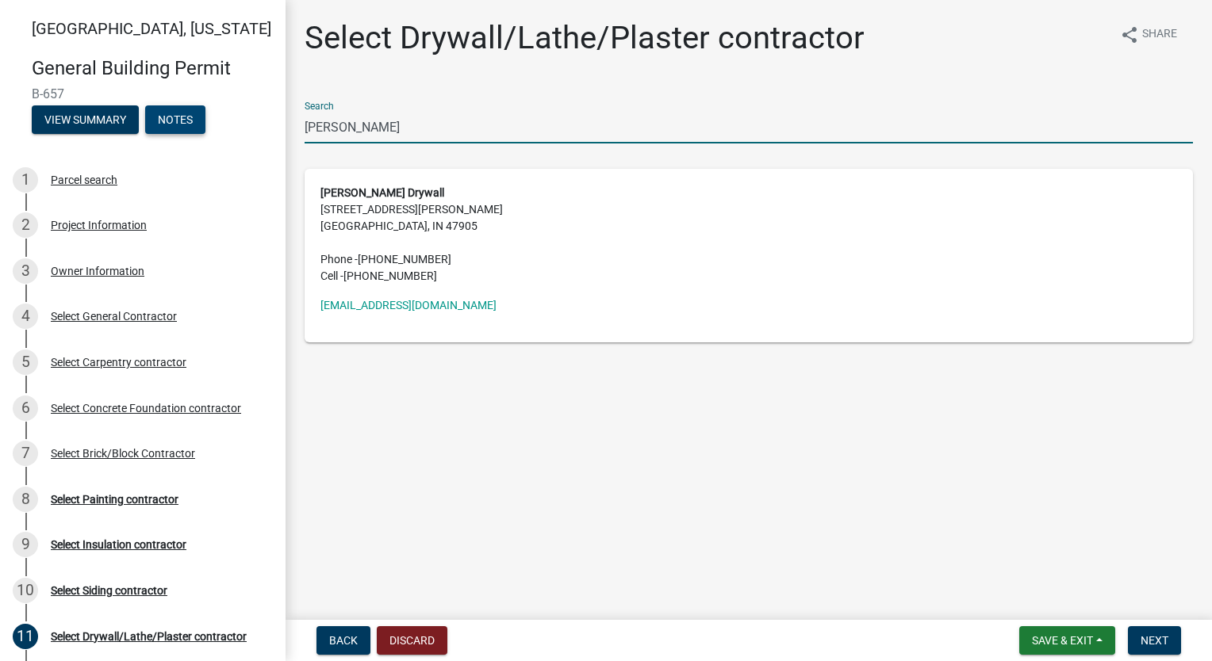
drag, startPoint x: 392, startPoint y: 134, endPoint x: 159, endPoint y: 128, distance: 233.3
click at [159, 128] on div "[GEOGRAPHIC_DATA], [US_STATE] General Building Permit B-657 View Summary Notes …" at bounding box center [606, 330] width 1212 height 661
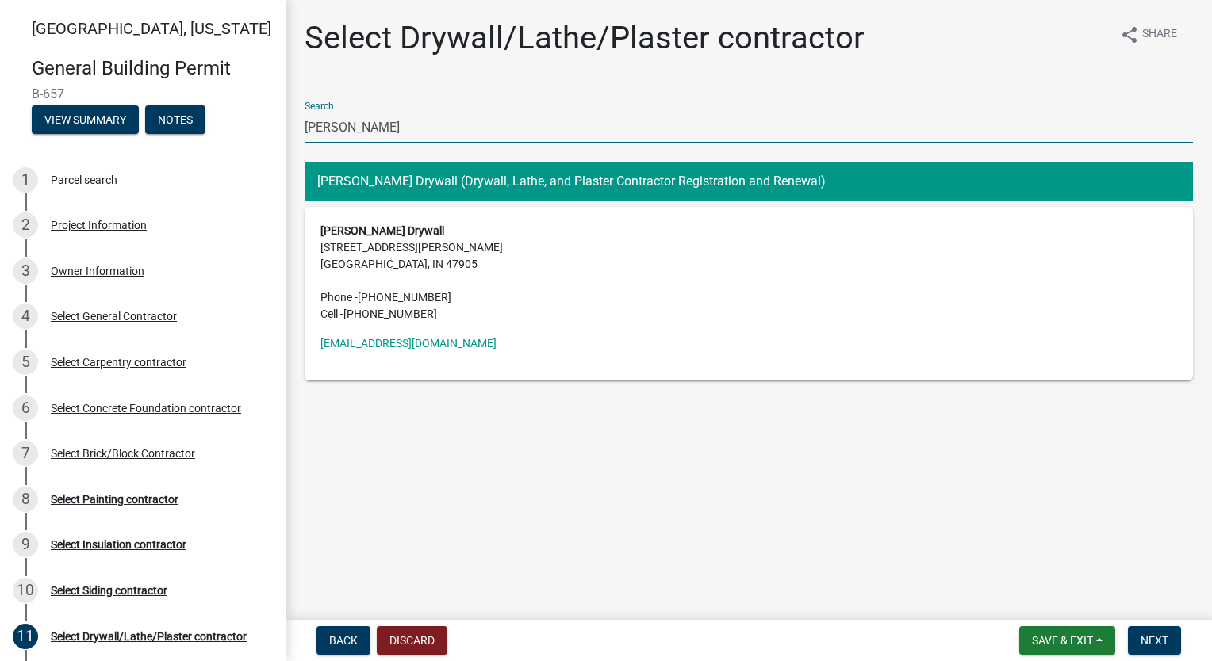
click at [390, 186] on button "[PERSON_NAME] Drywall (Drywall, Lathe, and Plaster Contractor Registration and …" at bounding box center [749, 182] width 888 height 38
click at [879, 512] on main "Select Drywall/Lathe/Plaster contractor share Share Search [PERSON_NAME] [PERSO…" at bounding box center [749, 307] width 926 height 614
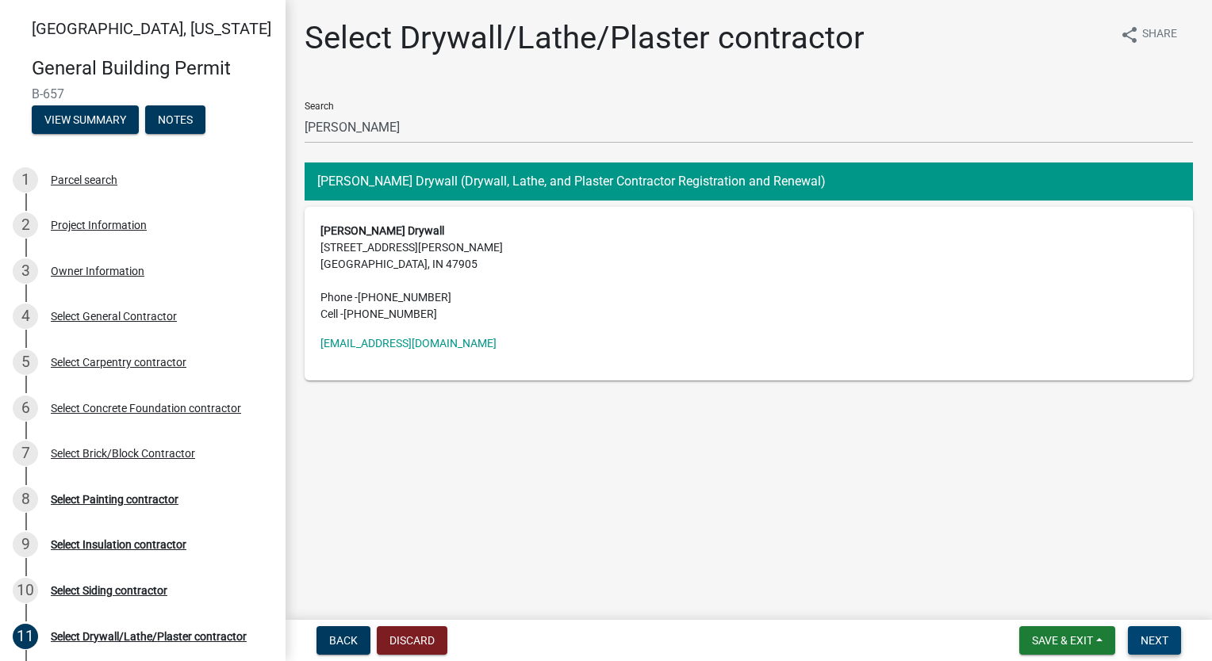
click at [1158, 638] on span "Next" at bounding box center [1155, 641] width 28 height 13
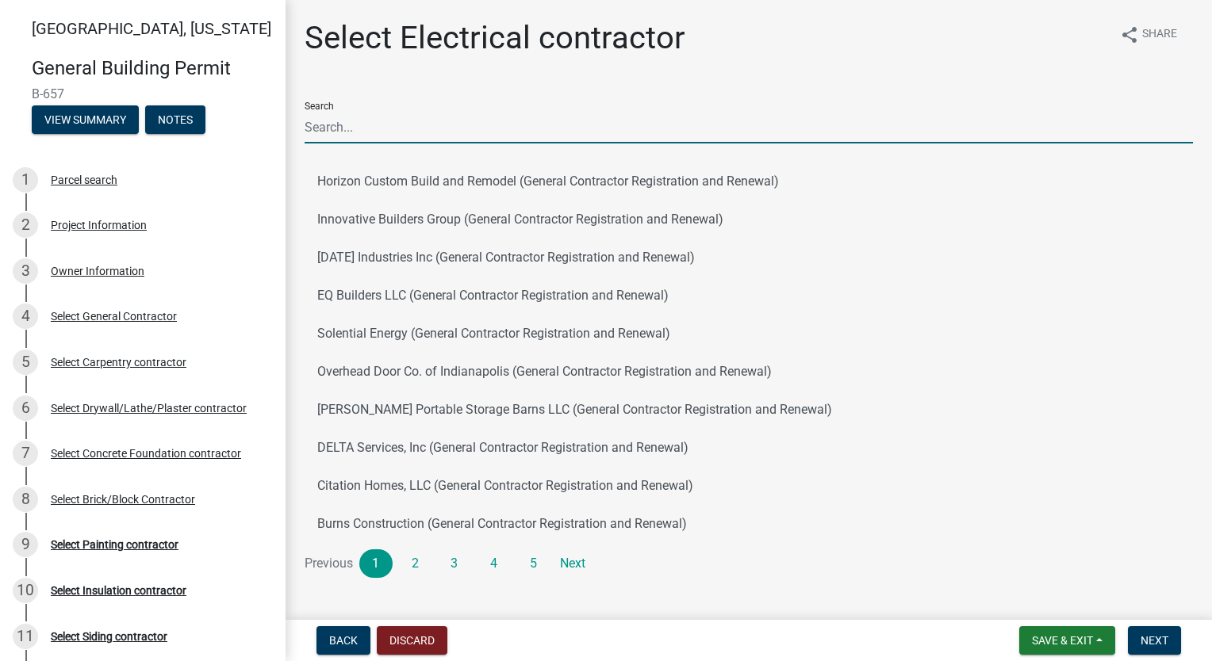
click at [486, 124] on input "Search" at bounding box center [749, 127] width 888 height 33
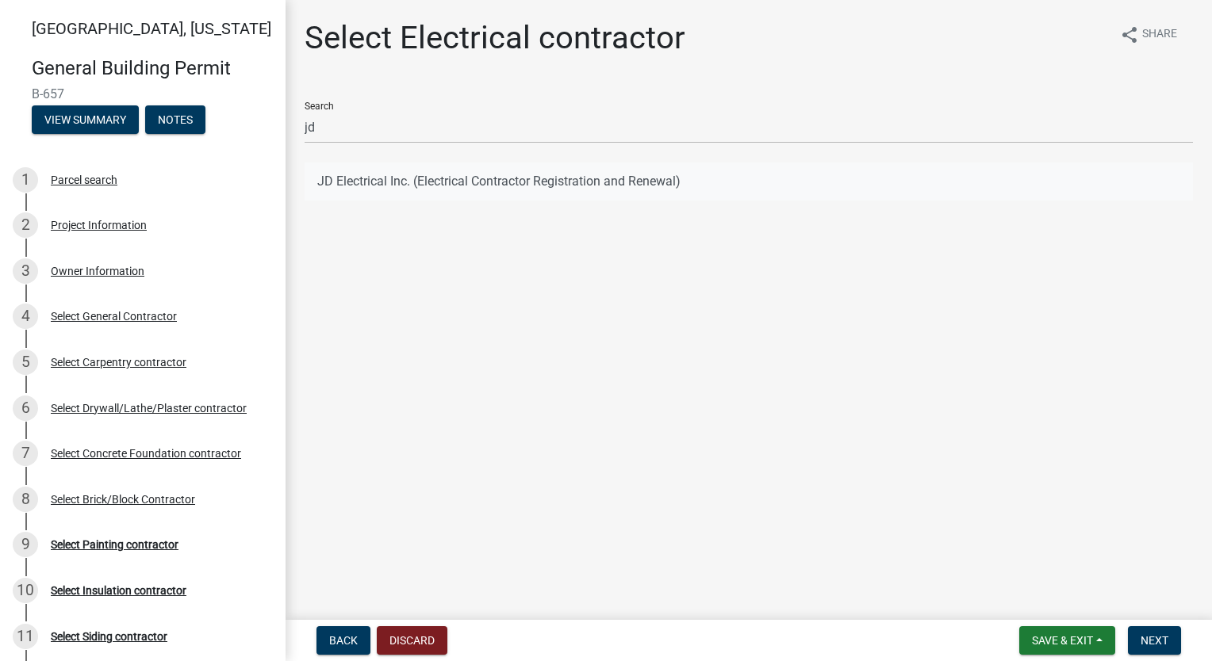
click at [435, 179] on button "JD Electrical Inc. (Electrical Contractor Registration and Renewal)" at bounding box center [749, 182] width 888 height 38
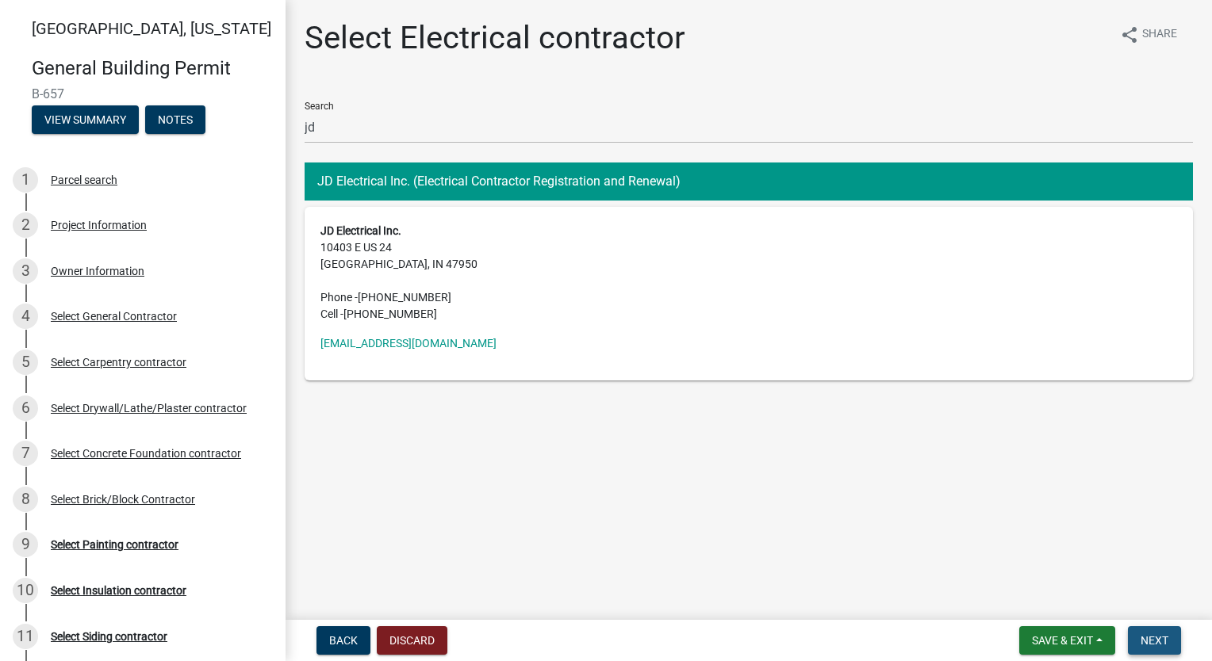
click at [1151, 645] on span "Next" at bounding box center [1155, 641] width 28 height 13
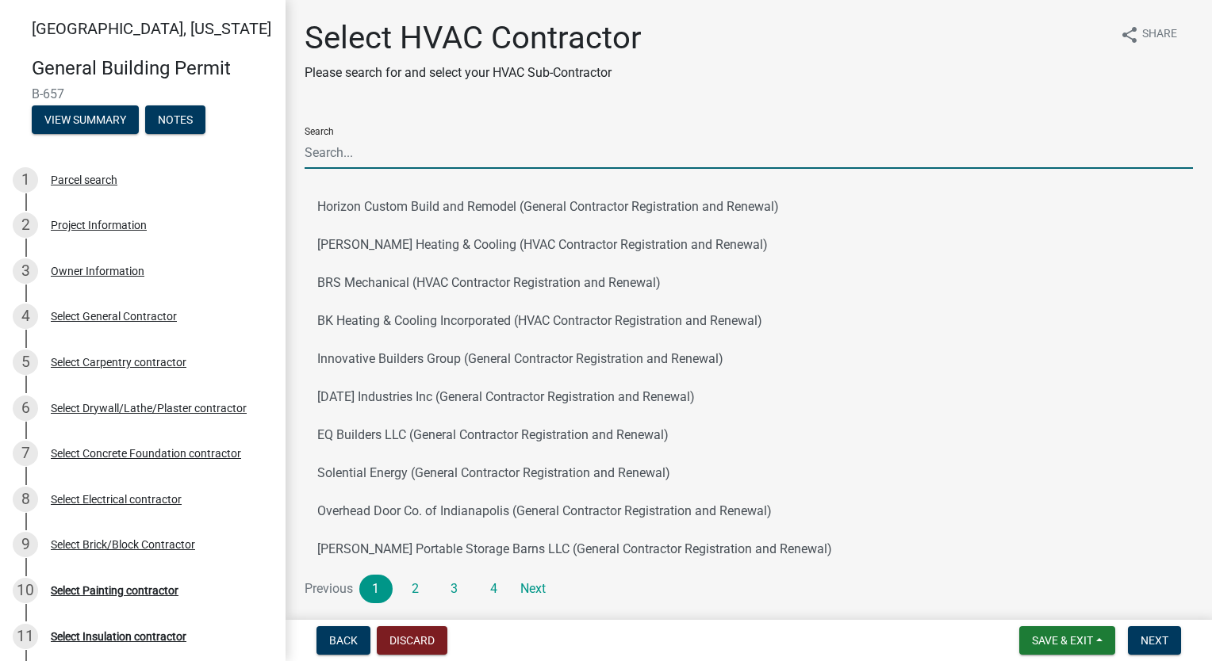
click at [427, 140] on input "Search" at bounding box center [749, 152] width 888 height 33
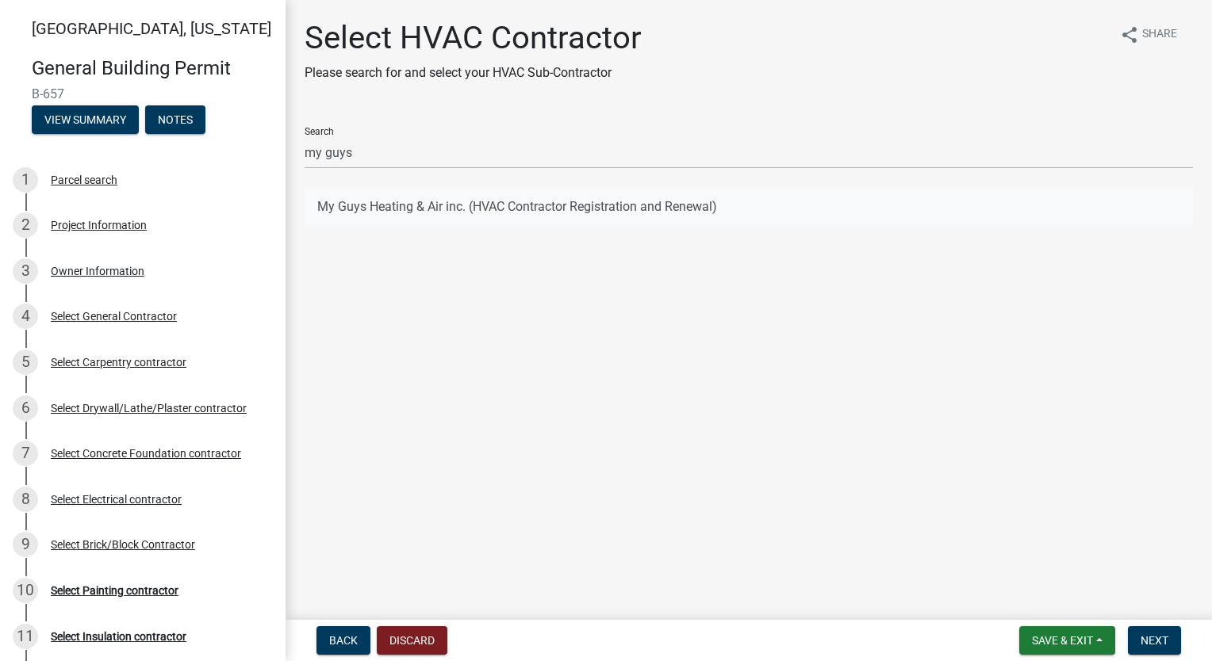
click at [392, 212] on button "My Guys Heating & Air inc. (HVAC Contractor Registration and Renewal)" at bounding box center [749, 207] width 888 height 38
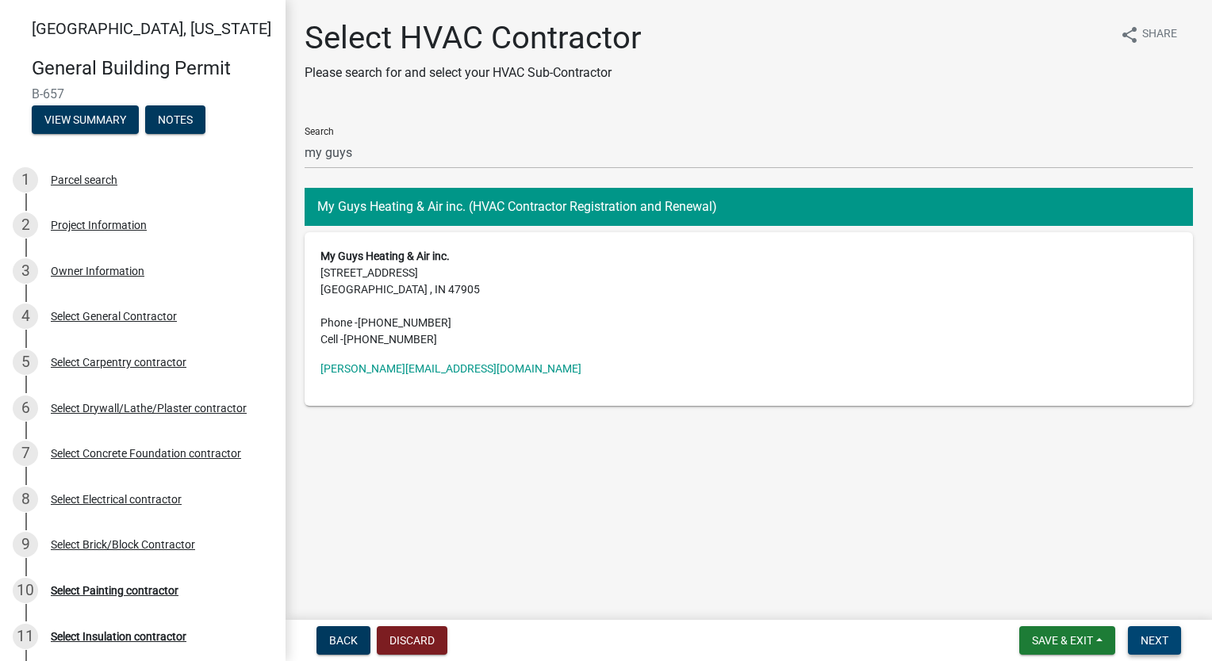
click at [1150, 641] on span "Next" at bounding box center [1155, 641] width 28 height 13
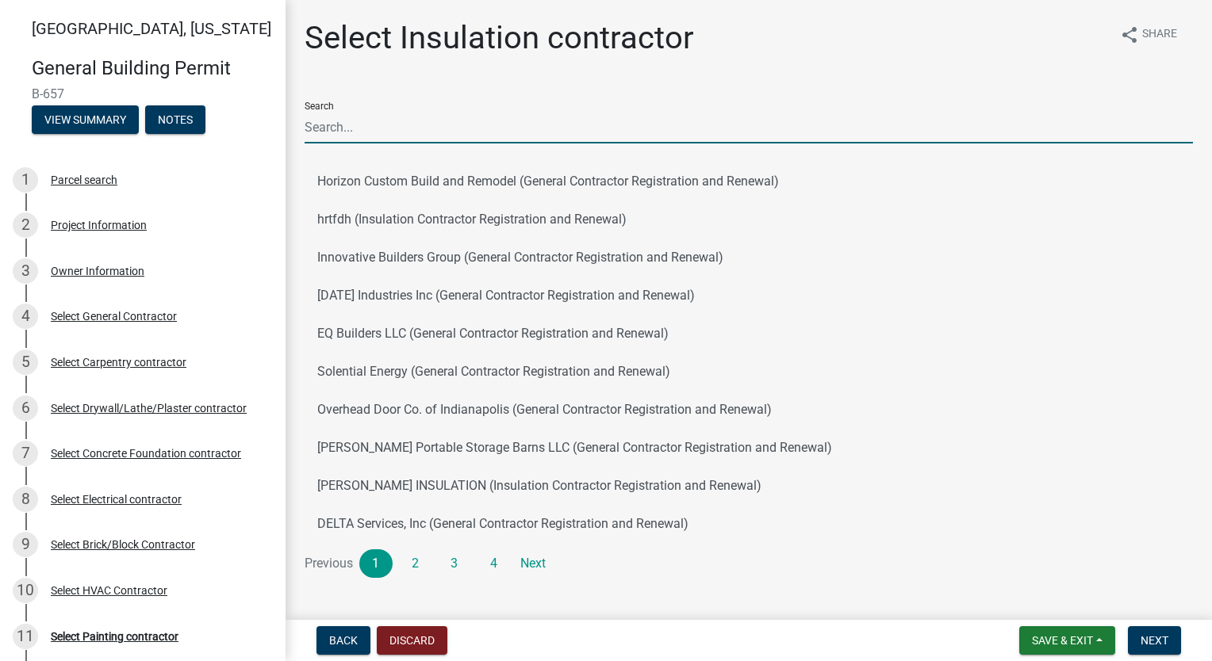
click at [447, 140] on input "Search" at bounding box center [749, 127] width 888 height 33
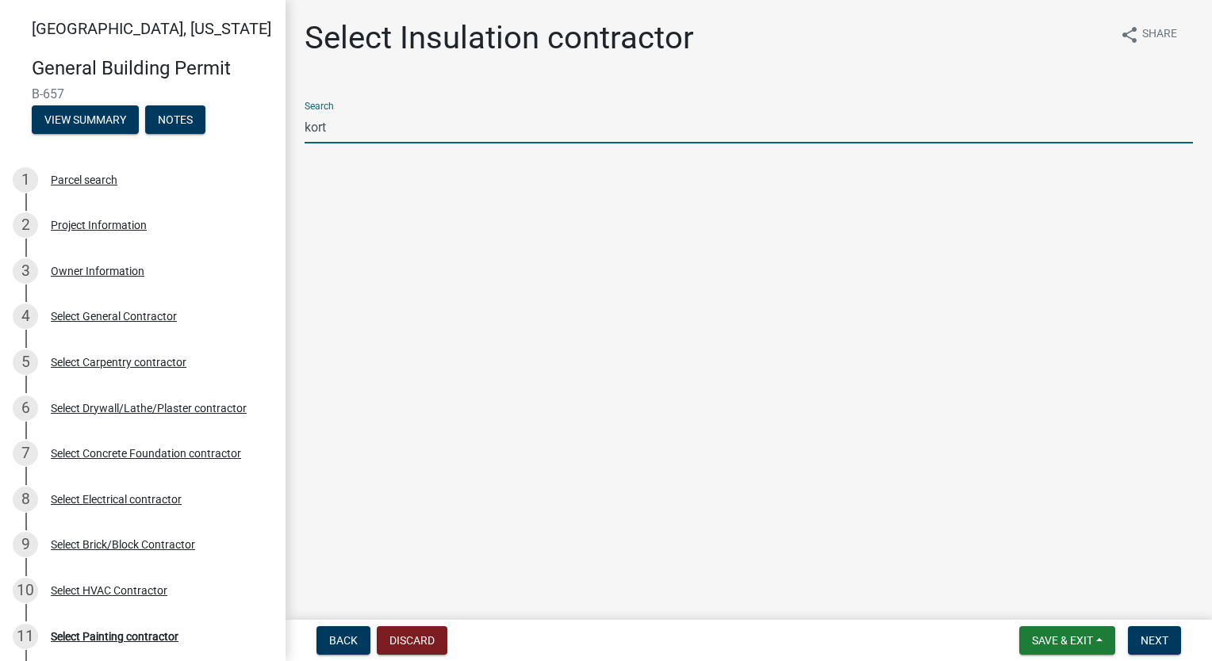
drag, startPoint x: 410, startPoint y: 129, endPoint x: 136, endPoint y: 139, distance: 273.8
click at [132, 138] on div "[GEOGRAPHIC_DATA], [US_STATE] General Building Permit B-657 View Summary Notes …" at bounding box center [606, 330] width 1212 height 661
click at [451, 183] on button "WBC HAULING (Insulation Contractor Registration and Renewal)" at bounding box center [749, 182] width 888 height 38
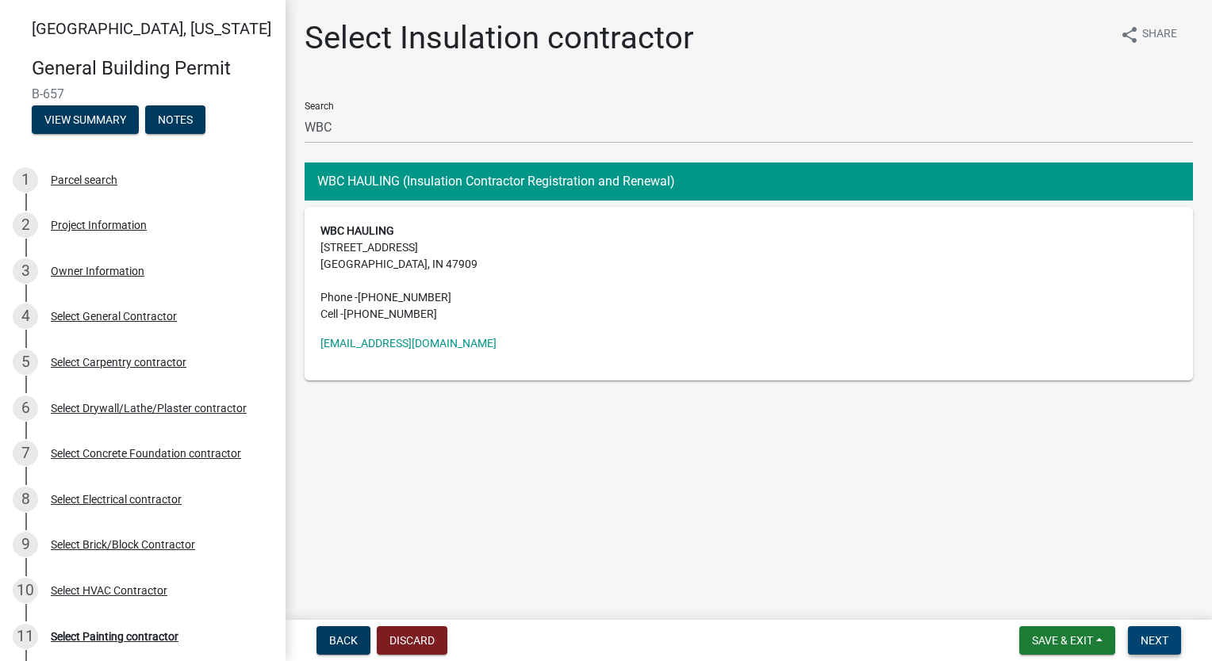
click at [1150, 639] on span "Next" at bounding box center [1155, 641] width 28 height 13
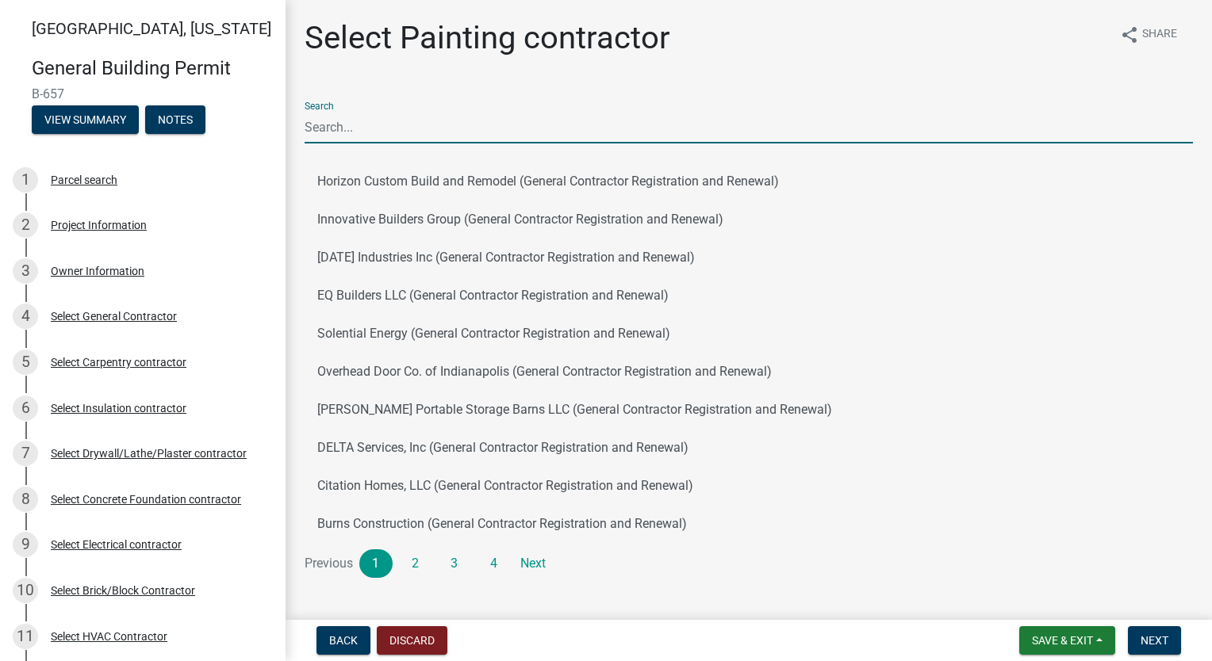
click at [409, 117] on input "Search" at bounding box center [749, 127] width 888 height 33
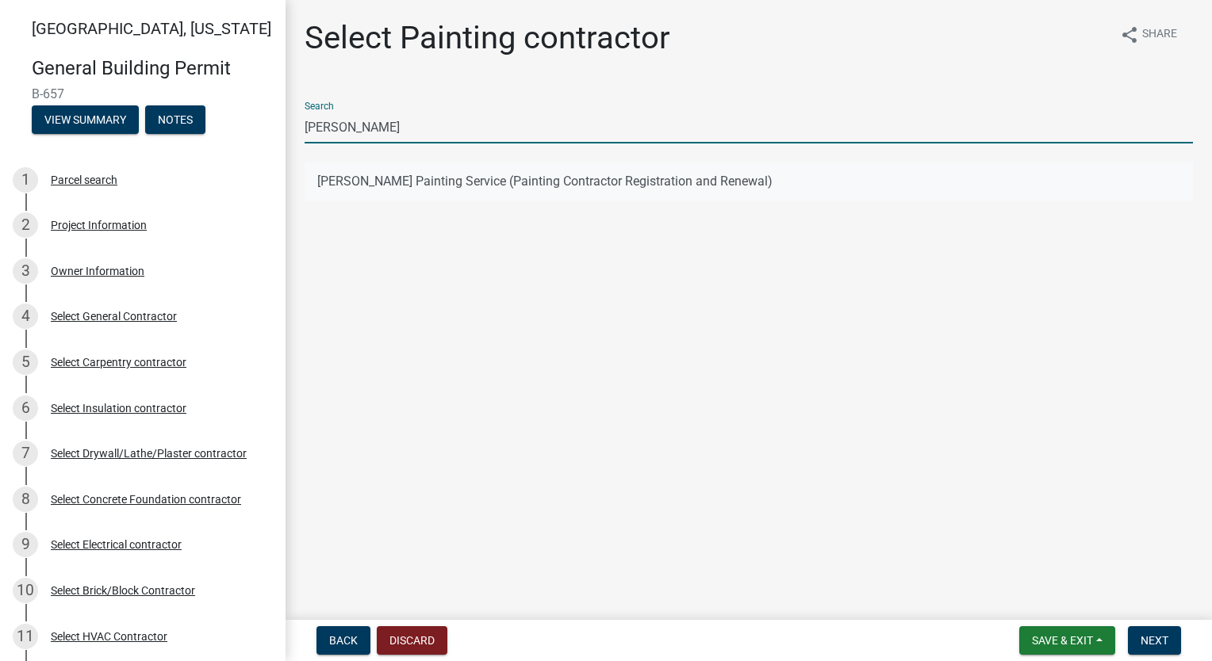
click at [416, 173] on button "[PERSON_NAME] Painting Service (Painting Contractor Registration and Renewal)" at bounding box center [749, 182] width 888 height 38
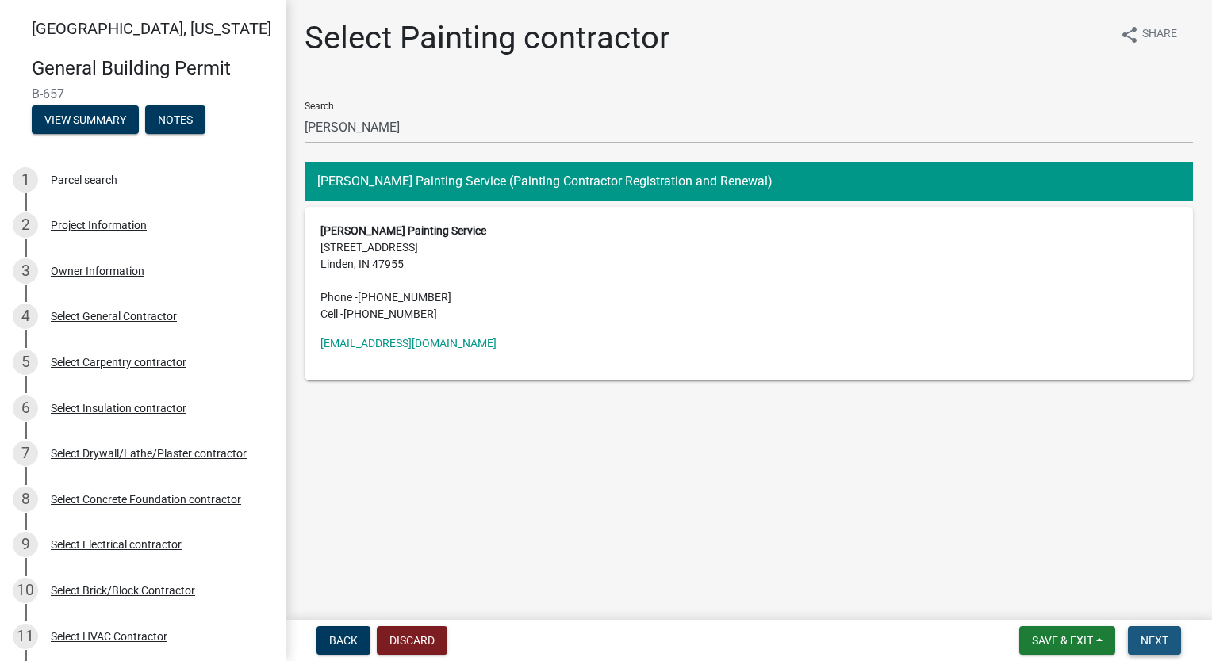
click at [1148, 642] on span "Next" at bounding box center [1155, 641] width 28 height 13
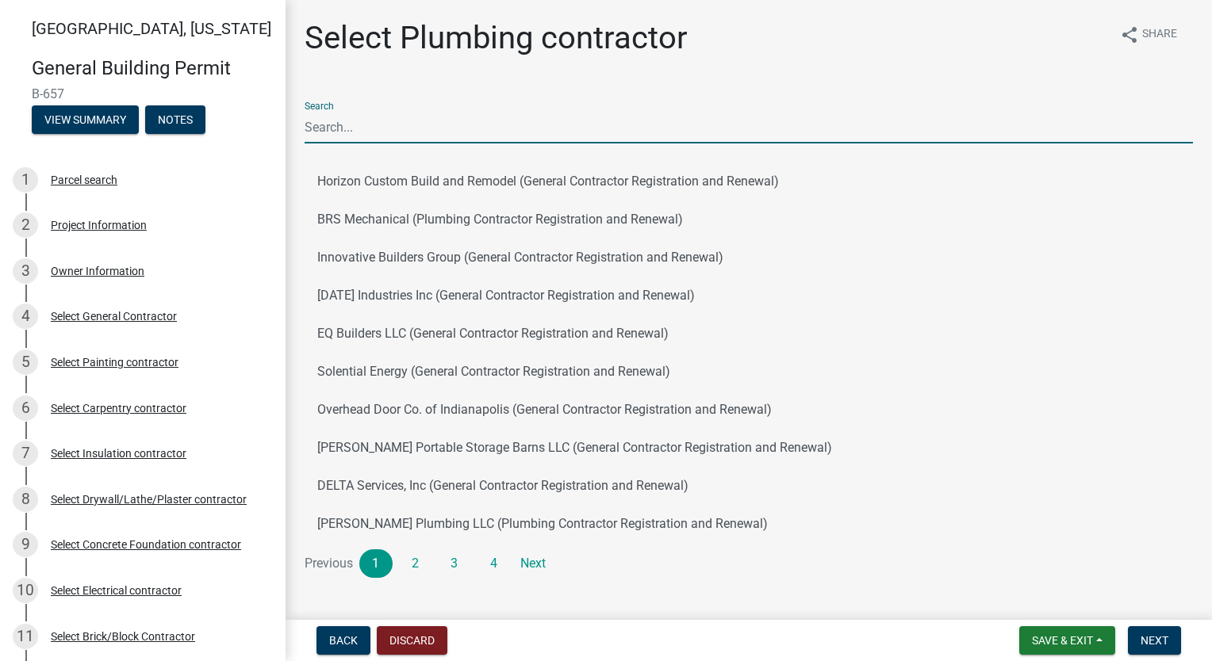
click at [330, 122] on input "Search" at bounding box center [749, 127] width 888 height 33
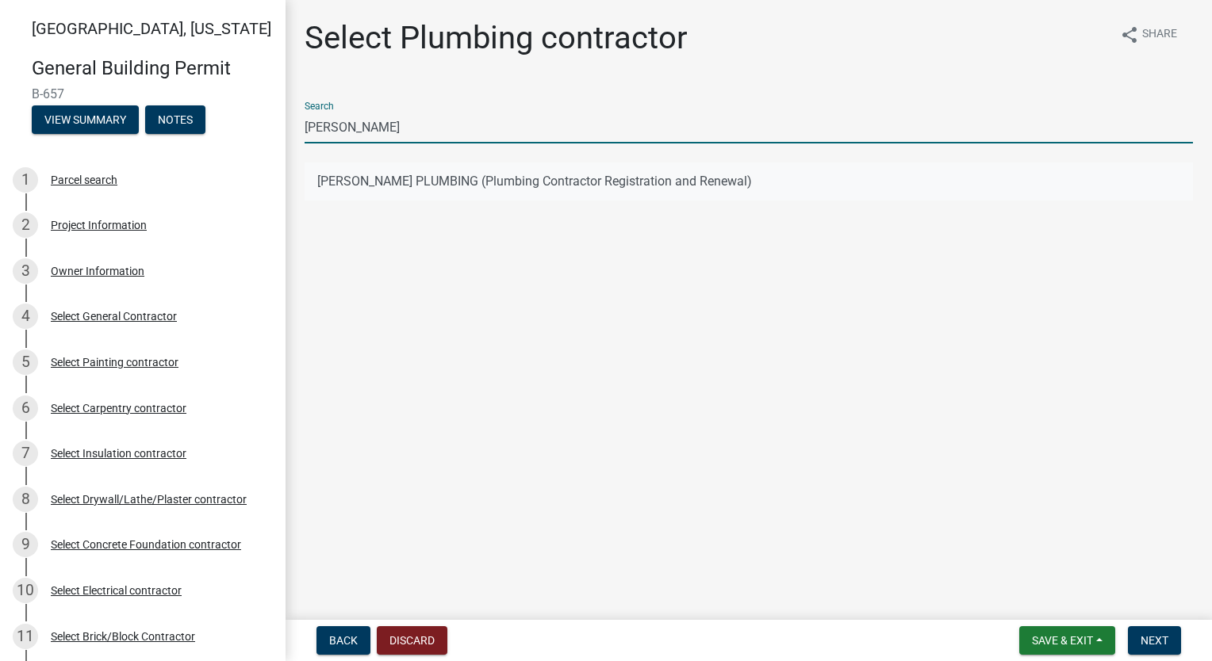
click at [412, 184] on button "[PERSON_NAME] PLUMBING (Plumbing Contractor Registration and Renewal)" at bounding box center [749, 182] width 888 height 38
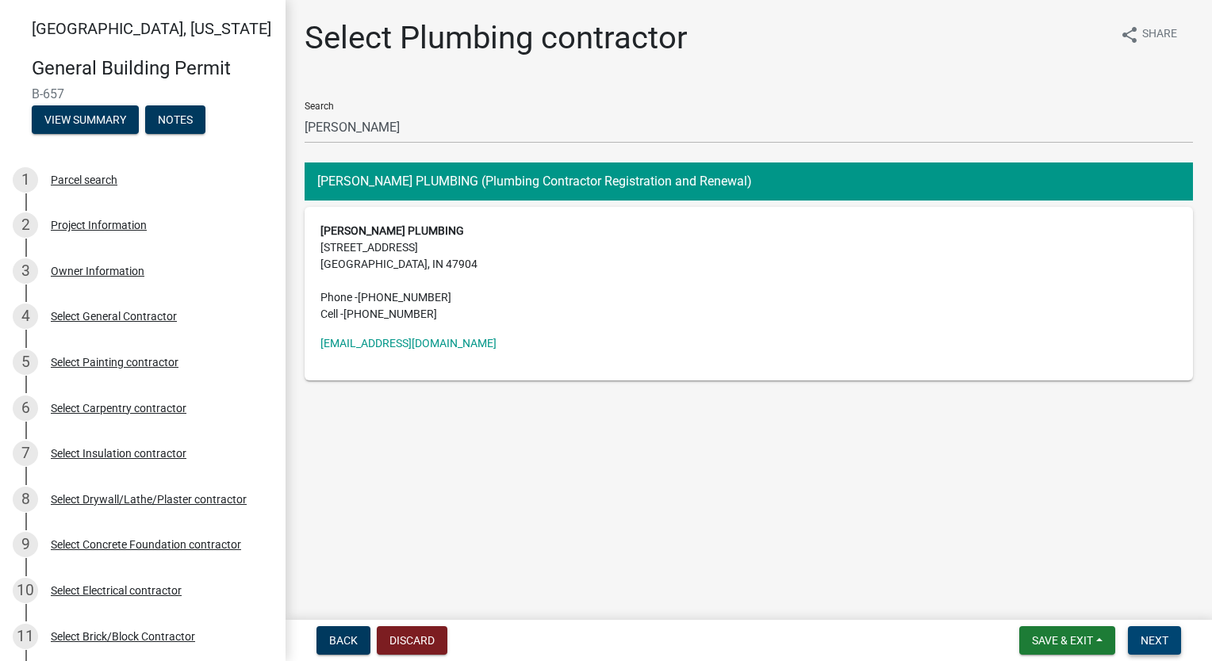
click at [1154, 636] on span "Next" at bounding box center [1155, 641] width 28 height 13
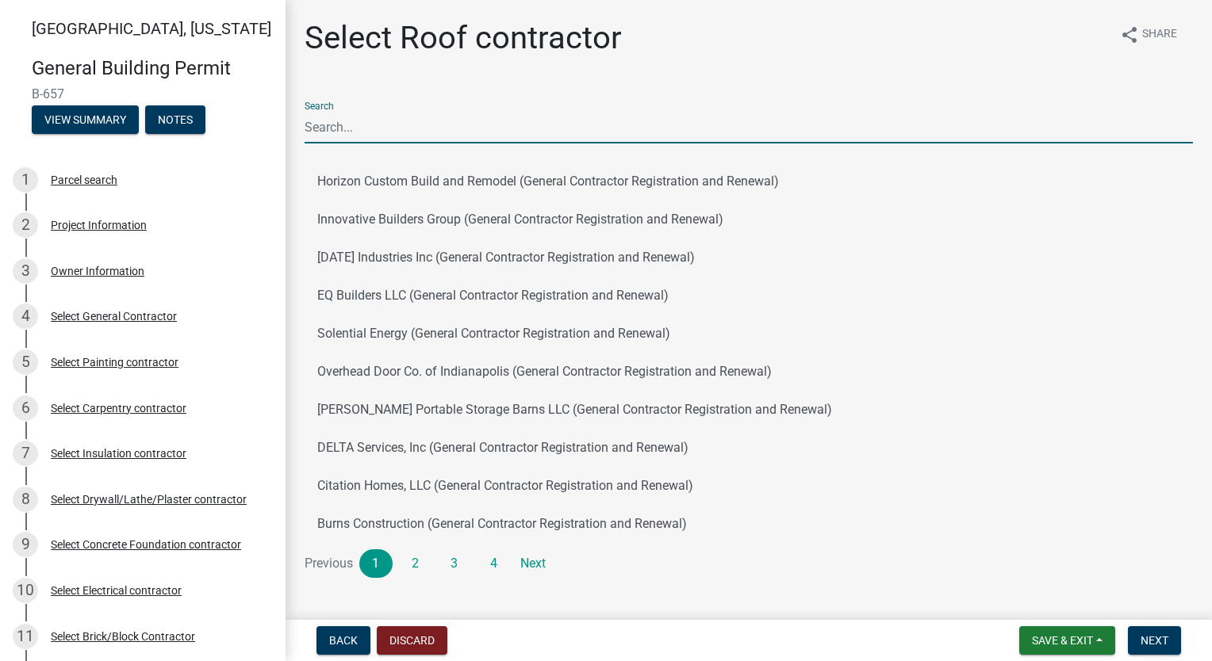
click at [462, 135] on input "Search" at bounding box center [749, 127] width 888 height 33
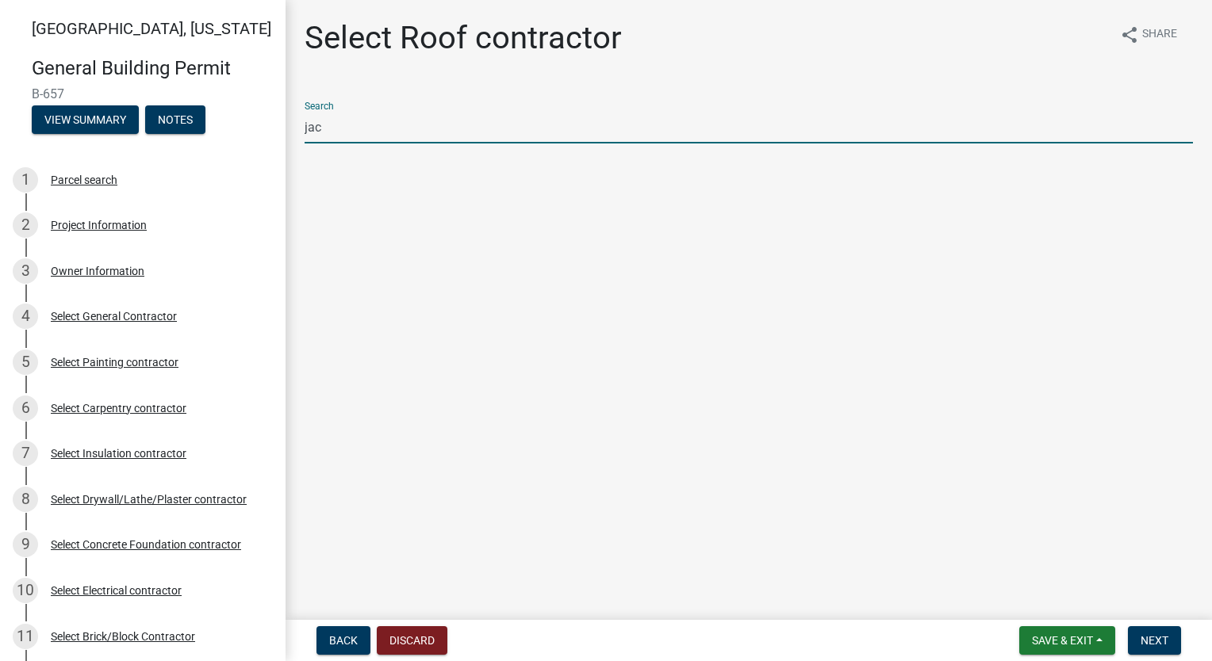
drag, startPoint x: 393, startPoint y: 127, endPoint x: 217, endPoint y: 138, distance: 177.2
click at [217, 138] on div "[GEOGRAPHIC_DATA], [US_STATE] General Building Permit B-657 View Summary Notes …" at bounding box center [606, 330] width 1212 height 661
drag, startPoint x: 388, startPoint y: 125, endPoint x: 209, endPoint y: 125, distance: 178.5
click at [209, 125] on div "[GEOGRAPHIC_DATA], [US_STATE] General Building Permit B-657 View Summary Notes …" at bounding box center [606, 330] width 1212 height 661
drag, startPoint x: 384, startPoint y: 119, endPoint x: 270, endPoint y: 132, distance: 114.1
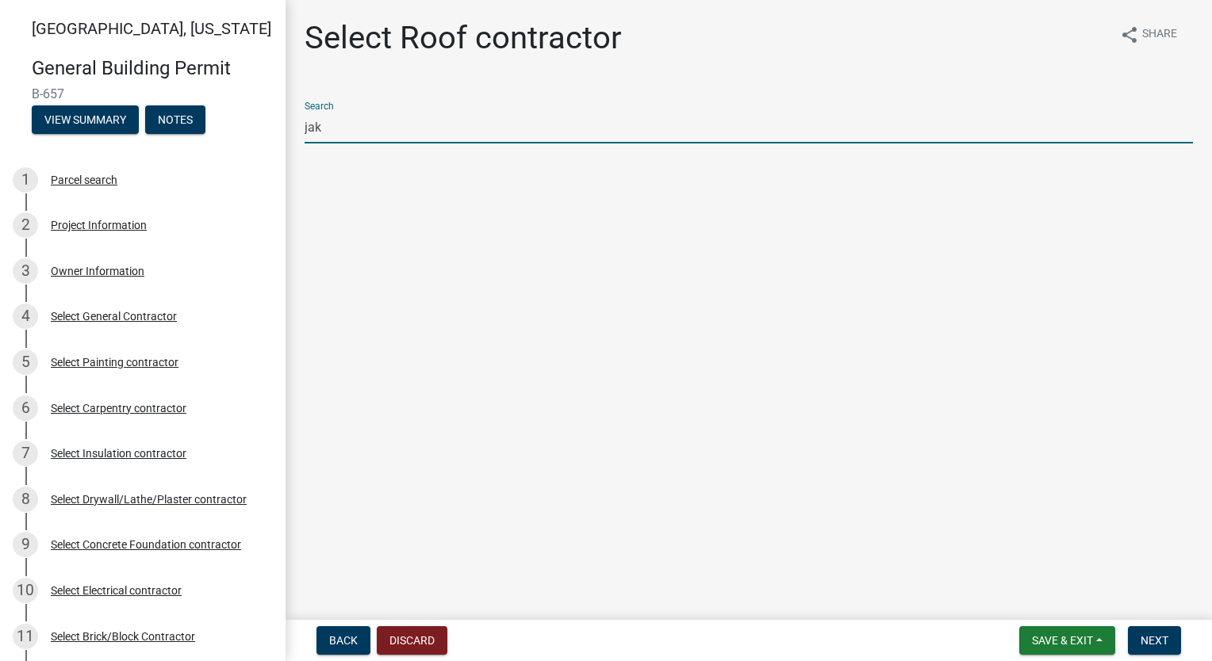
click at [270, 132] on div "[GEOGRAPHIC_DATA], [US_STATE] General Building Permit B-657 View Summary Notes …" at bounding box center [606, 330] width 1212 height 661
click at [389, 182] on button "GRL Contractors llc. (General Contractor Registration and Renewal)" at bounding box center [749, 182] width 888 height 38
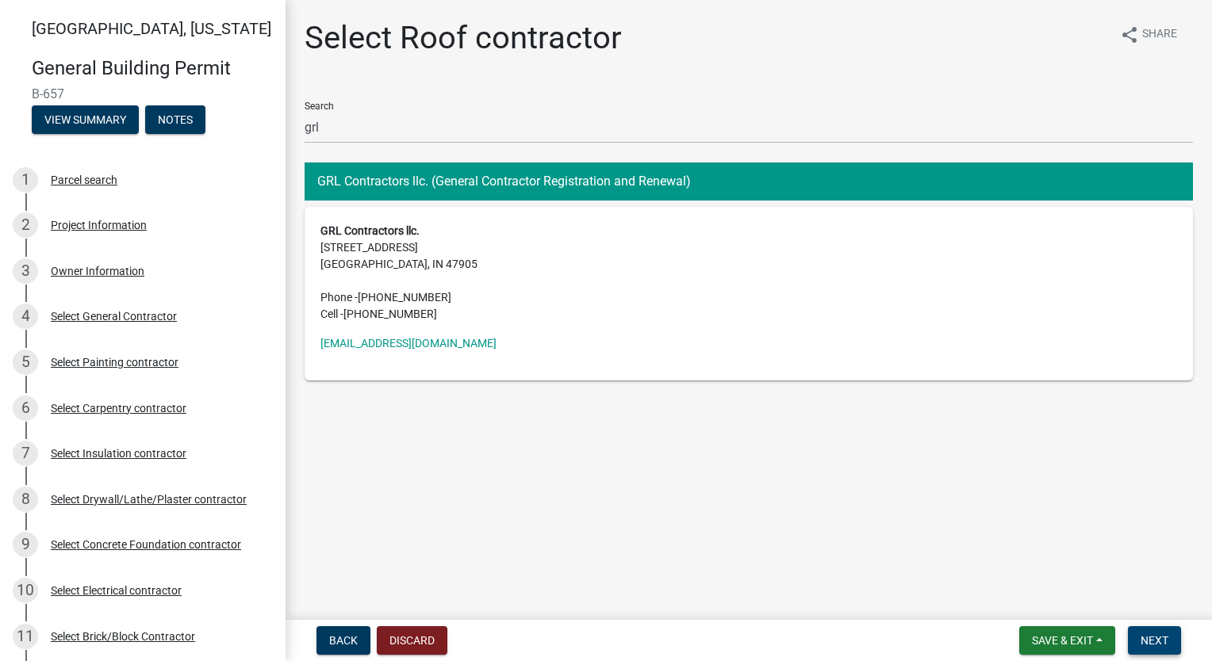
click at [1149, 635] on span "Next" at bounding box center [1155, 641] width 28 height 13
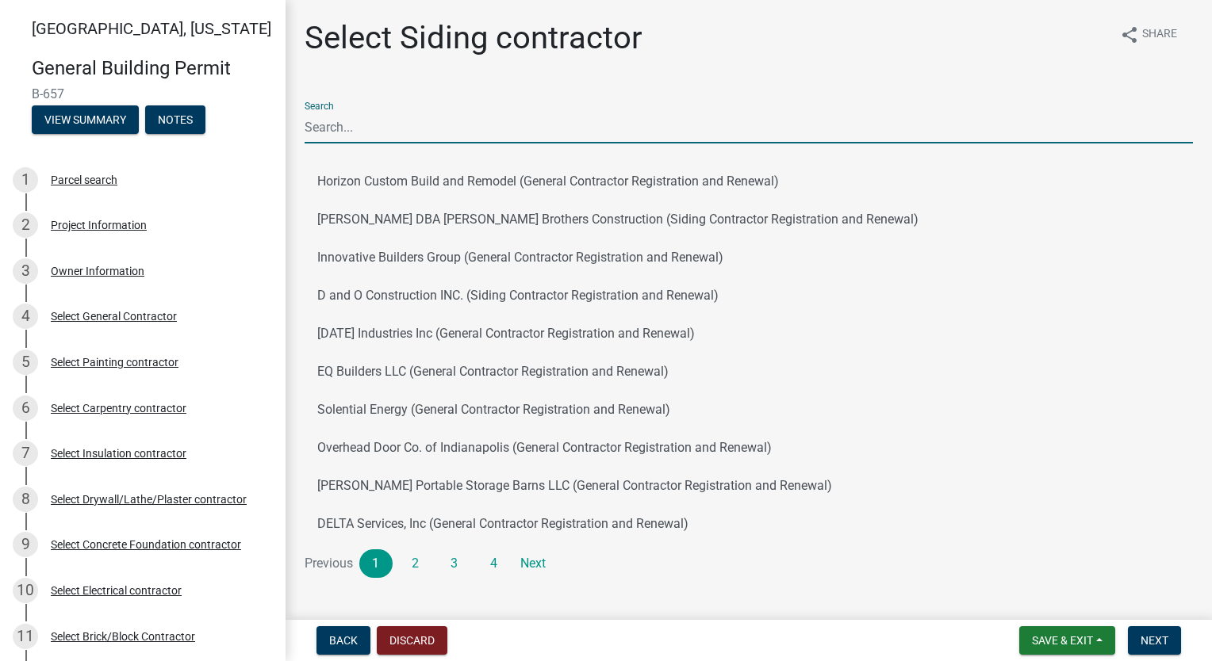
click at [419, 132] on input "Search" at bounding box center [749, 127] width 888 height 33
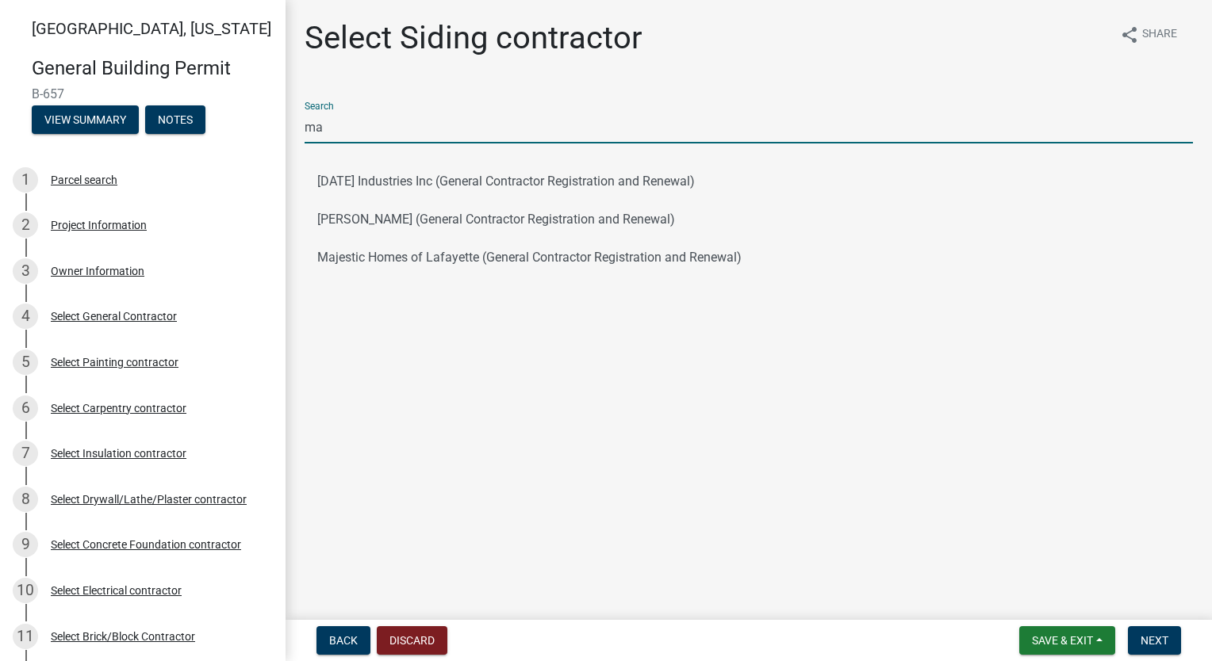
click at [332, 330] on main "Select Siding contractor share Share Search ma [DATE] Industries Inc (General C…" at bounding box center [749, 307] width 926 height 614
click at [336, 128] on input "ma" at bounding box center [749, 127] width 888 height 33
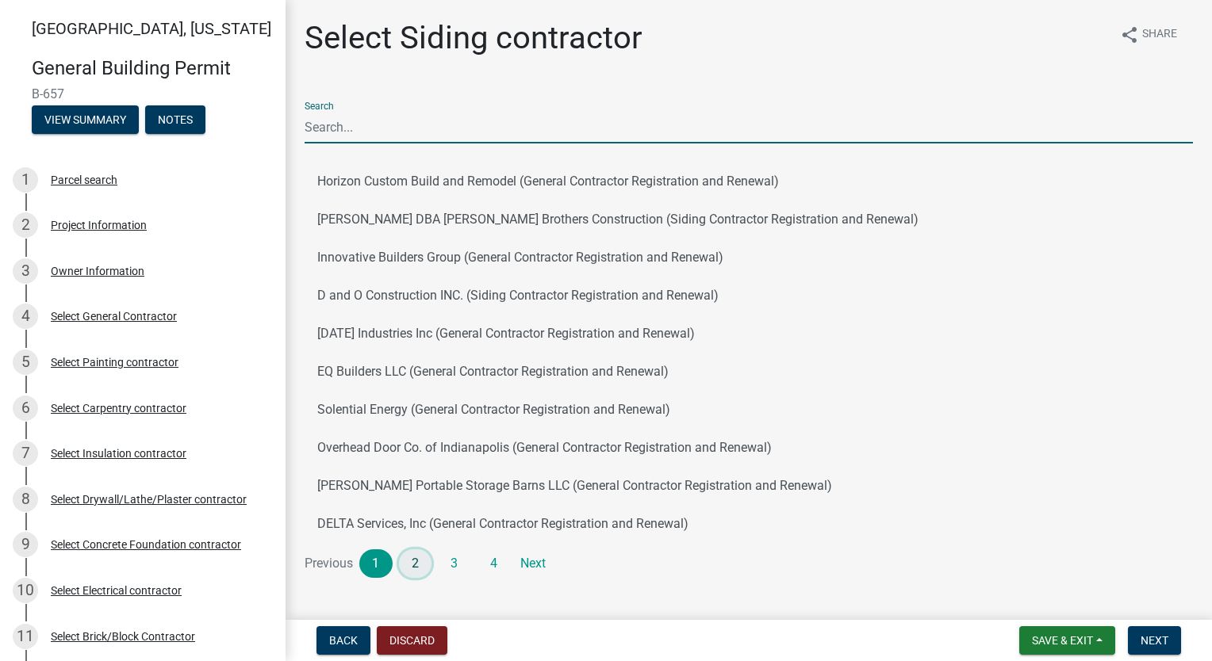
click at [409, 558] on link "2" at bounding box center [415, 564] width 33 height 29
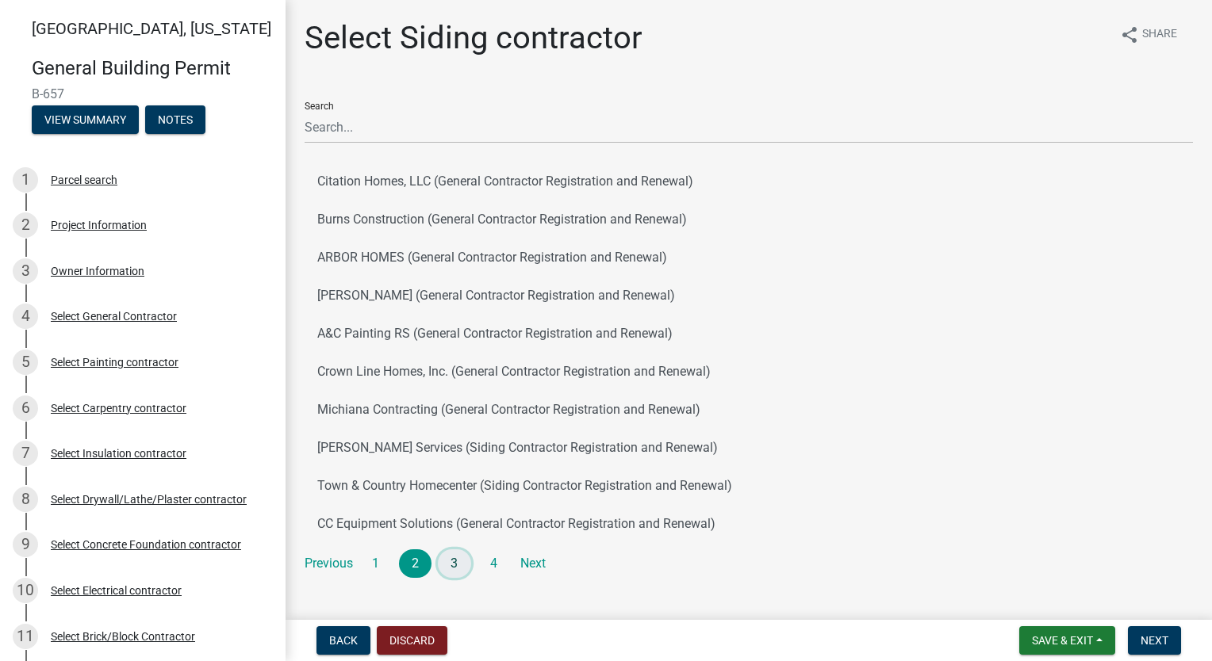
click at [446, 569] on link "3" at bounding box center [454, 564] width 33 height 29
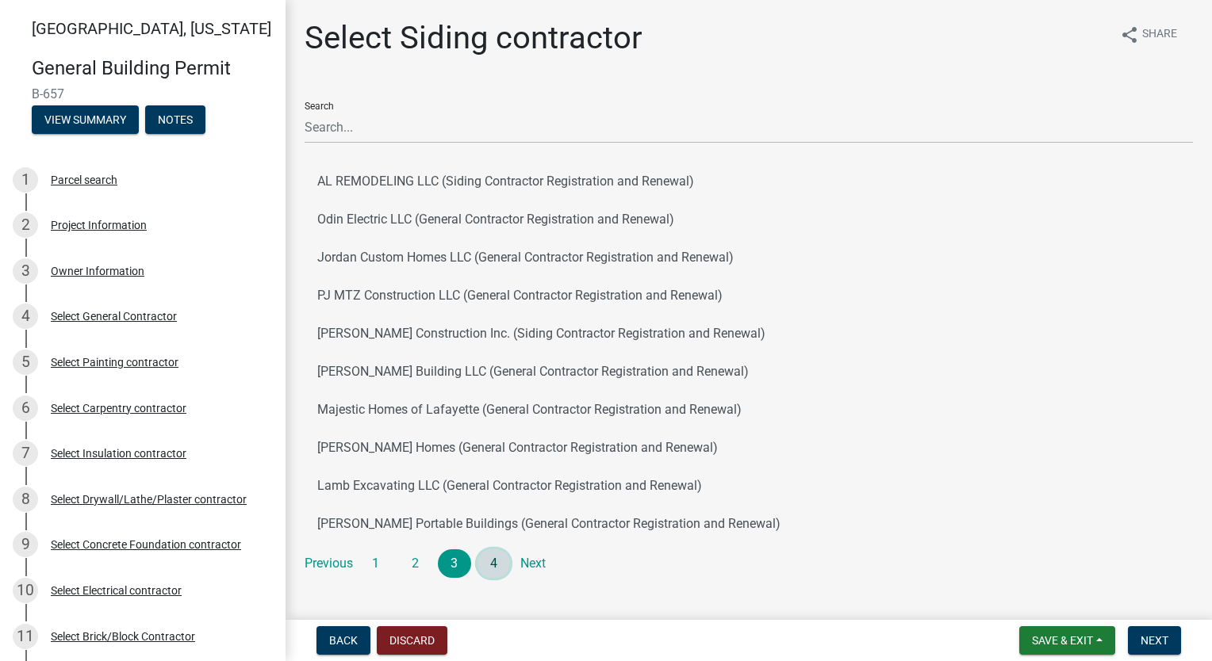
click at [497, 569] on link "4" at bounding box center [493, 564] width 33 height 29
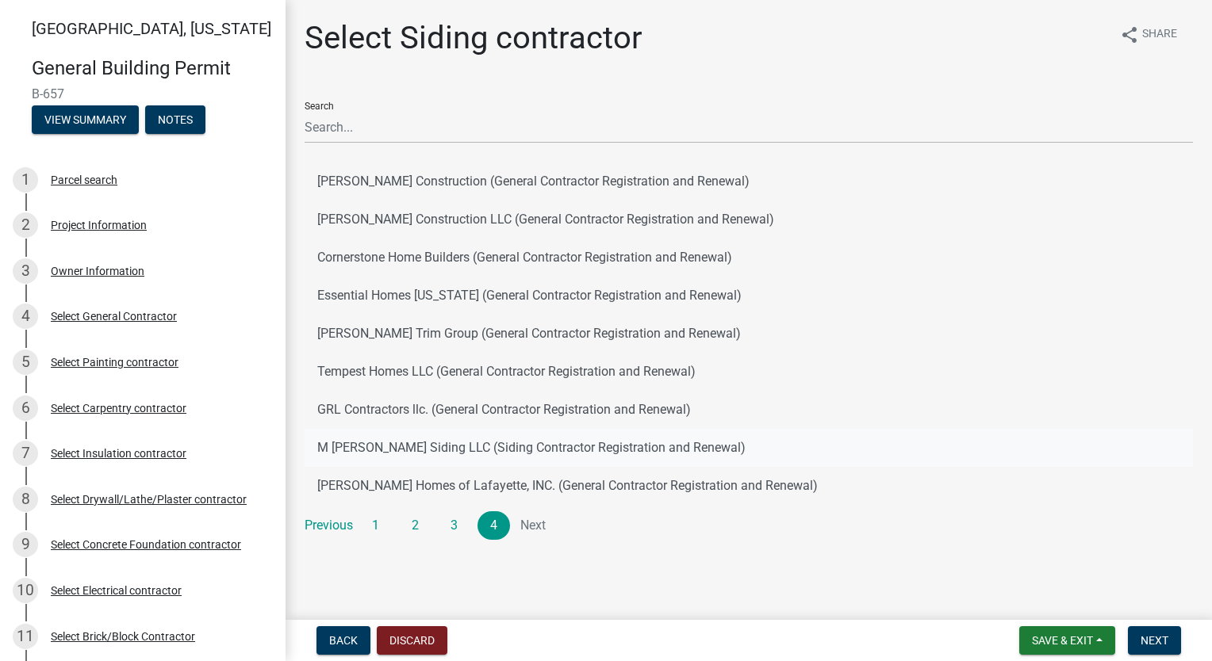
click at [390, 449] on button "M [PERSON_NAME] Siding LLC (Siding Contractor Registration and Renewal)" at bounding box center [749, 448] width 888 height 38
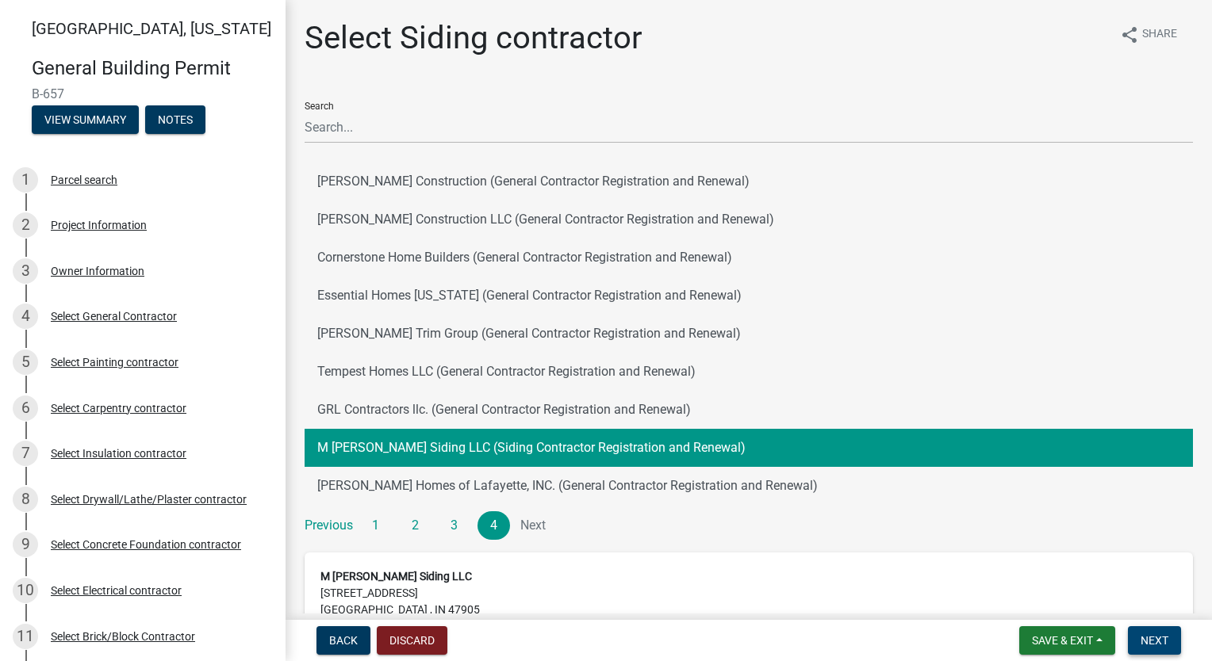
click at [1150, 639] on span "Next" at bounding box center [1155, 641] width 28 height 13
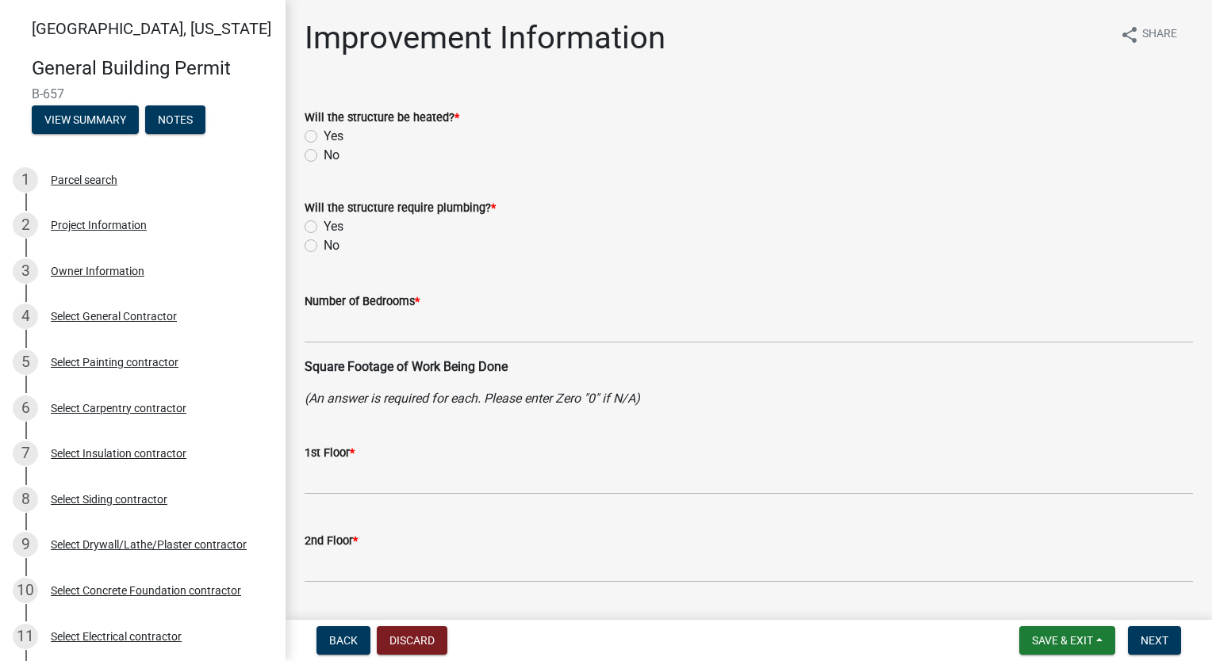
click at [324, 137] on label "Yes" at bounding box center [334, 136] width 20 height 19
click at [324, 137] on input "Yes" at bounding box center [329, 132] width 10 height 10
click at [324, 227] on label "Yes" at bounding box center [334, 226] width 20 height 19
click at [324, 227] on input "Yes" at bounding box center [329, 222] width 10 height 10
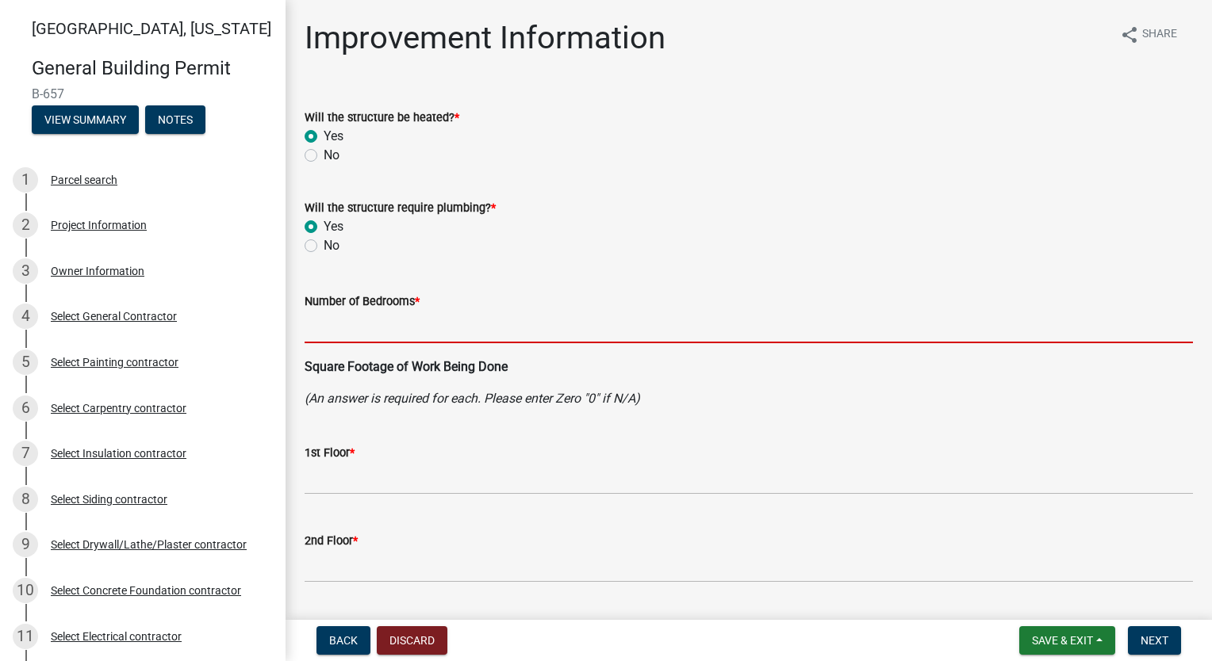
click at [350, 329] on input "text" at bounding box center [749, 327] width 888 height 33
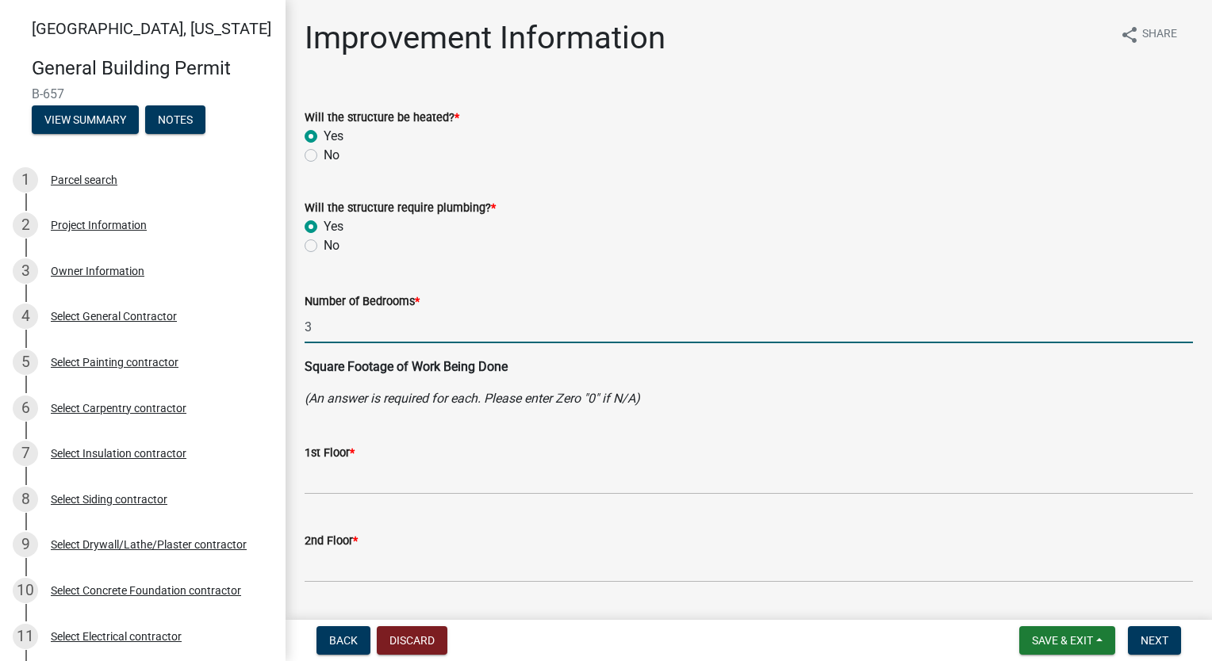
scroll to position [79, 0]
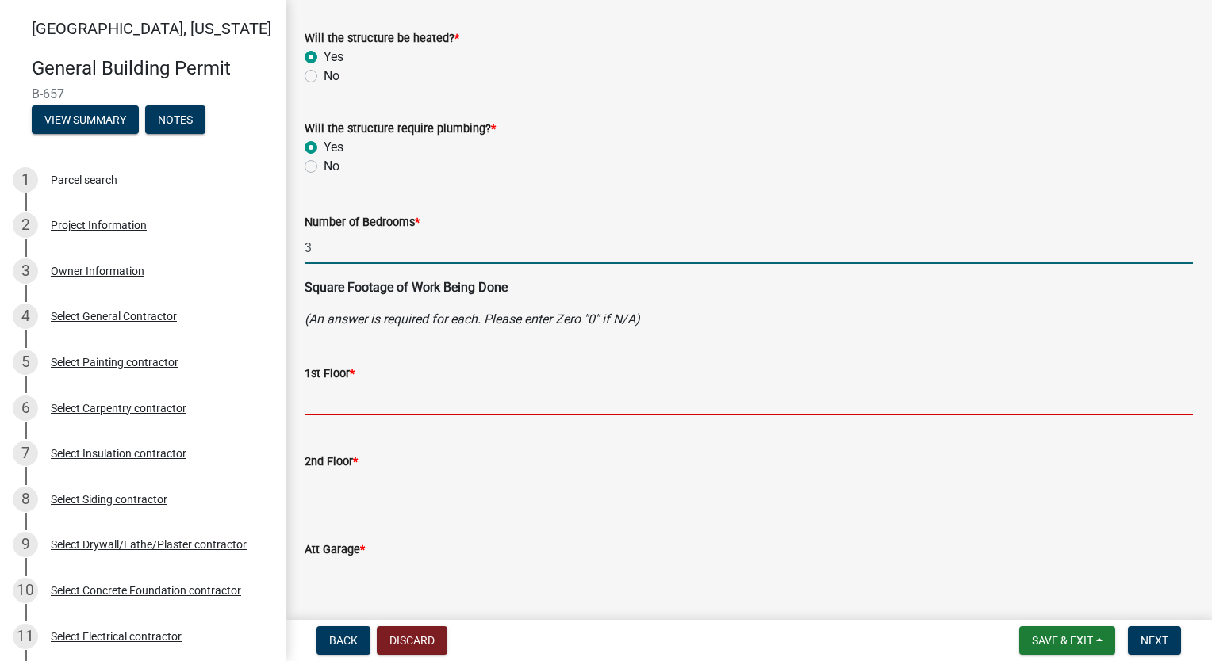
click at [481, 401] on input "text" at bounding box center [749, 399] width 888 height 33
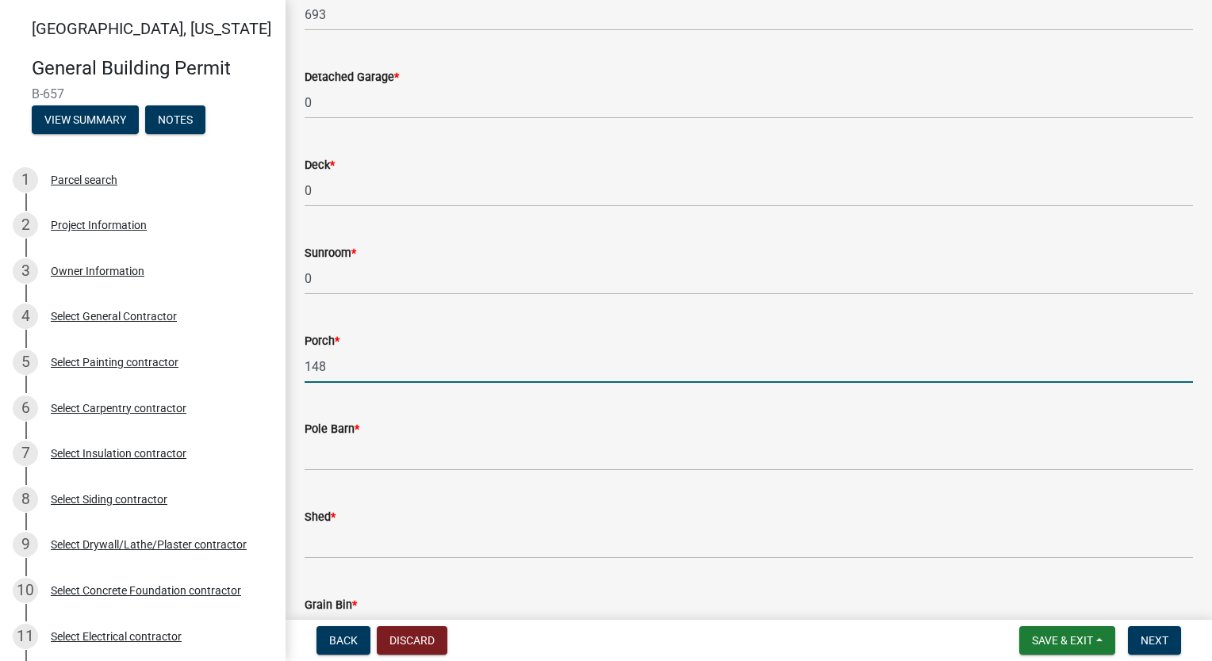
scroll to position [673, 0]
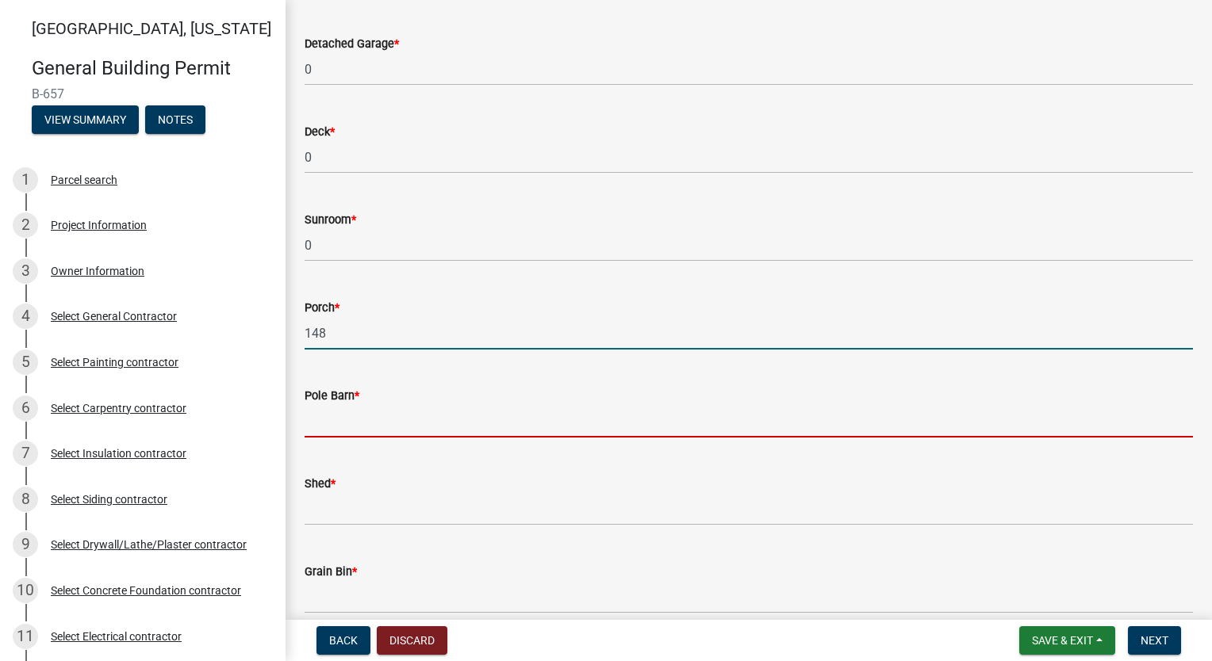
click at [362, 430] on input "text" at bounding box center [749, 421] width 888 height 33
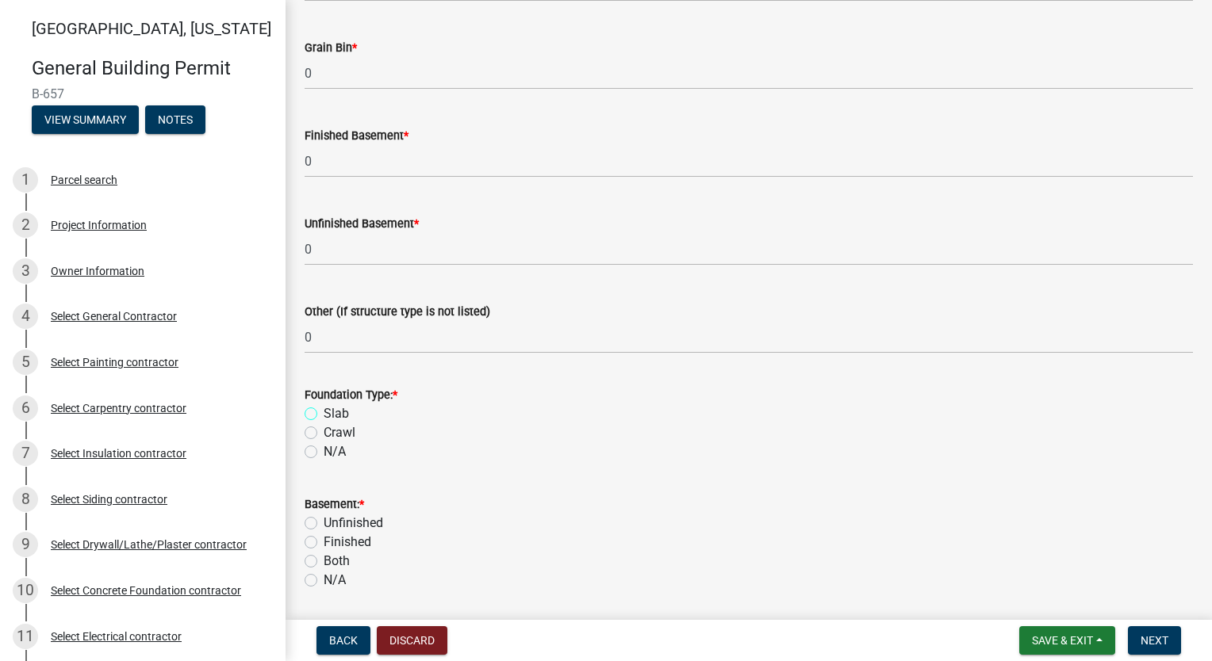
scroll to position [1369, 0]
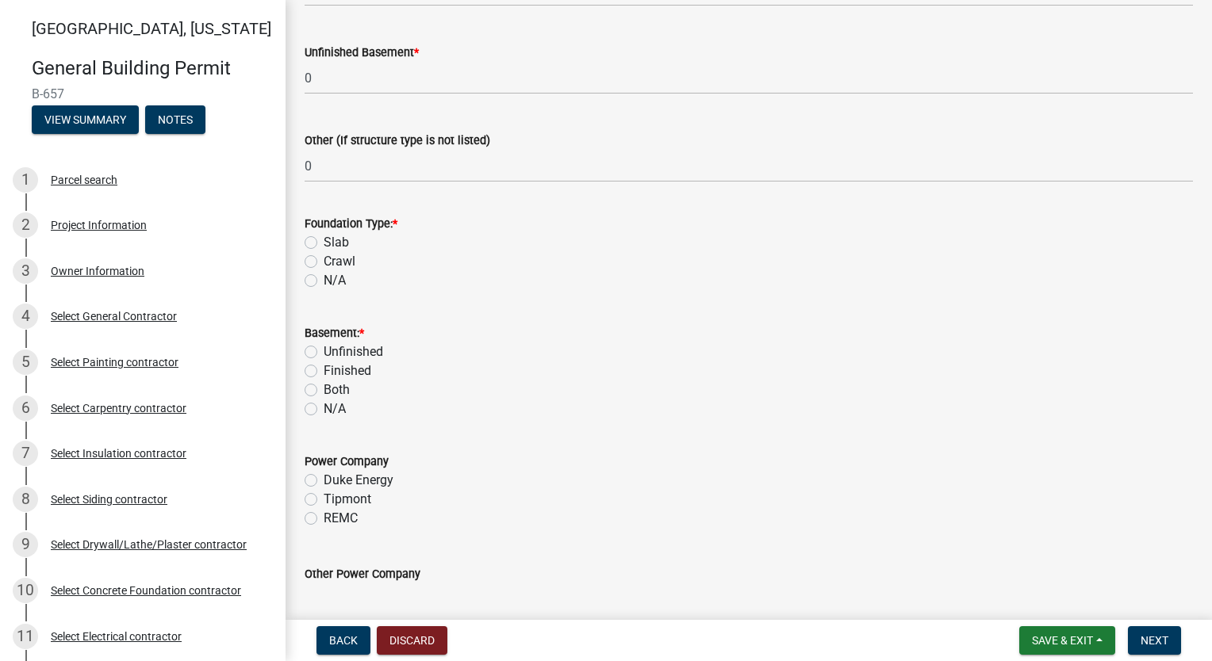
click at [324, 238] on label "Slab" at bounding box center [336, 242] width 25 height 19
click at [324, 238] on input "Slab" at bounding box center [329, 238] width 10 height 10
click at [324, 408] on label "N/A" at bounding box center [335, 409] width 22 height 19
click at [324, 408] on input "N/A" at bounding box center [329, 405] width 10 height 10
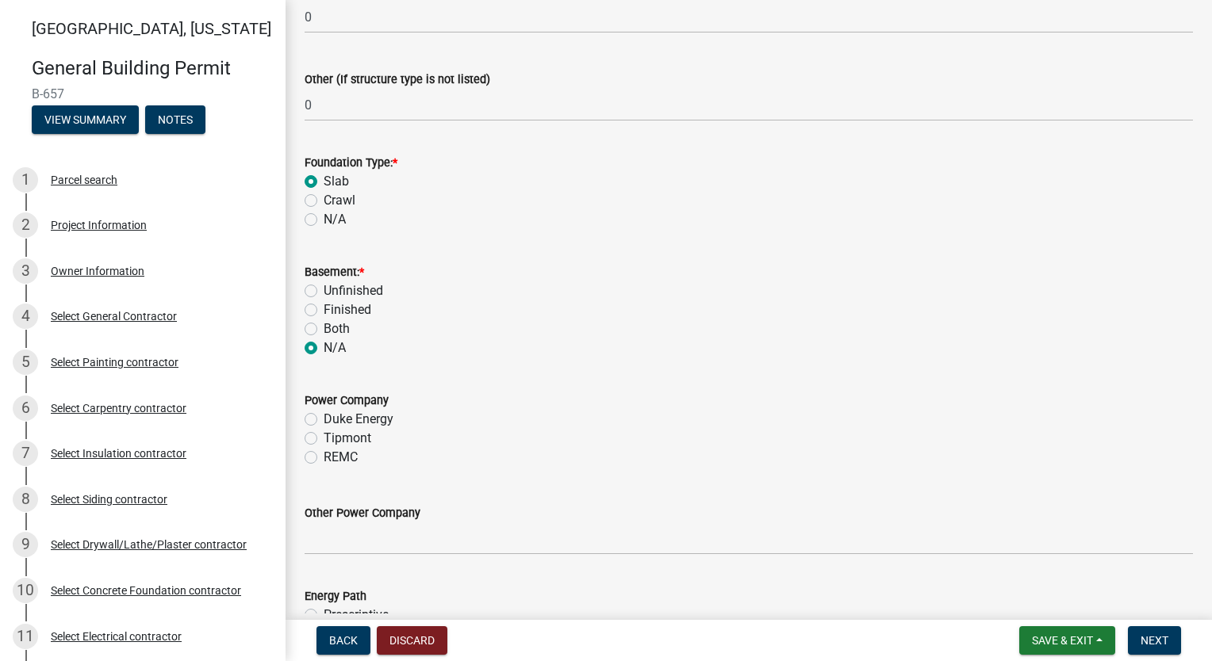
scroll to position [1528, 0]
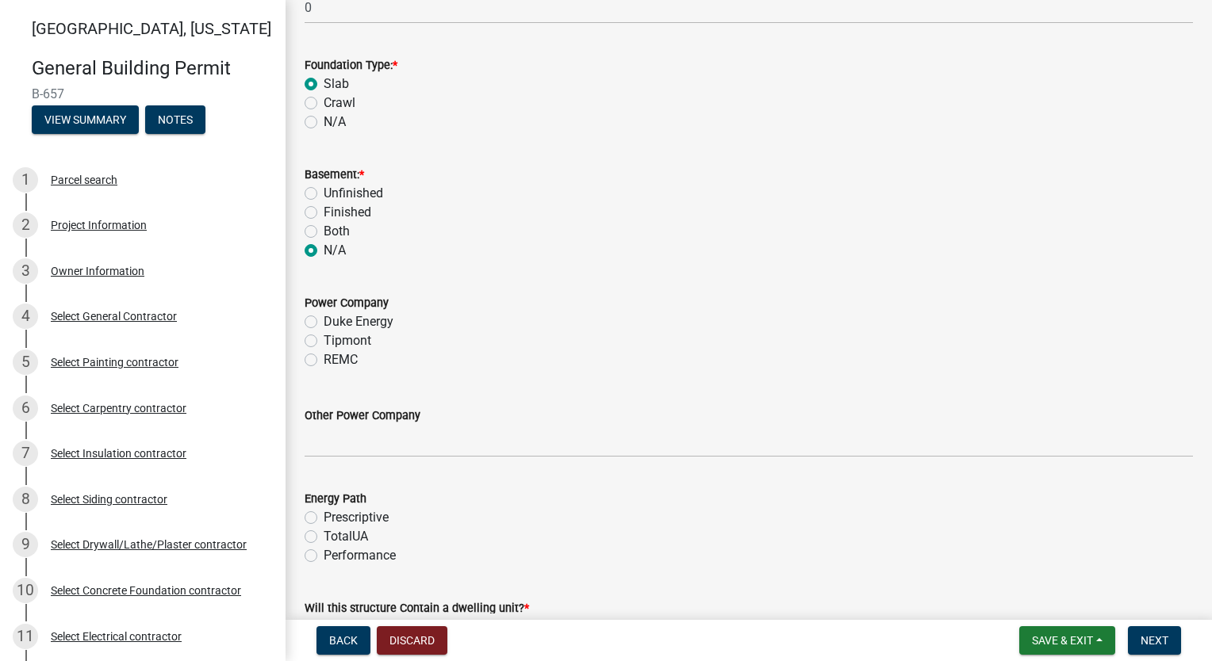
click at [324, 322] on label "Duke Energy" at bounding box center [359, 322] width 70 height 19
click at [324, 322] on input "Duke Energy" at bounding box center [329, 318] width 10 height 10
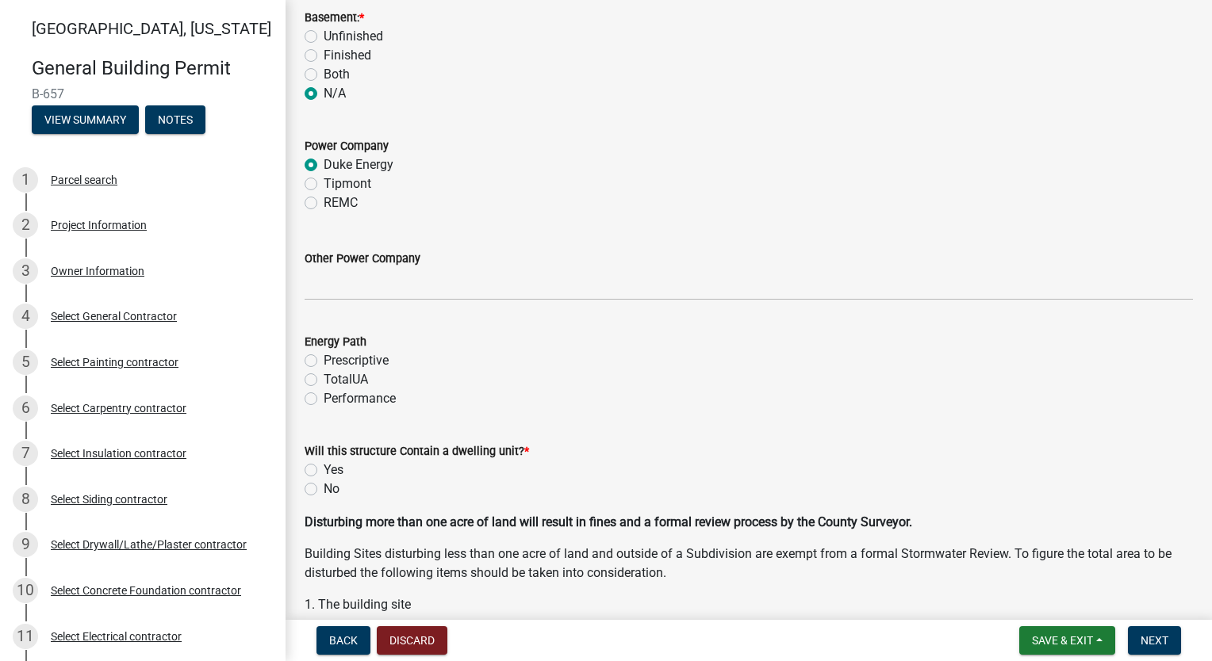
scroll to position [1686, 0]
click at [324, 396] on label "Performance" at bounding box center [360, 397] width 72 height 19
click at [324, 396] on input "Performance" at bounding box center [329, 393] width 10 height 10
click at [324, 473] on label "Yes" at bounding box center [334, 468] width 20 height 19
click at [324, 470] on input "Yes" at bounding box center [329, 464] width 10 height 10
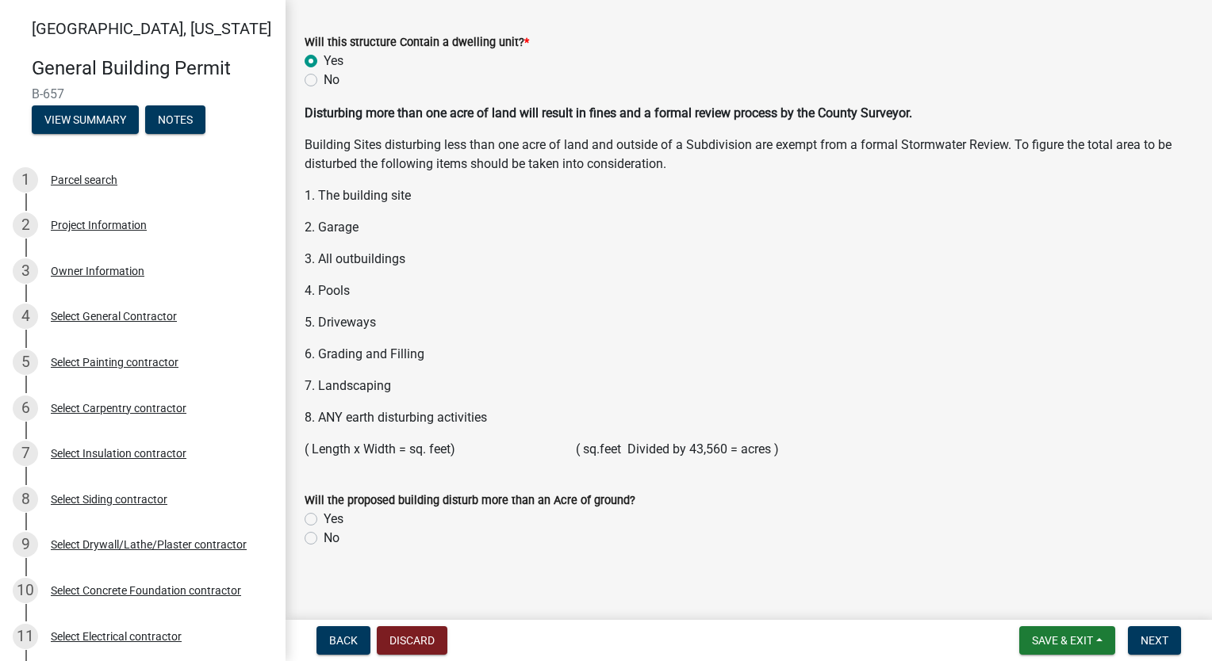
scroll to position [2103, 0]
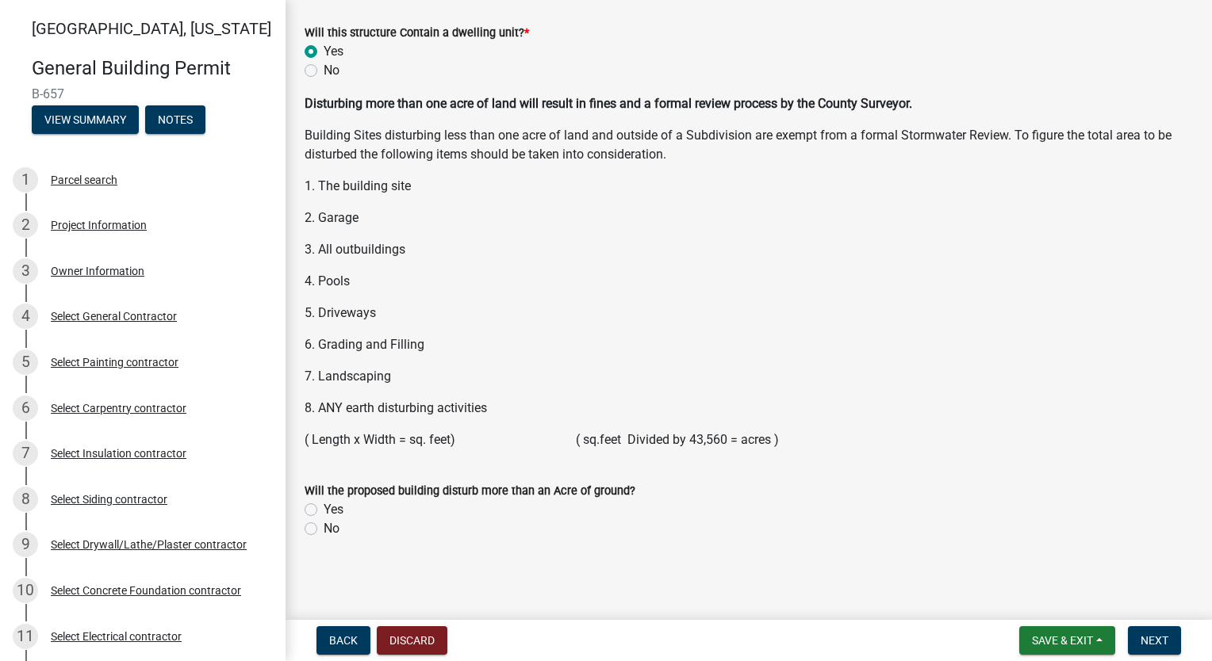
click at [324, 528] on label "No" at bounding box center [332, 529] width 16 height 19
click at [324, 528] on input "No" at bounding box center [329, 525] width 10 height 10
click at [1164, 648] on button "Next" at bounding box center [1154, 641] width 53 height 29
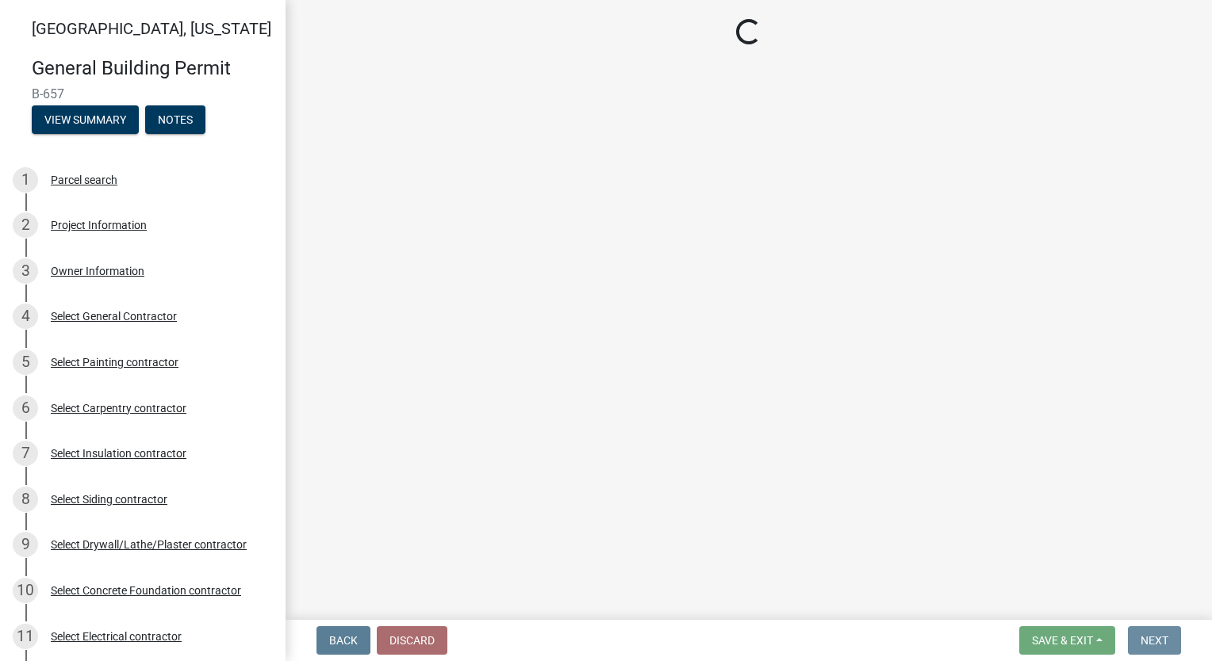
scroll to position [0, 0]
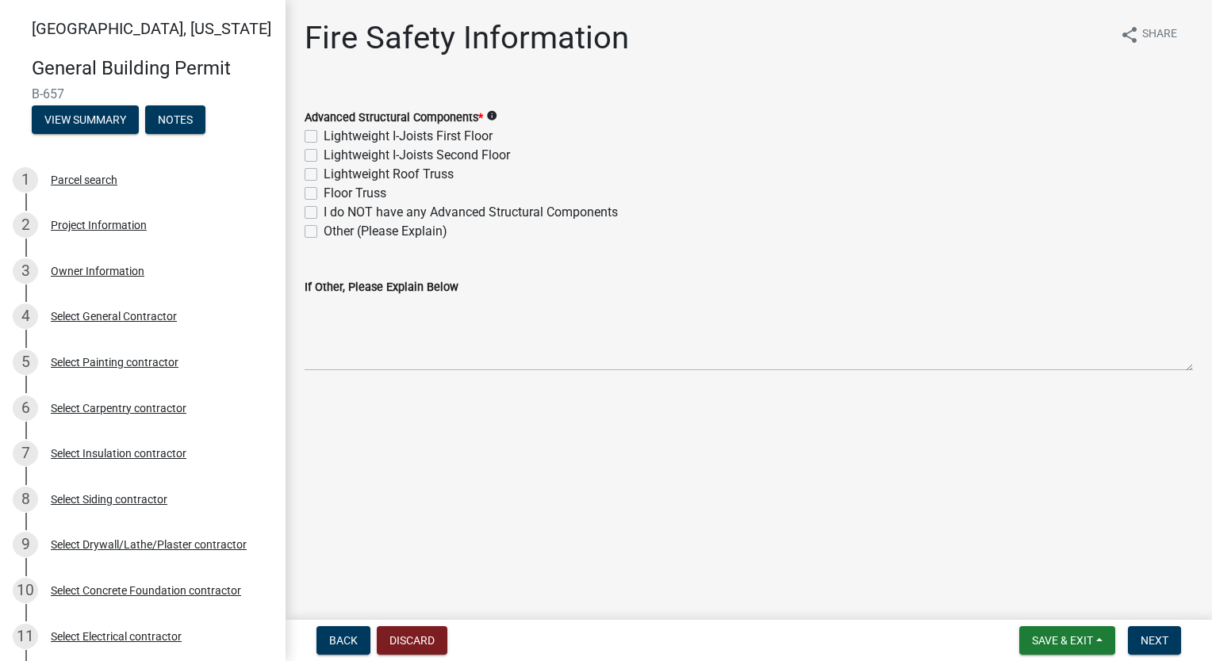
click at [324, 179] on label "Lightweight Roof Truss" at bounding box center [389, 174] width 130 height 19
click at [324, 175] on input "Lightweight Roof Truss" at bounding box center [329, 170] width 10 height 10
click at [1139, 636] on button "Next" at bounding box center [1154, 641] width 53 height 29
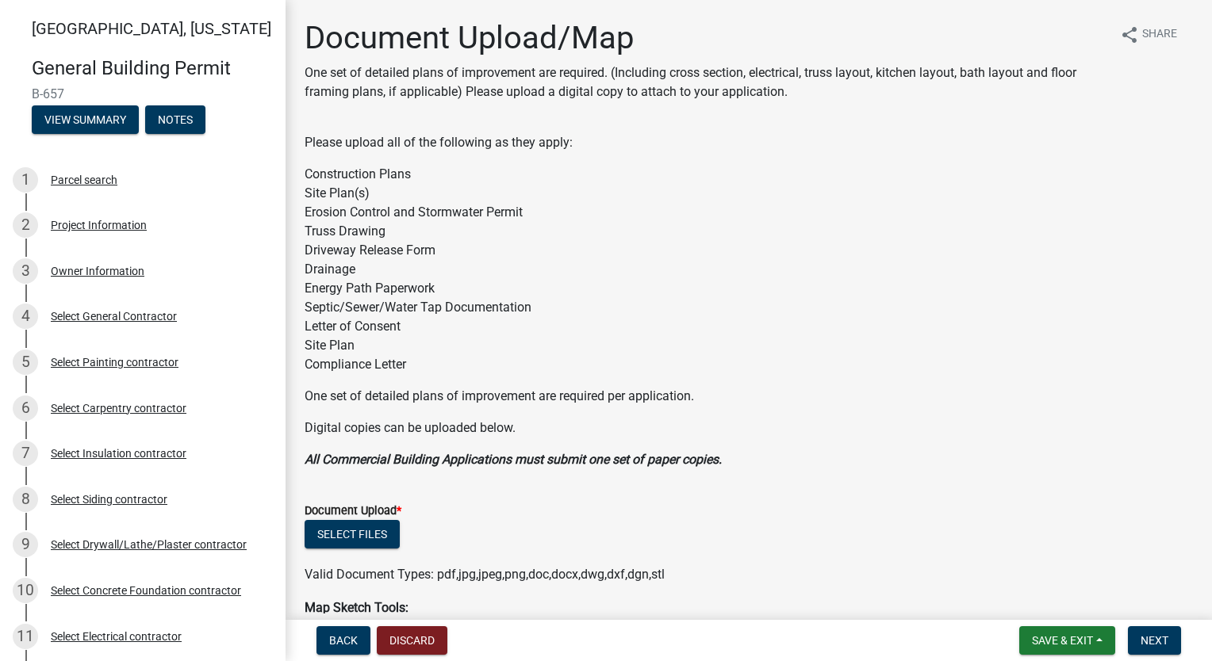
scroll to position [159, 0]
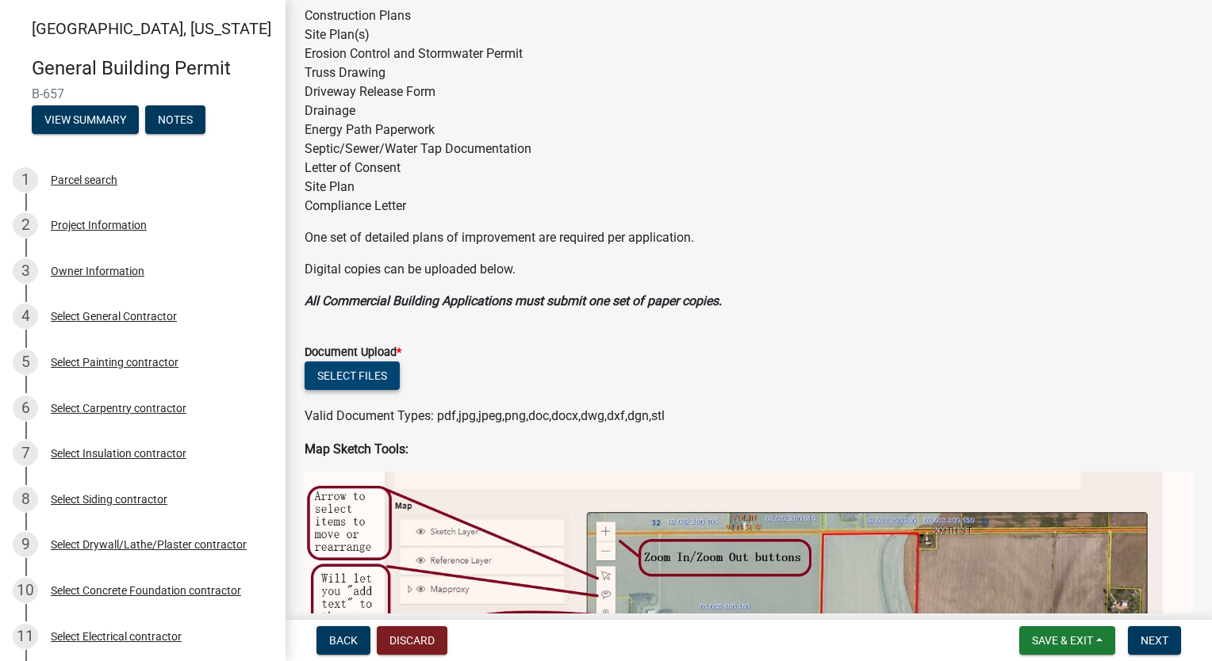
click at [380, 374] on button "Select files" at bounding box center [352, 376] width 95 height 29
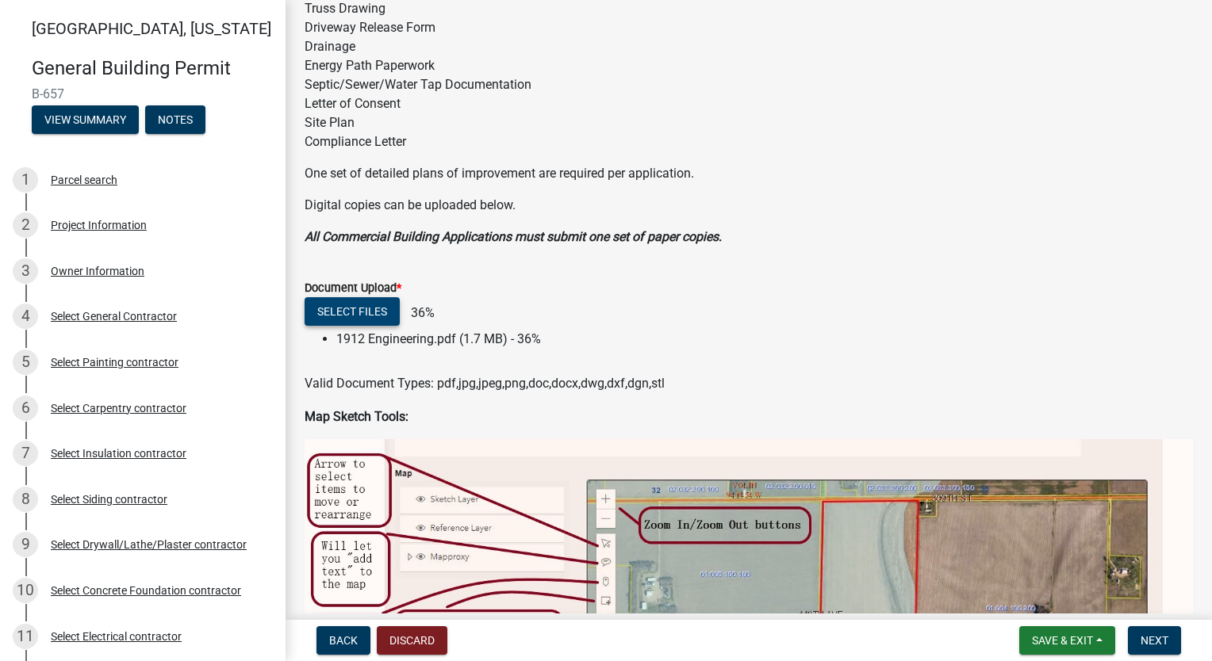
scroll to position [317, 0]
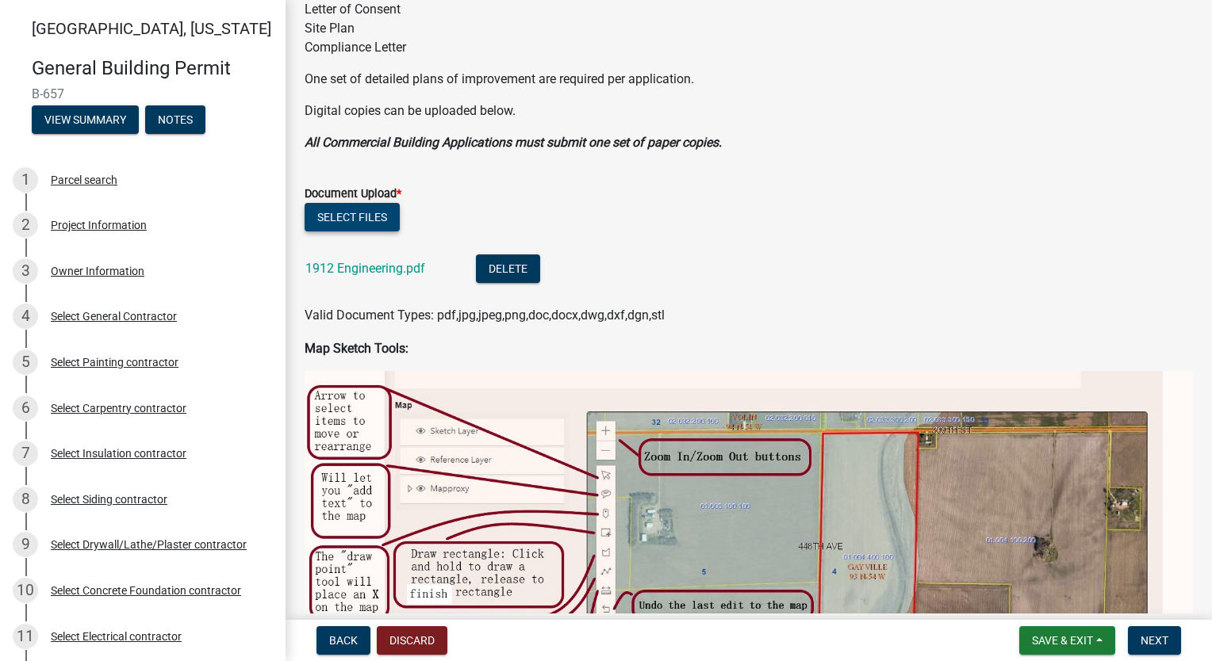
click at [376, 217] on button "Select files" at bounding box center [352, 217] width 95 height 29
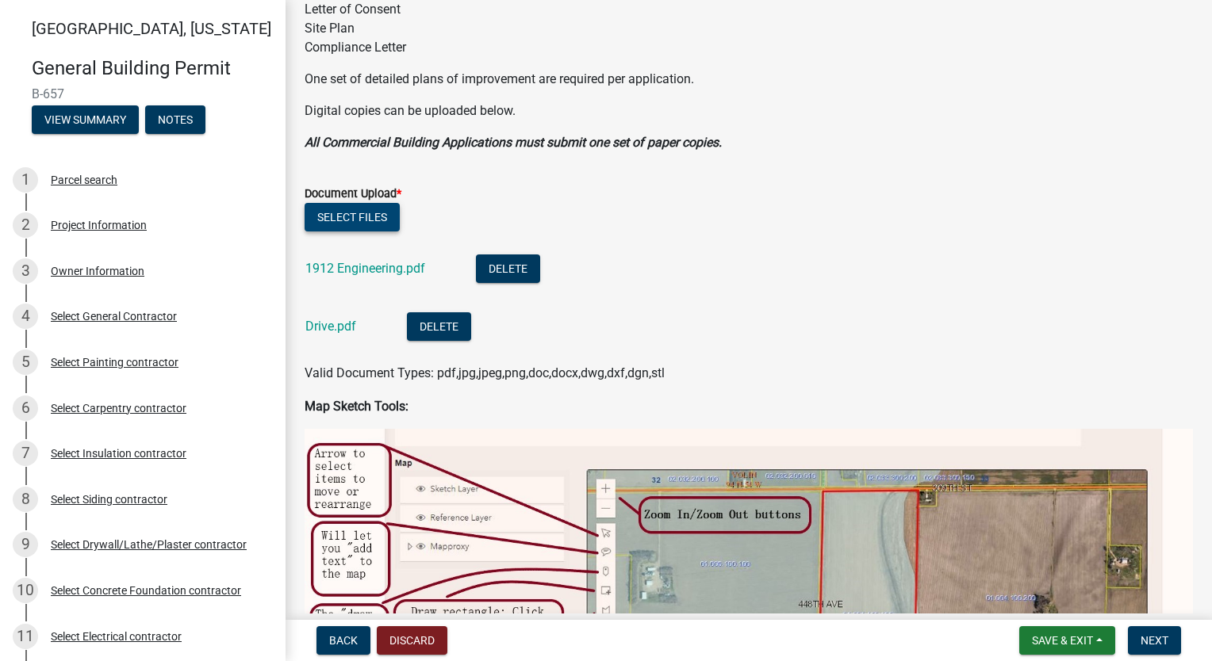
click at [352, 222] on button "Select files" at bounding box center [352, 217] width 95 height 29
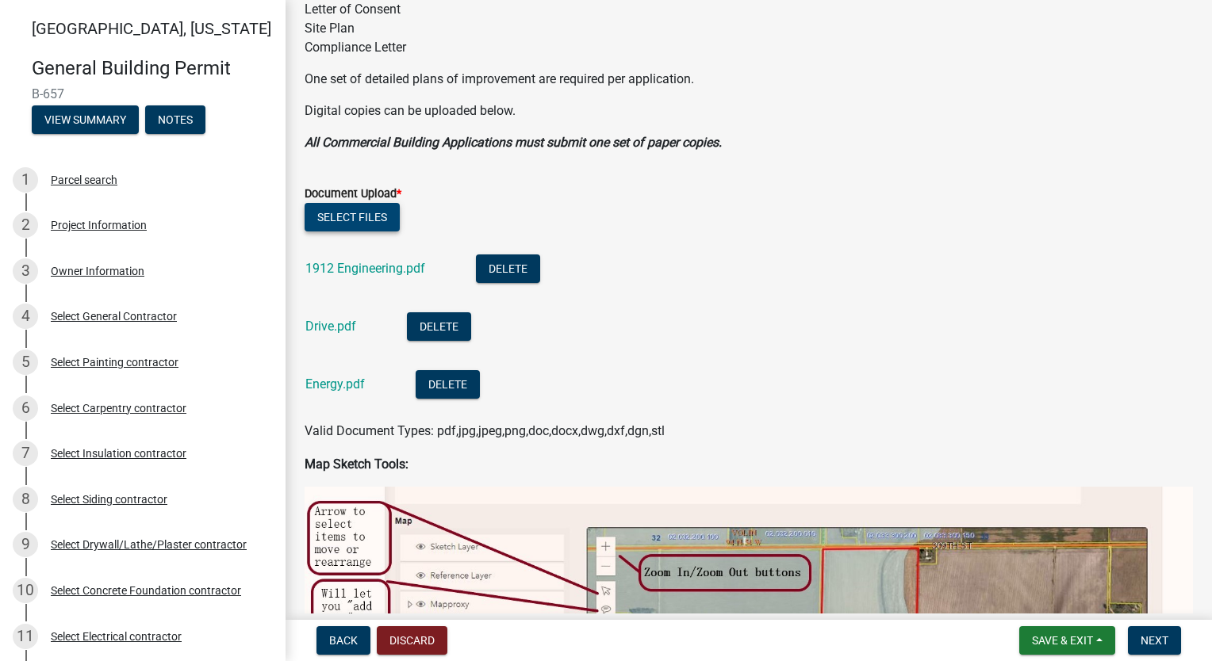
scroll to position [397, 0]
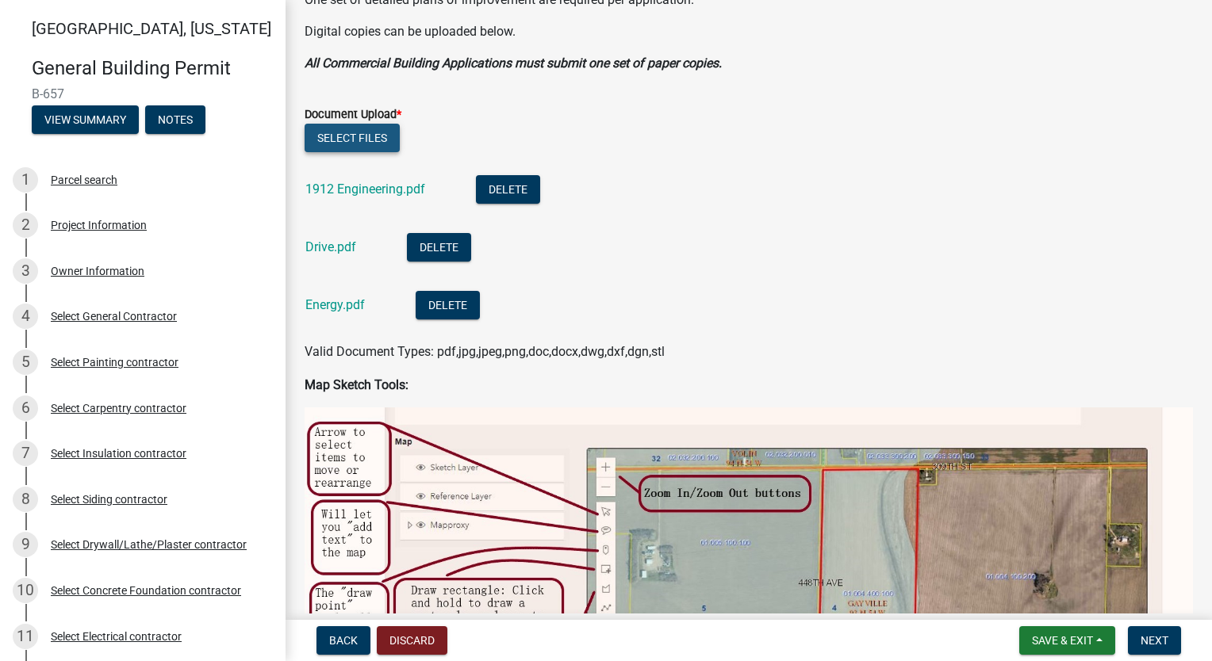
click at [359, 139] on button "Select files" at bounding box center [352, 138] width 95 height 29
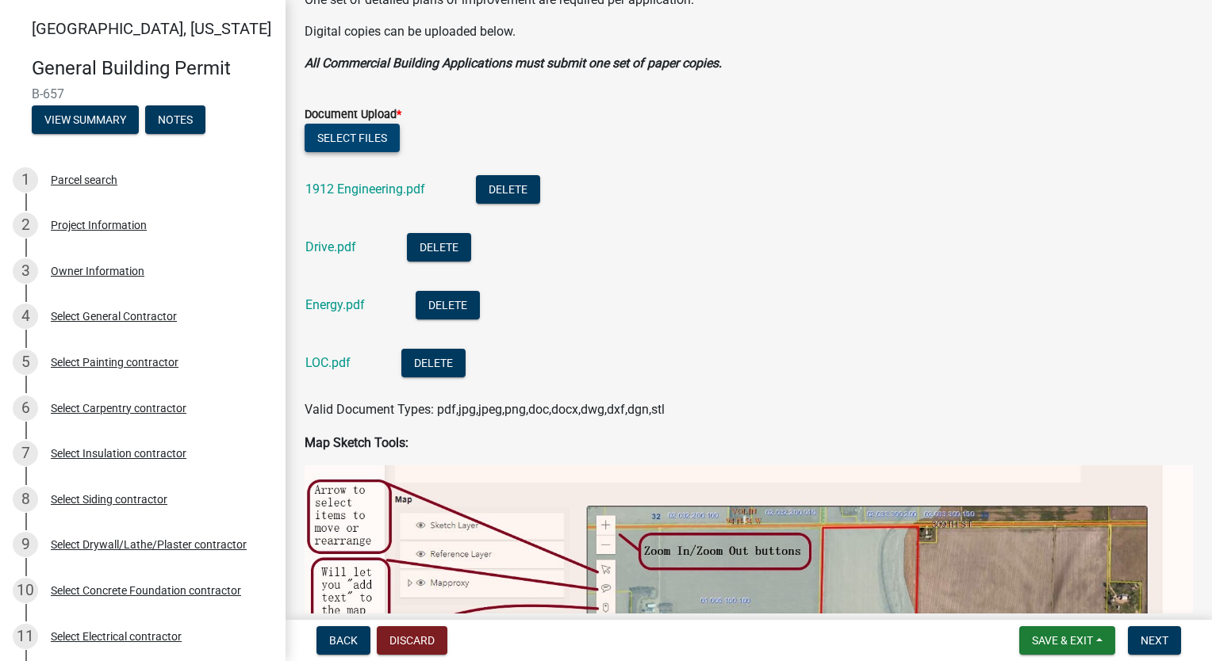
click at [336, 132] on button "Select files" at bounding box center [352, 138] width 95 height 29
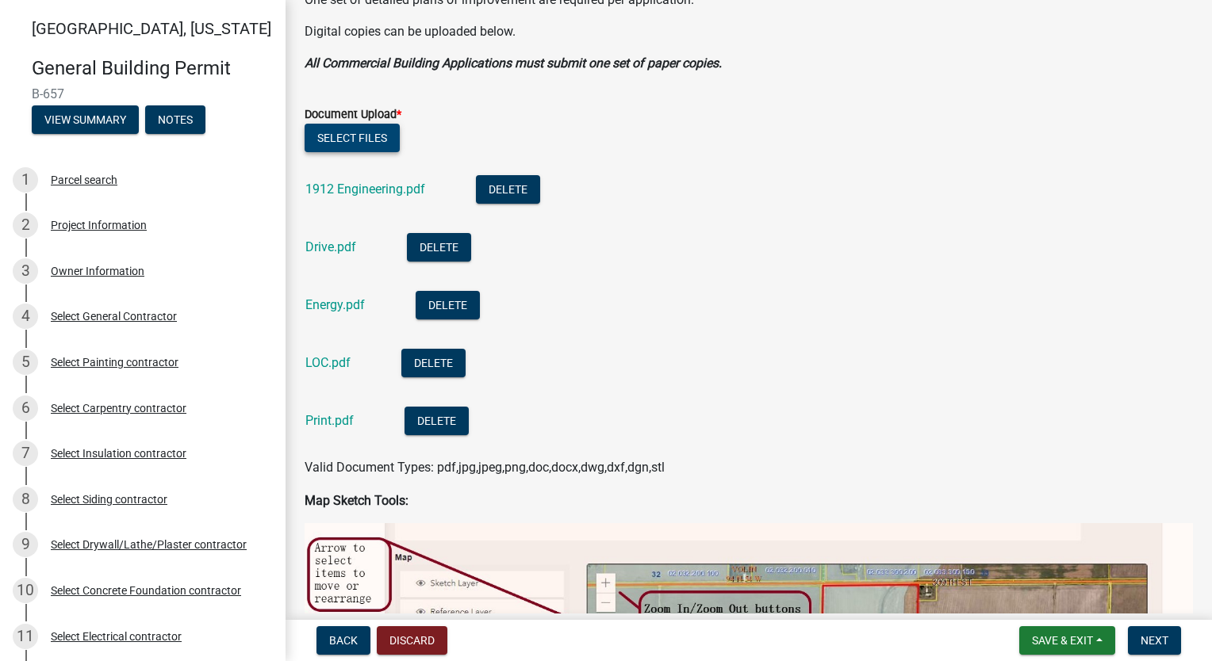
click at [333, 132] on button "Select files" at bounding box center [352, 138] width 95 height 29
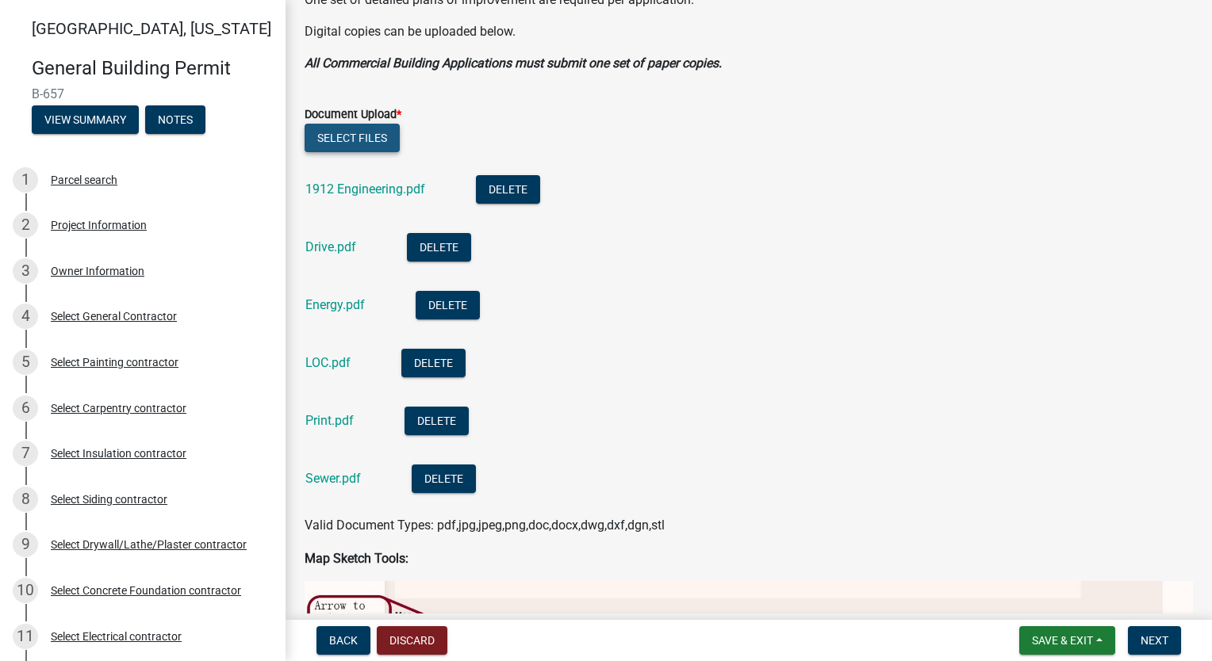
click at [351, 146] on button "Select files" at bounding box center [352, 138] width 95 height 29
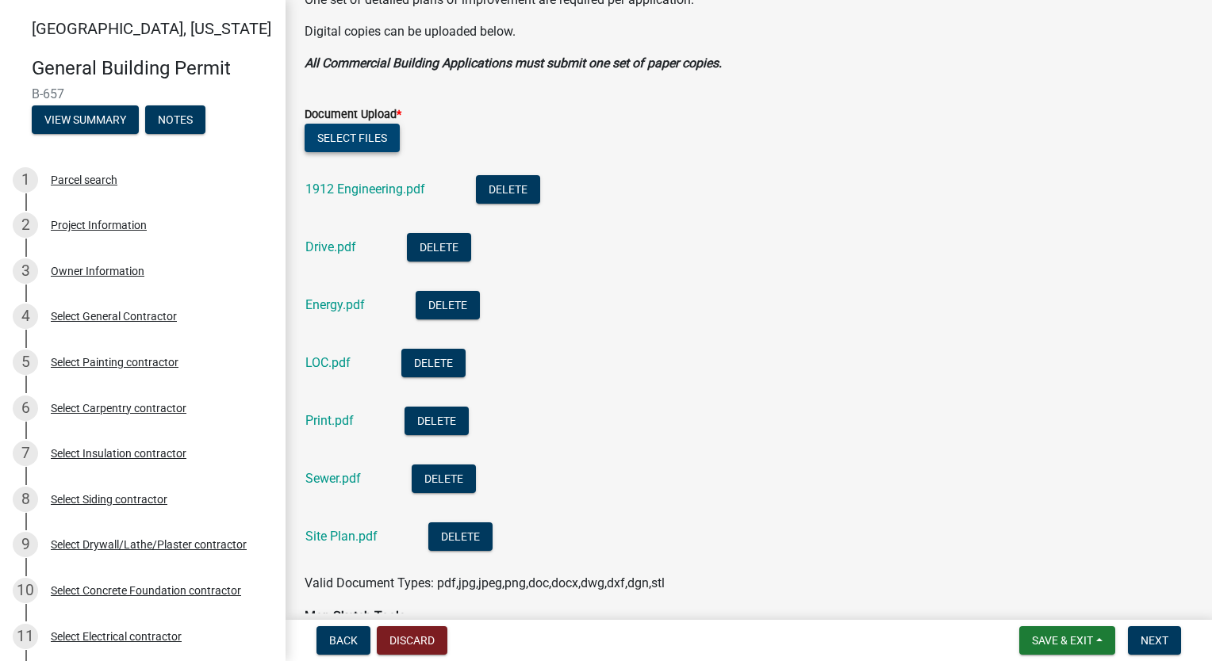
scroll to position [476, 0]
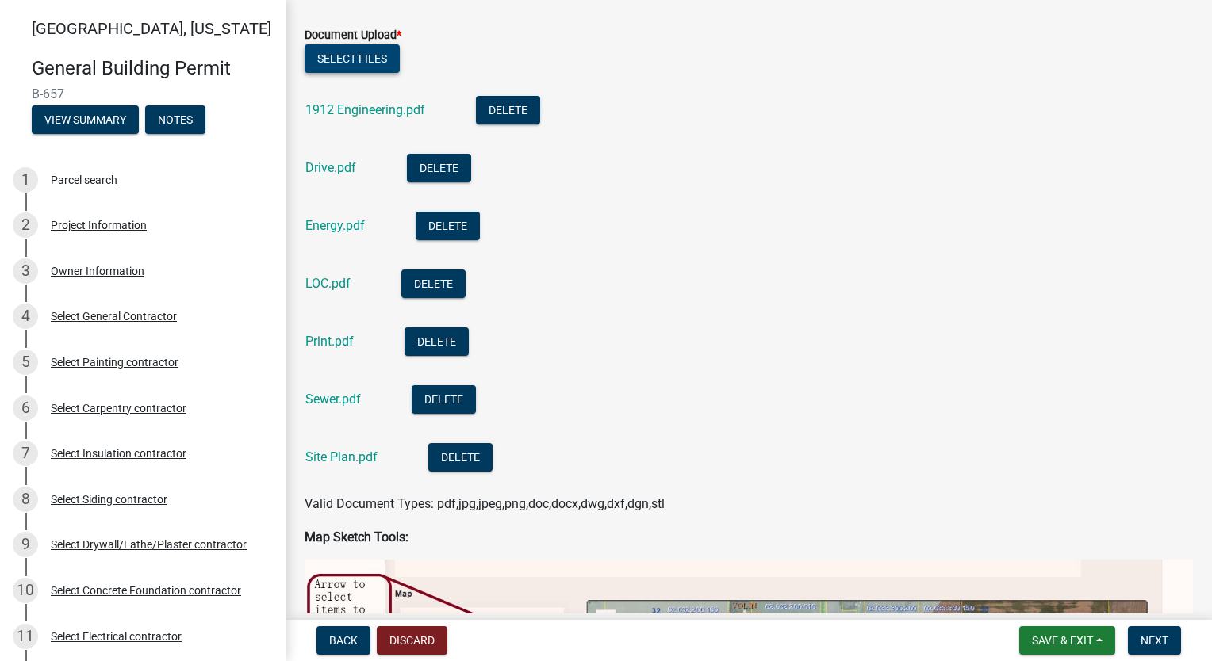
click at [368, 62] on button "Select files" at bounding box center [352, 58] width 95 height 29
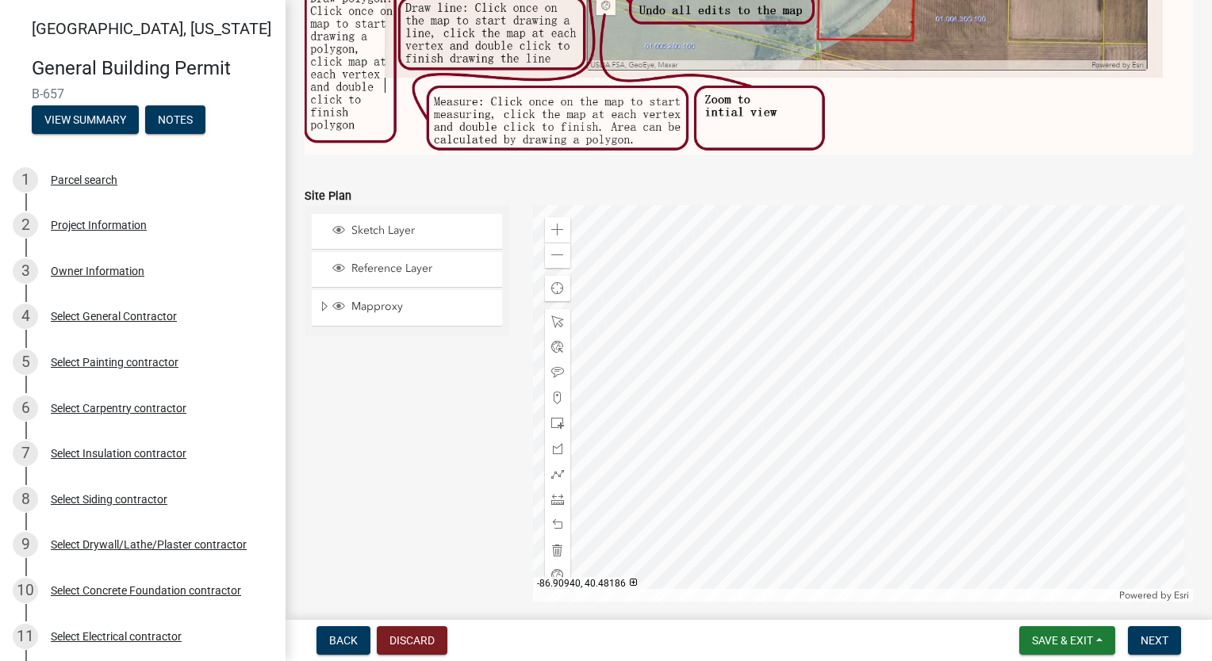
scroll to position [1423, 0]
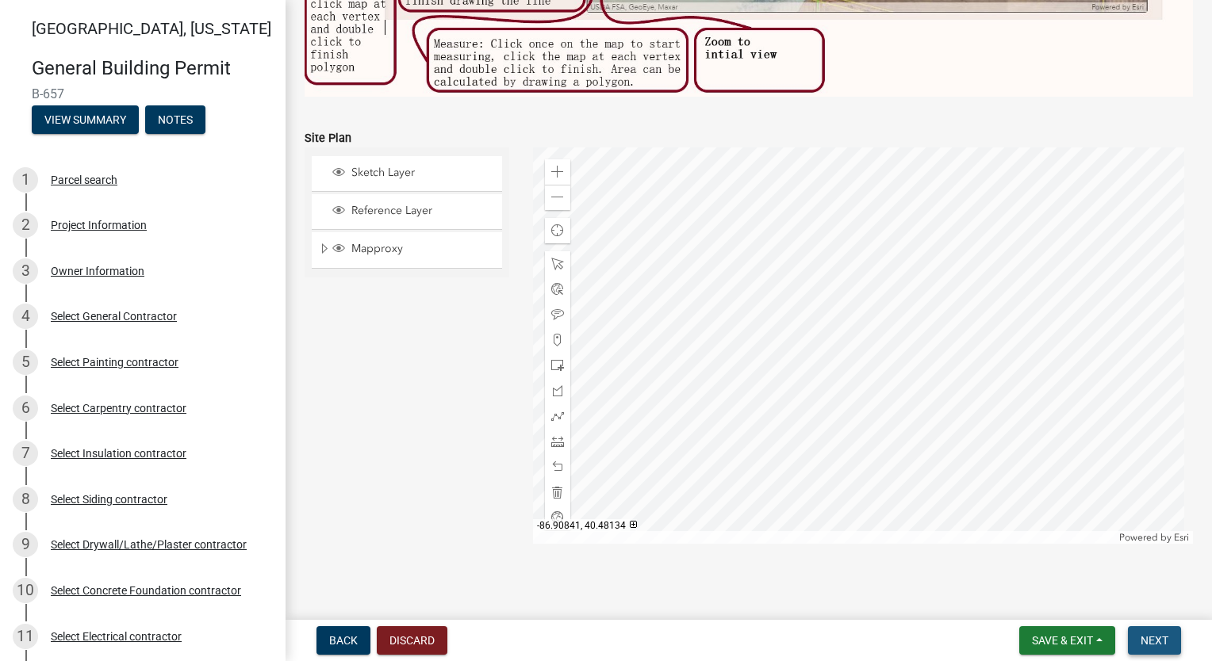
click at [1164, 639] on span "Next" at bounding box center [1155, 641] width 28 height 13
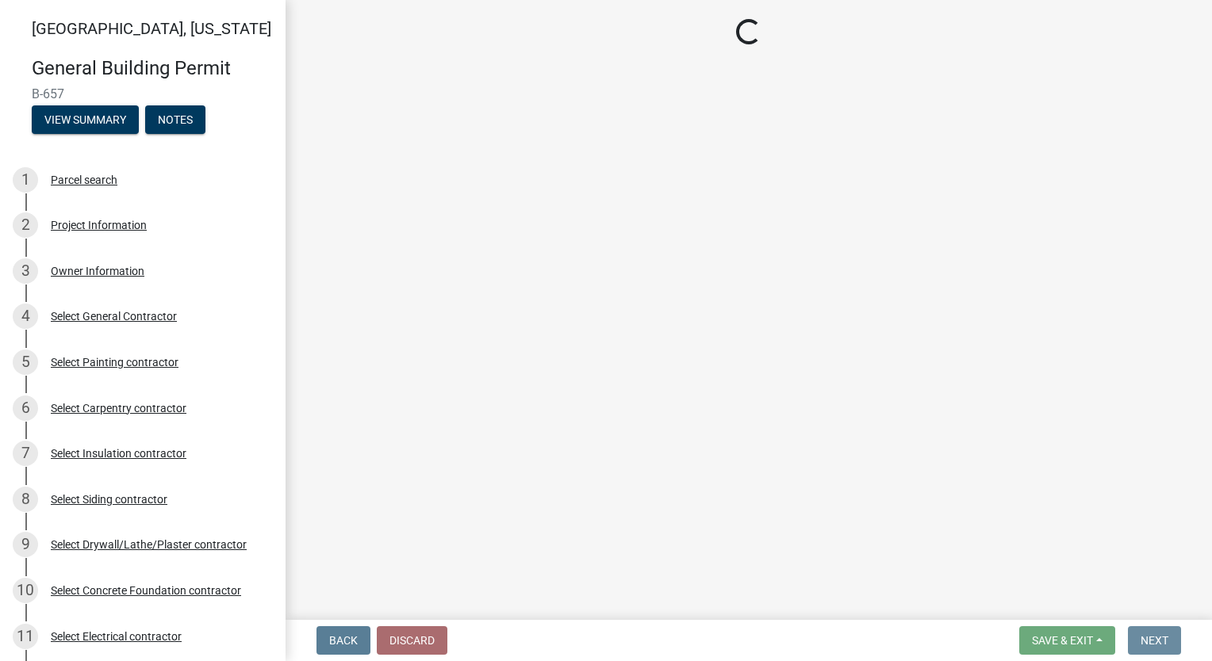
scroll to position [0, 0]
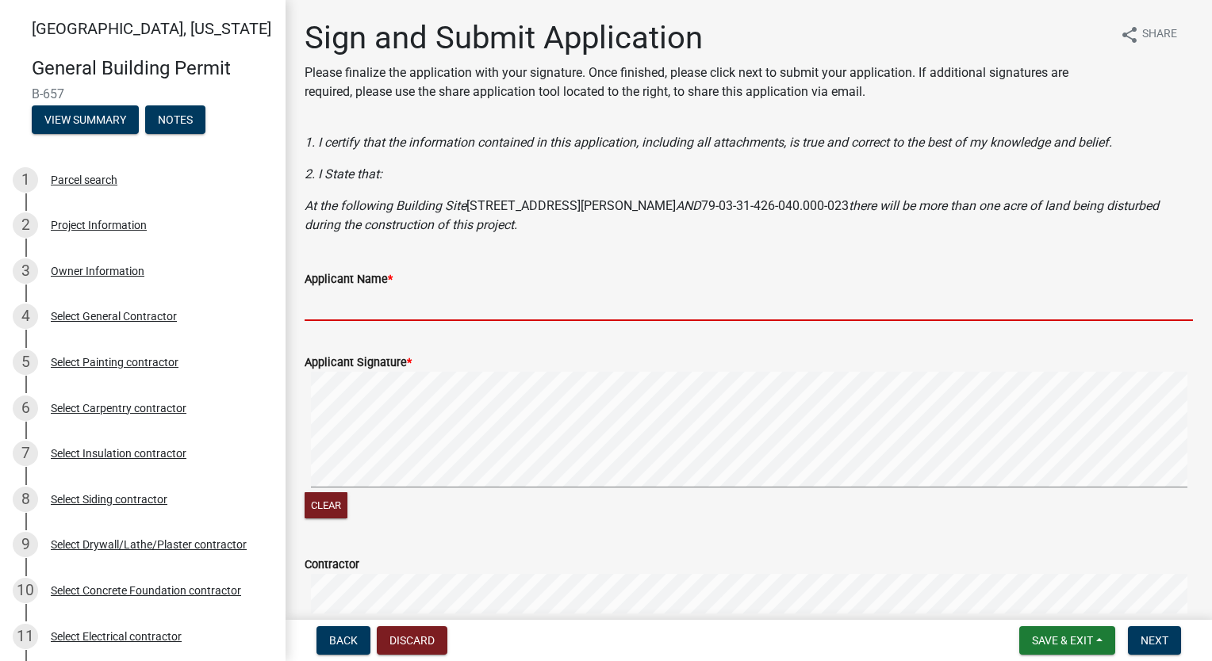
click at [405, 306] on input "Applicant Name *" at bounding box center [749, 305] width 888 height 33
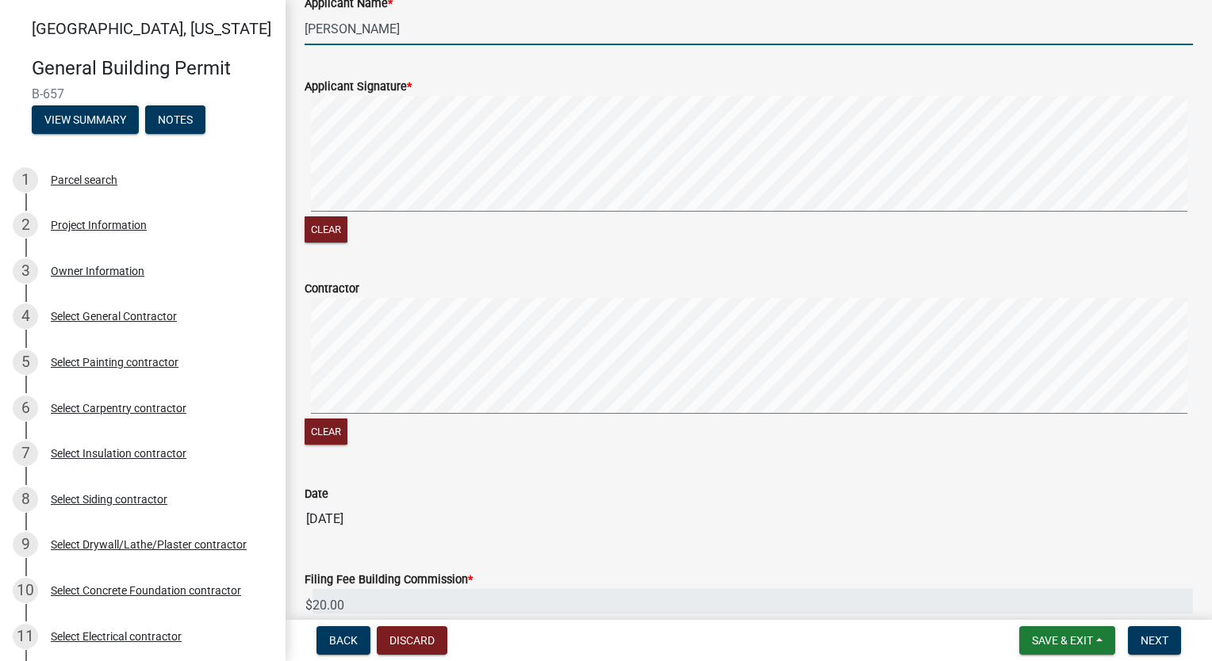
scroll to position [359, 0]
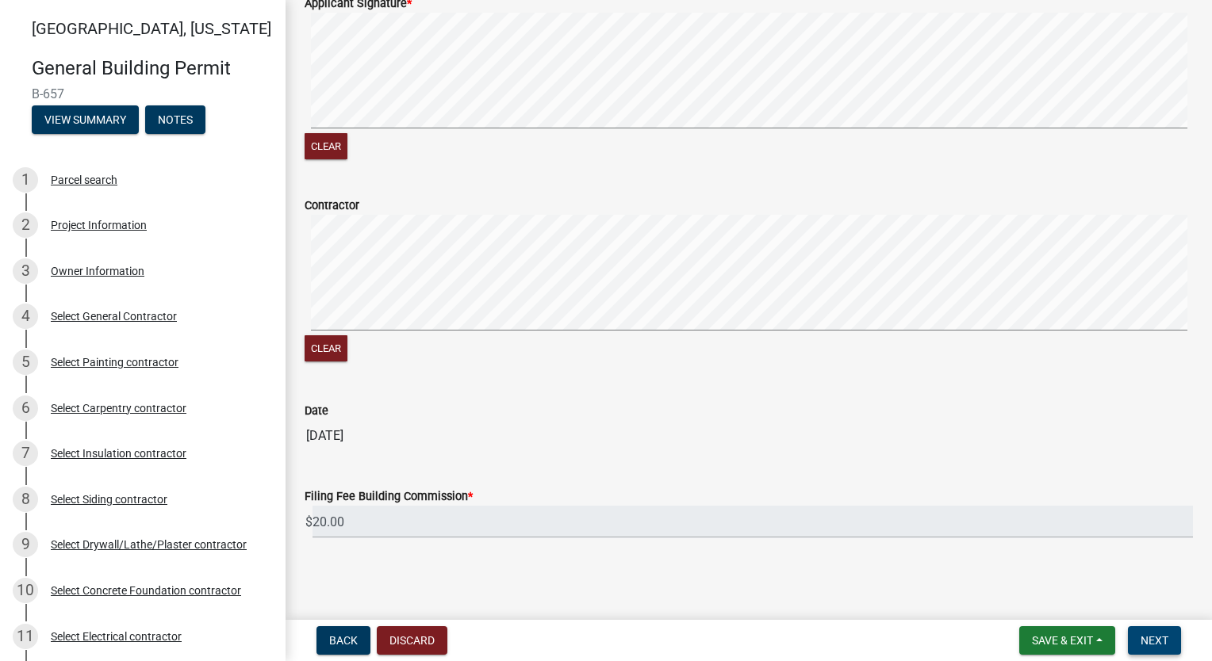
click at [1161, 636] on span "Next" at bounding box center [1155, 641] width 28 height 13
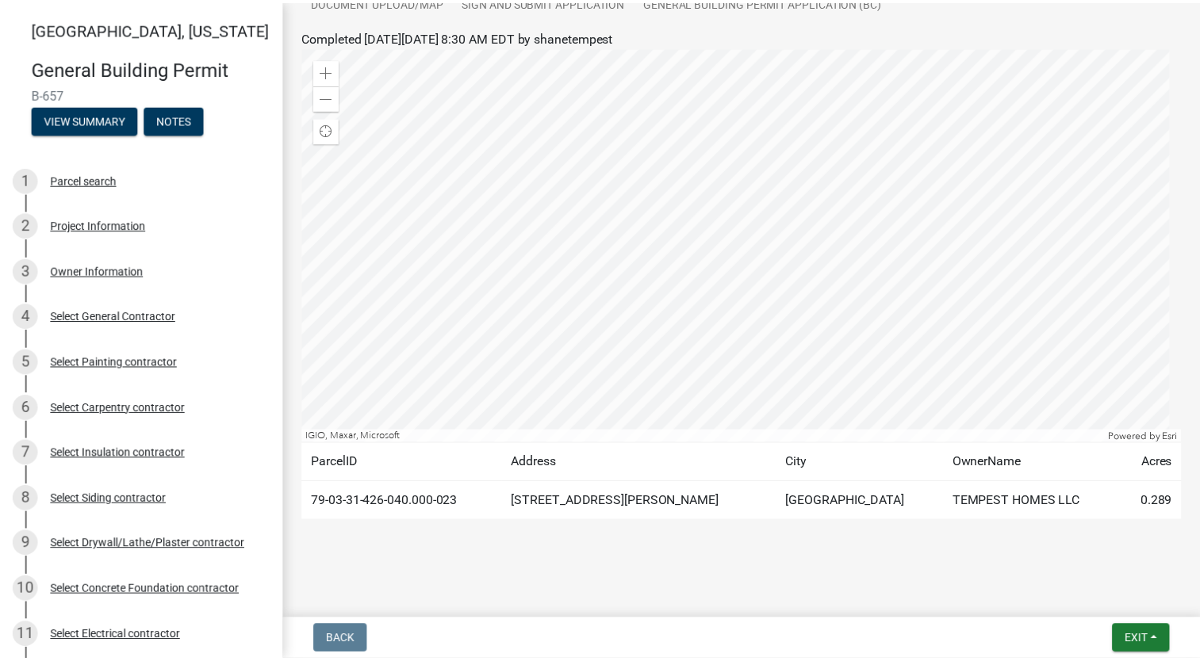
scroll to position [343, 0]
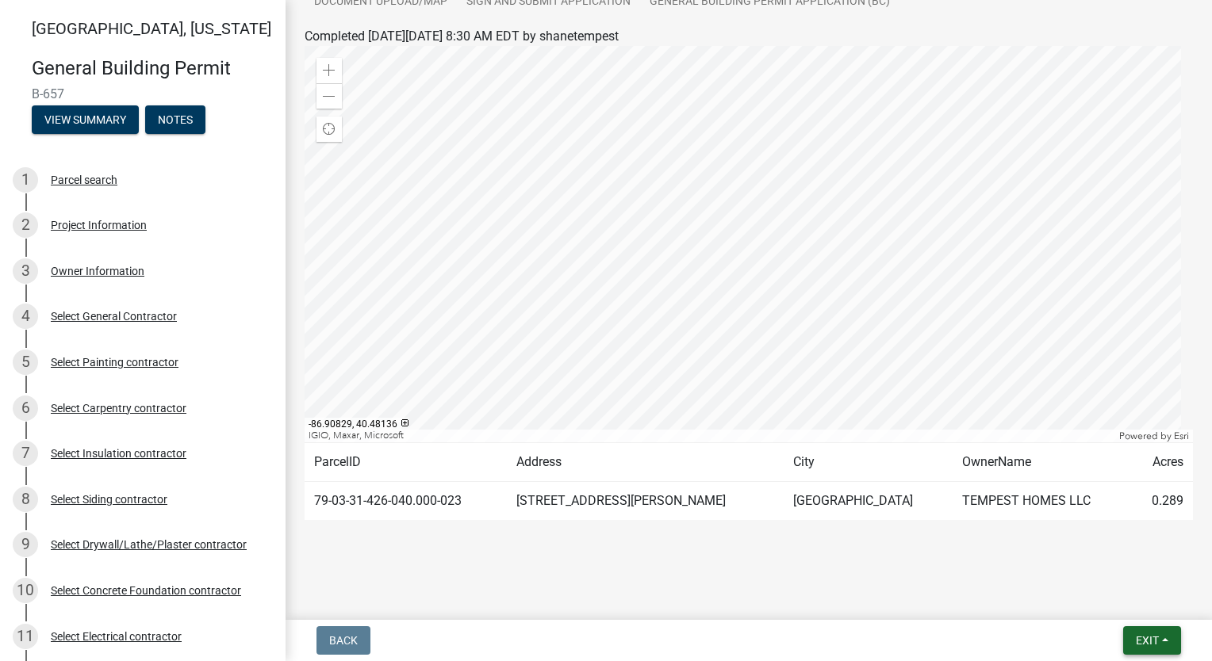
click at [1145, 637] on span "Exit" at bounding box center [1147, 641] width 23 height 13
click at [1132, 604] on button "Save & Exit" at bounding box center [1118, 600] width 127 height 38
